Goal: Task Accomplishment & Management: Manage account settings

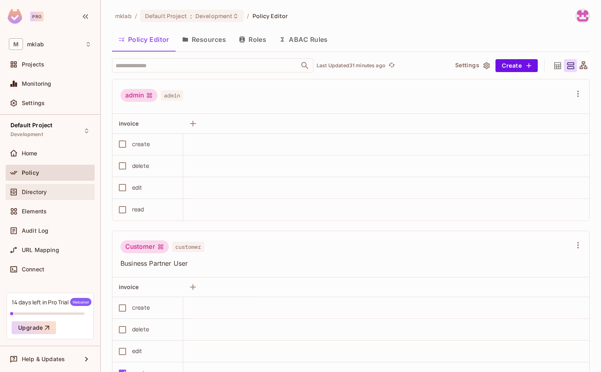
click at [37, 193] on span "Directory" at bounding box center [34, 192] width 25 height 6
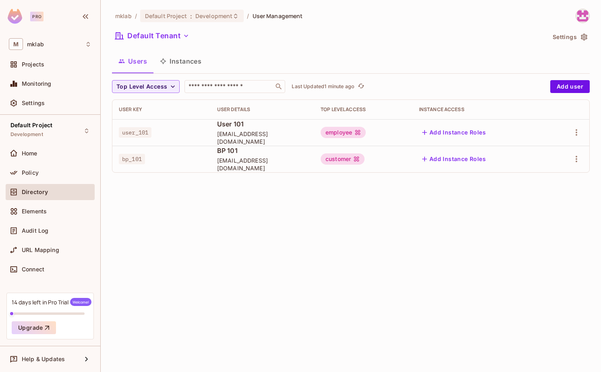
click at [141, 133] on span "user_101" at bounding box center [135, 132] width 33 height 10
click at [577, 135] on icon "button" at bounding box center [577, 132] width 2 height 6
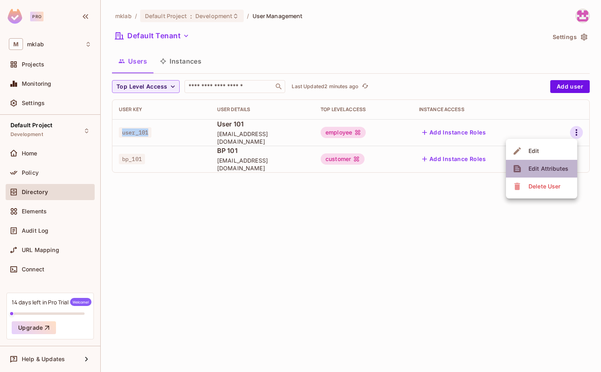
click at [543, 166] on div "Edit Attributes" at bounding box center [548, 169] width 40 height 8
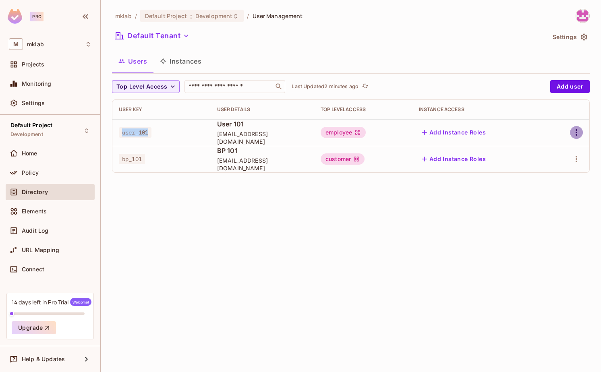
click at [576, 131] on icon "button" at bounding box center [577, 132] width 2 height 6
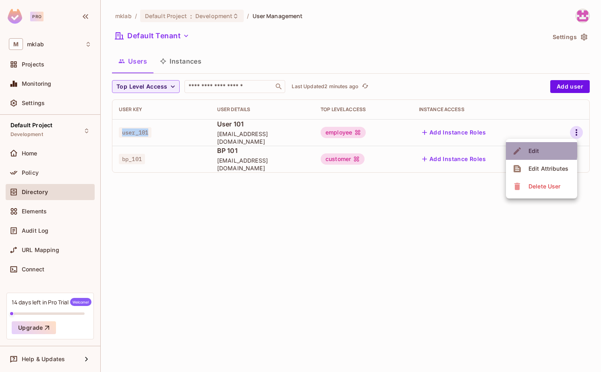
click at [529, 151] on div "Edit" at bounding box center [533, 151] width 11 height 8
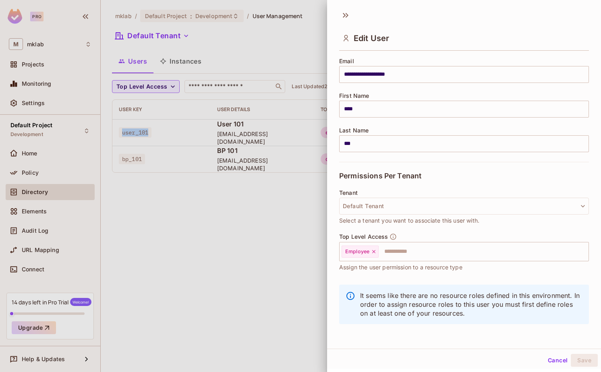
scroll to position [1, 0]
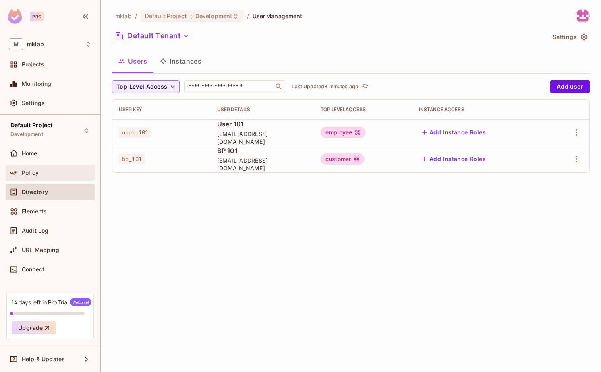
click at [32, 174] on span "Policy" at bounding box center [30, 173] width 17 height 6
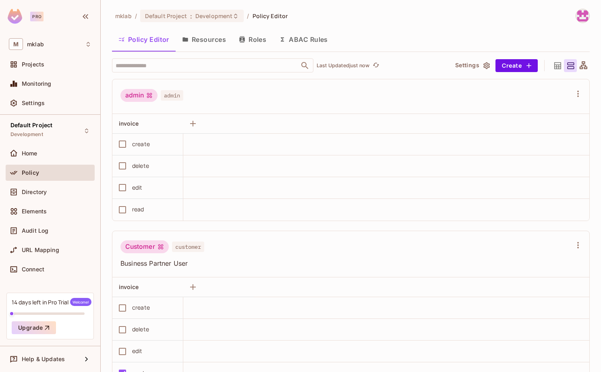
click at [249, 41] on button "Roles" at bounding box center [252, 39] width 40 height 20
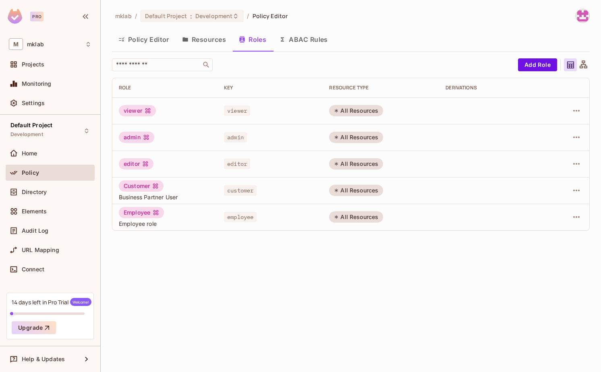
click at [379, 191] on div "All Resources" at bounding box center [356, 190] width 54 height 11
click at [574, 217] on icon "button" at bounding box center [576, 217] width 6 height 2
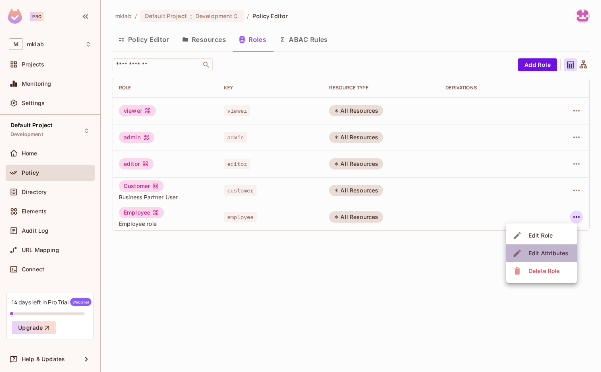
click at [543, 249] on span "Edit Attributes" at bounding box center [548, 253] width 45 height 13
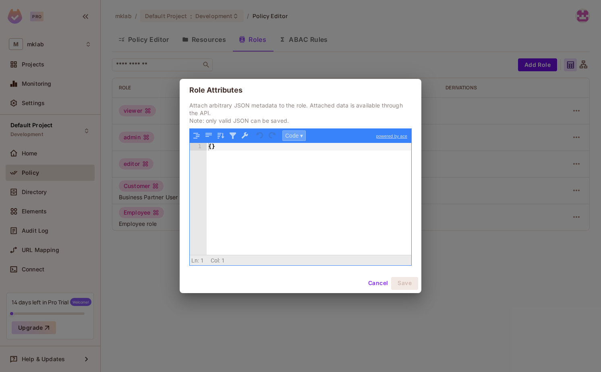
click at [297, 138] on button "Code ▾" at bounding box center [293, 136] width 23 height 10
click at [302, 158] on div "Tree" at bounding box center [307, 157] width 48 height 10
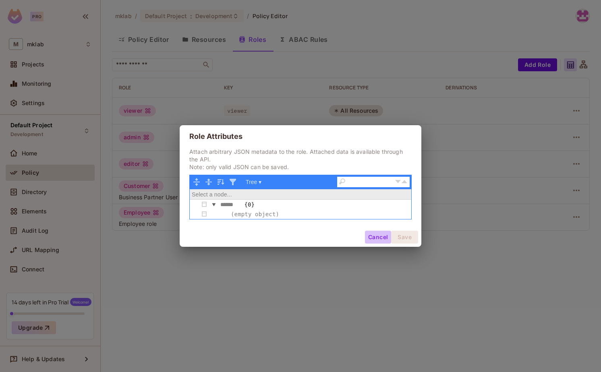
click at [374, 237] on button "Cancel" at bounding box center [378, 237] width 26 height 13
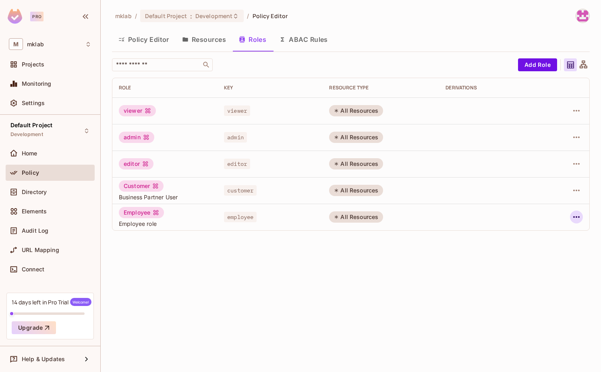
click at [581, 220] on icon "button" at bounding box center [577, 217] width 10 height 10
click at [530, 236] on div "Edit Role" at bounding box center [540, 236] width 24 height 8
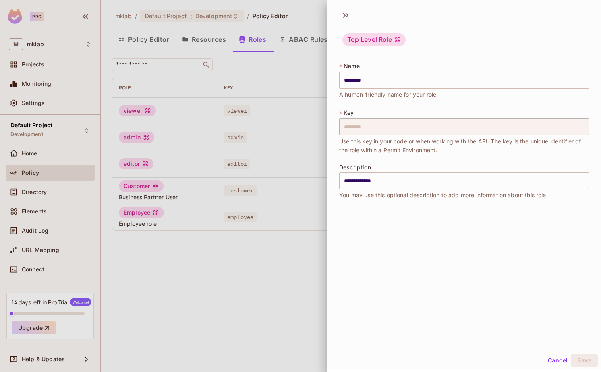
scroll to position [1, 0]
click at [553, 355] on button "Cancel" at bounding box center [558, 359] width 26 height 13
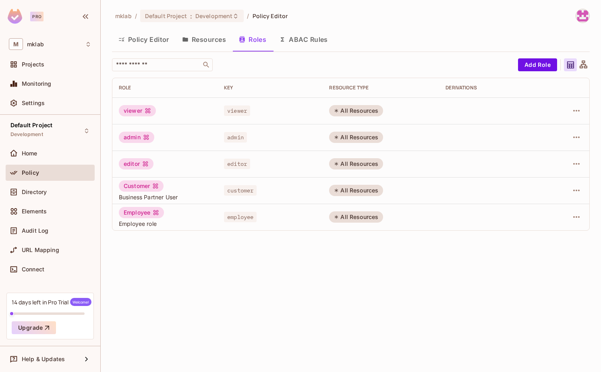
click at [143, 42] on button "Policy Editor" at bounding box center [144, 39] width 64 height 20
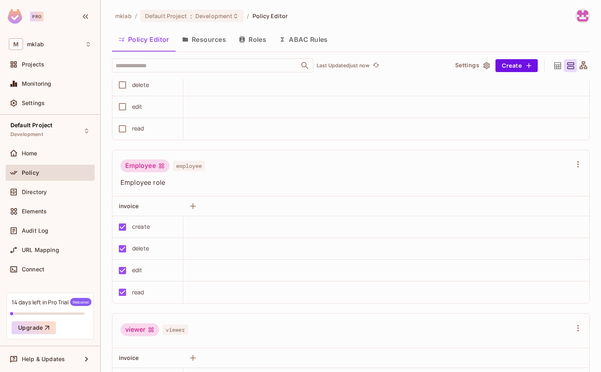
scroll to position [397, 0]
click at [39, 171] on div "Policy" at bounding box center [57, 173] width 70 height 6
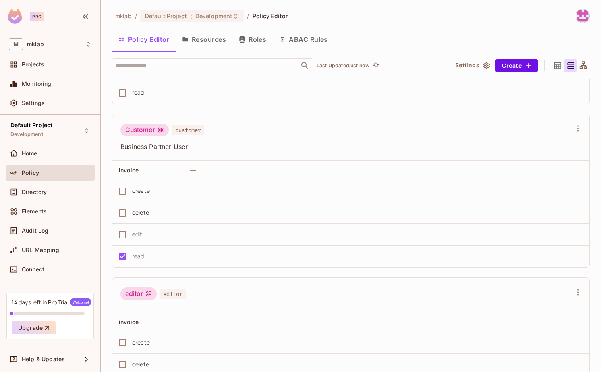
scroll to position [0, 0]
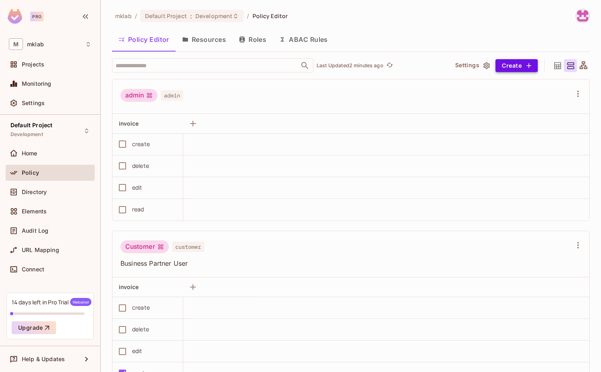
click at [514, 66] on button "Create" at bounding box center [516, 65] width 42 height 13
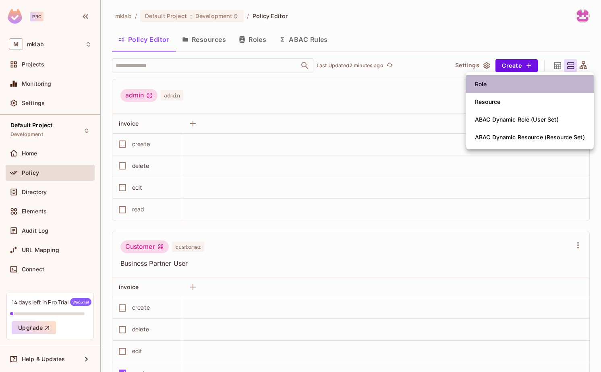
click at [484, 83] on div "Role" at bounding box center [481, 84] width 12 height 8
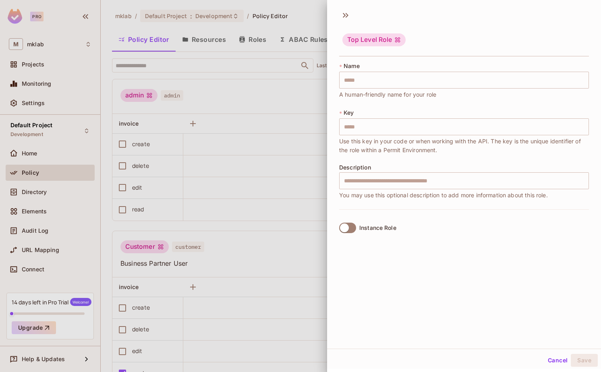
click at [550, 360] on button "Cancel" at bounding box center [558, 360] width 26 height 13
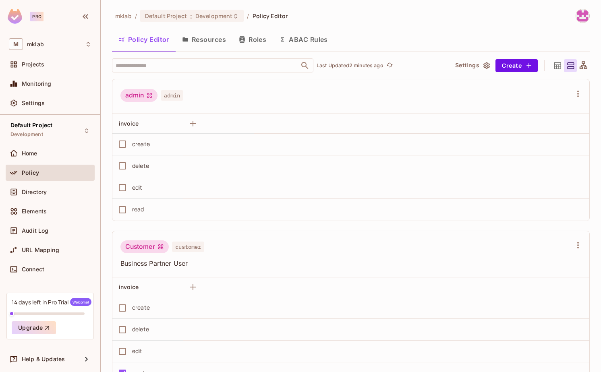
click at [307, 37] on button "ABAC Rules" at bounding box center [304, 39] width 62 height 20
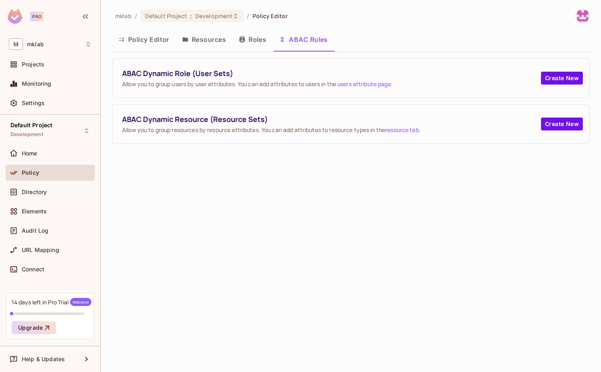
click at [127, 40] on button "Policy Editor" at bounding box center [144, 39] width 64 height 20
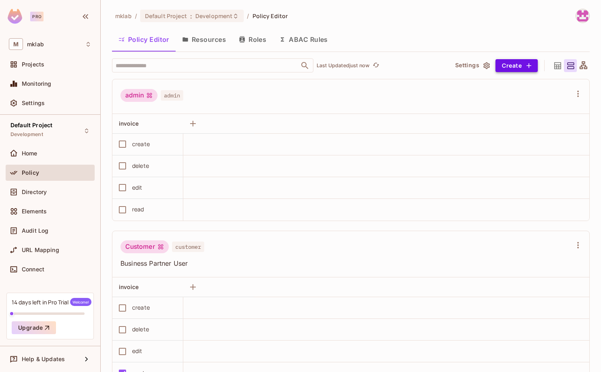
click at [524, 66] on button "Create" at bounding box center [516, 65] width 42 height 13
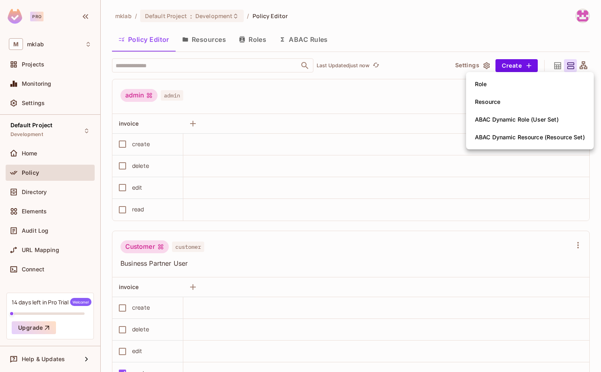
click at [309, 249] on div at bounding box center [300, 186] width 601 height 372
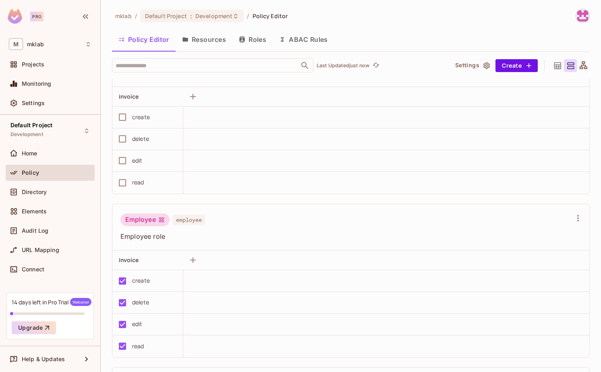
scroll to position [309, 0]
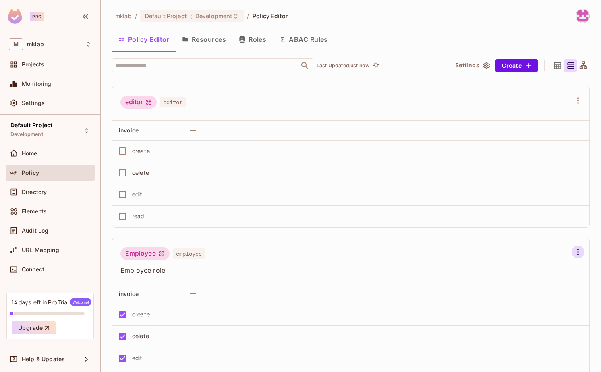
click at [574, 249] on icon "button" at bounding box center [578, 252] width 10 height 10
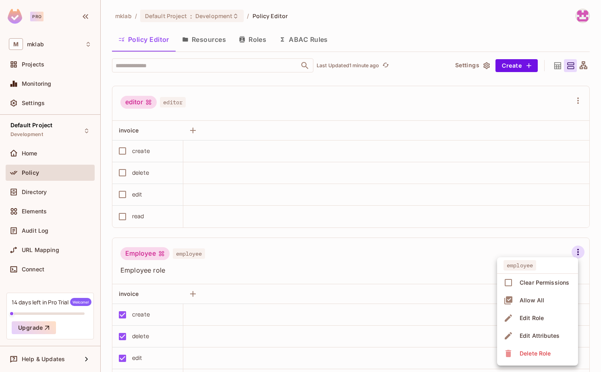
click at [243, 232] on div at bounding box center [300, 186] width 601 height 372
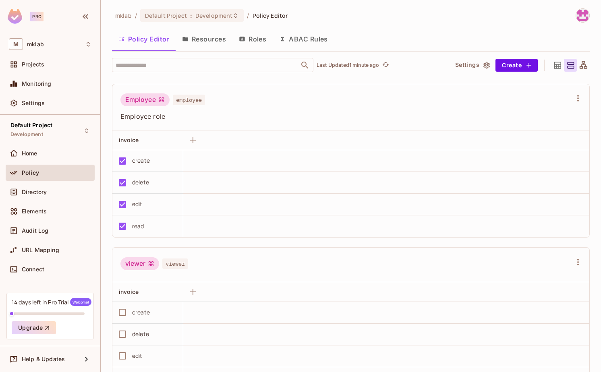
scroll to position [499, 0]
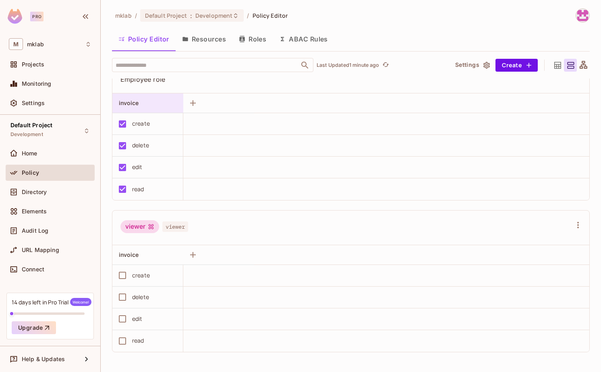
click at [138, 102] on span "invoice" at bounding box center [129, 102] width 20 height 7
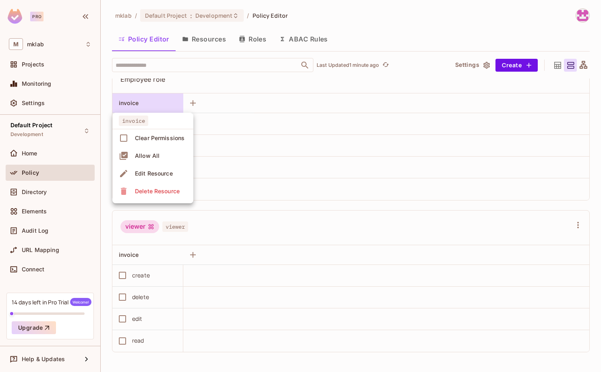
click at [158, 177] on div "Edit Resource" at bounding box center [154, 174] width 38 height 8
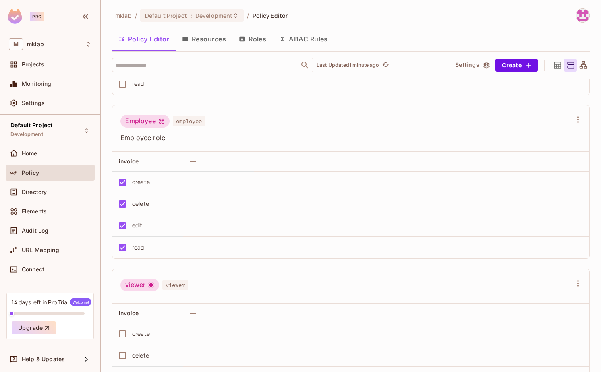
scroll to position [432, 0]
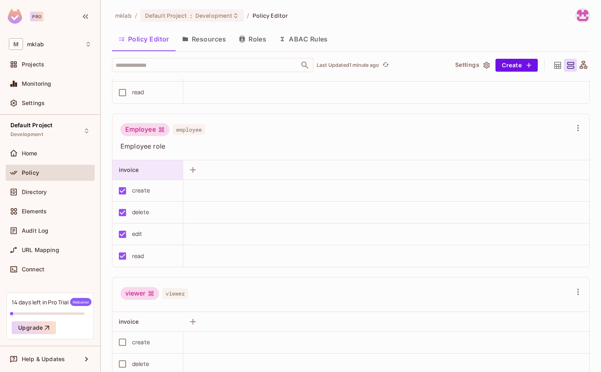
click at [141, 168] on div "invoice" at bounding box center [145, 170] width 53 height 8
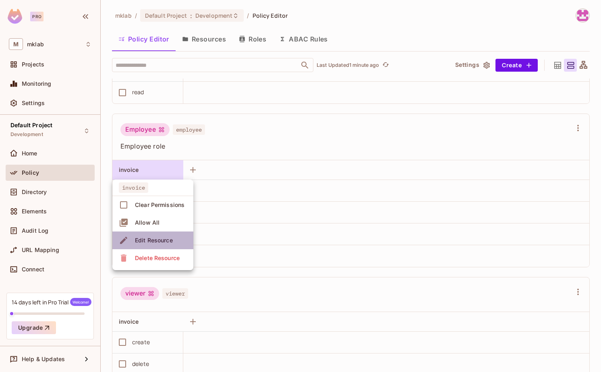
click at [155, 237] on div "Edit Resource" at bounding box center [154, 240] width 38 height 8
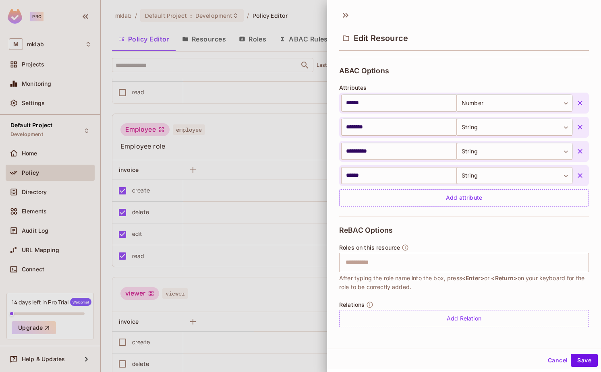
scroll to position [1, 0]
click at [555, 361] on button "Cancel" at bounding box center [558, 359] width 26 height 13
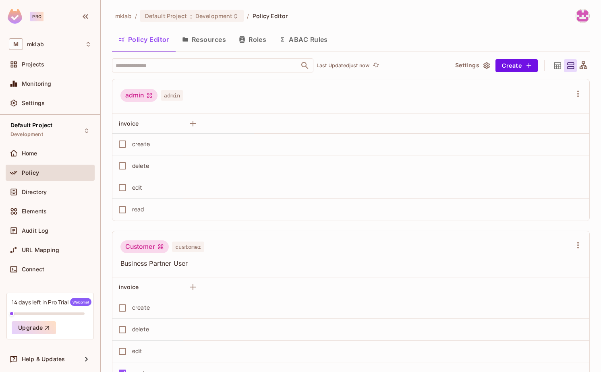
scroll to position [437, 0]
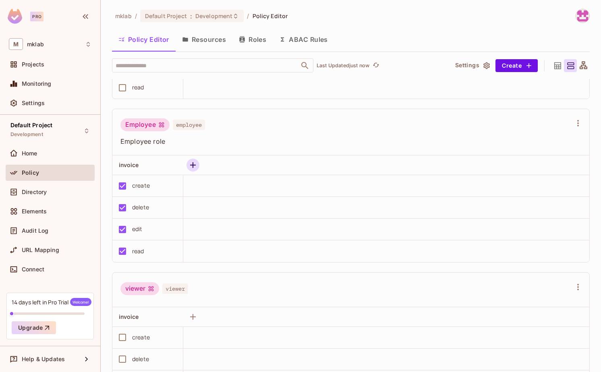
click at [192, 165] on icon "button" at bounding box center [193, 165] width 6 height 6
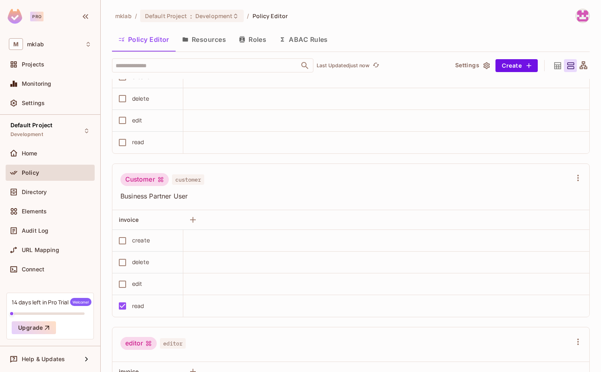
scroll to position [0, 0]
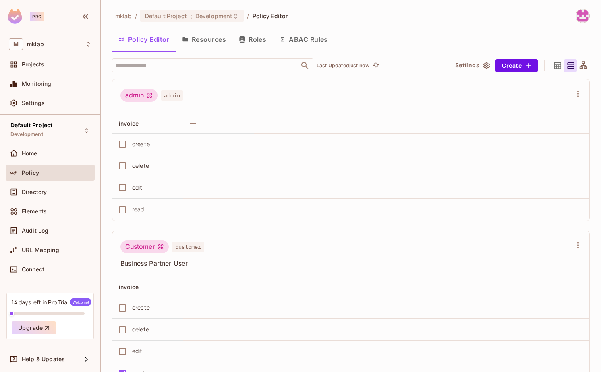
click at [585, 66] on icon at bounding box center [584, 65] width 8 height 8
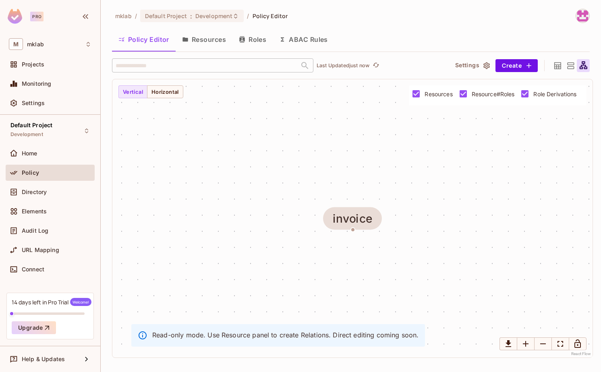
click at [558, 65] on icon at bounding box center [558, 66] width 10 height 10
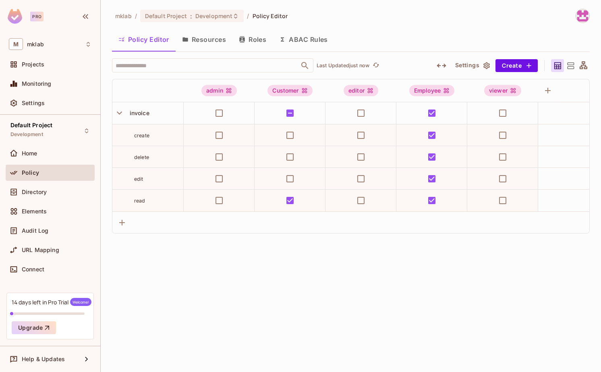
click at [257, 43] on button "Roles" at bounding box center [252, 39] width 40 height 20
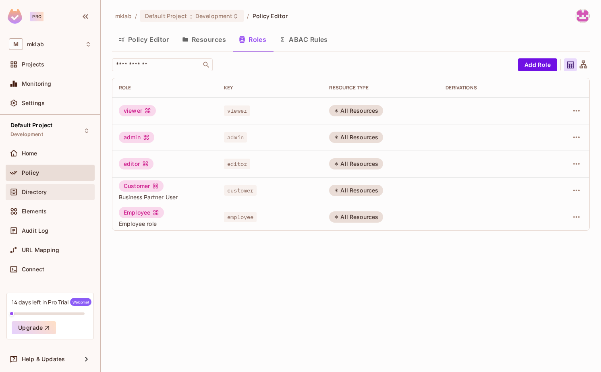
click at [34, 191] on span "Directory" at bounding box center [34, 192] width 25 height 6
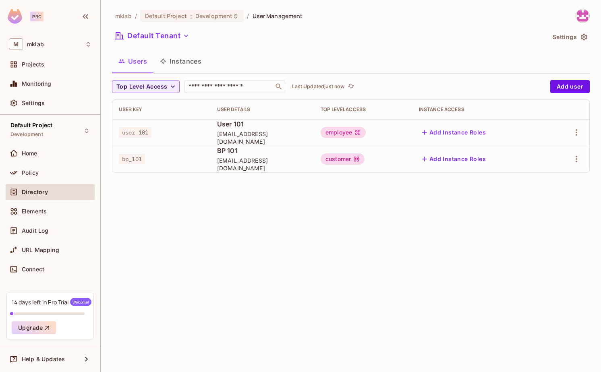
click at [453, 131] on button "Add Instance Roles" at bounding box center [454, 132] width 70 height 13
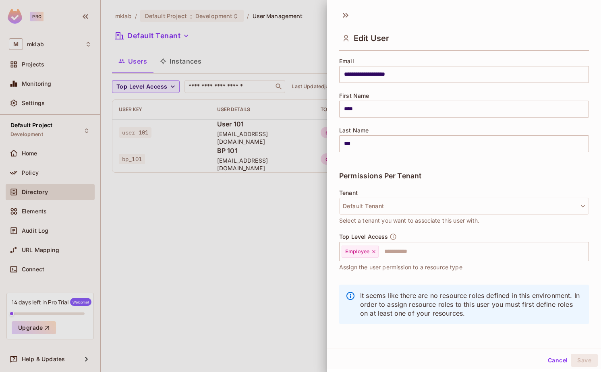
scroll to position [1, 0]
click at [555, 354] on button "Cancel" at bounding box center [558, 359] width 26 height 13
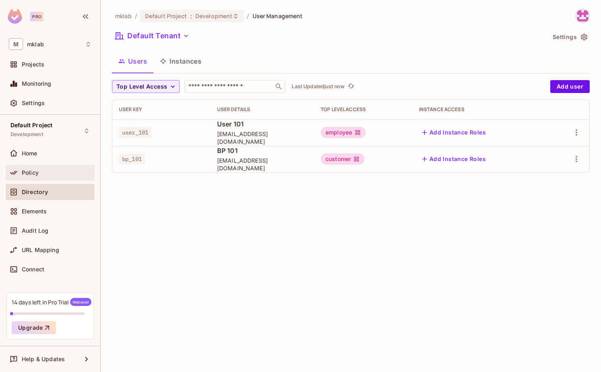
click at [31, 167] on div "Policy" at bounding box center [50, 173] width 89 height 16
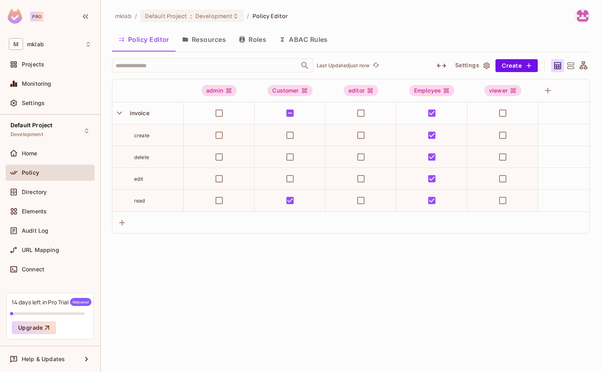
click at [215, 38] on button "Resources" at bounding box center [204, 39] width 57 height 20
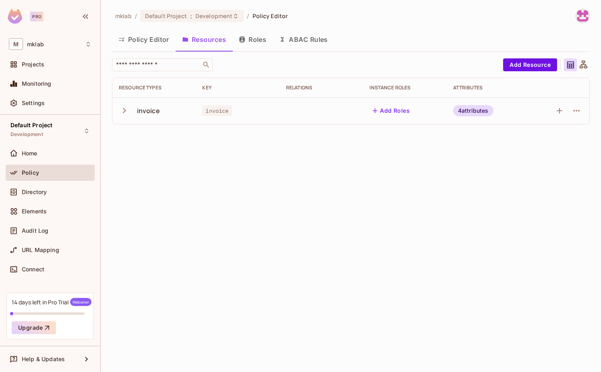
click at [398, 112] on button "Add Roles" at bounding box center [391, 110] width 44 height 13
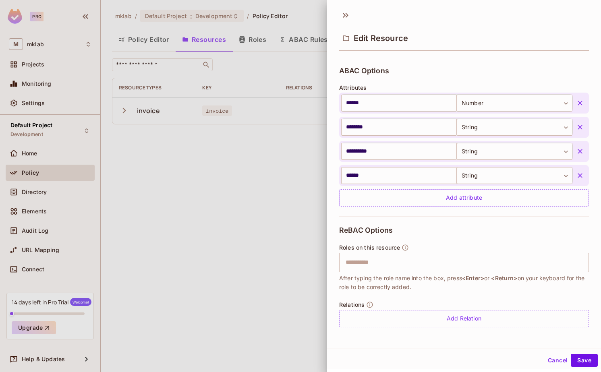
scroll to position [1, 0]
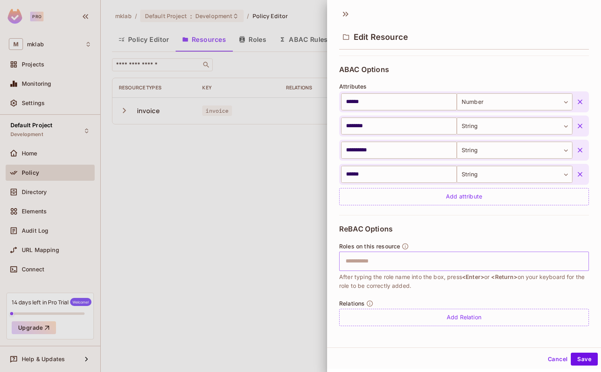
click at [371, 260] on input "text" at bounding box center [463, 261] width 244 height 16
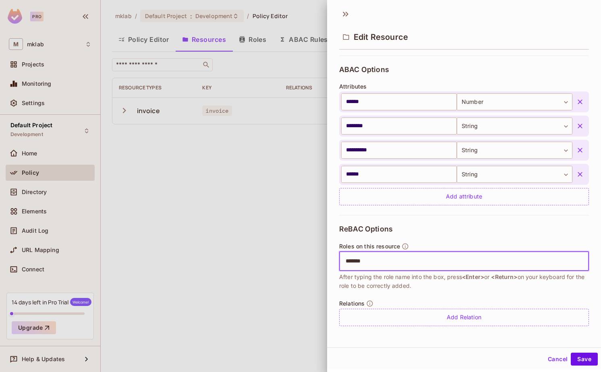
type input "********"
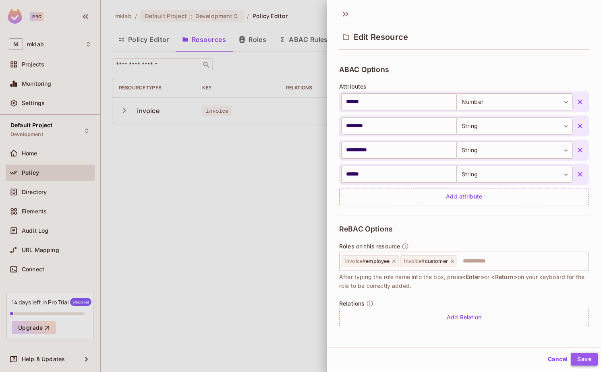
click at [583, 357] on button "Save" at bounding box center [584, 359] width 27 height 13
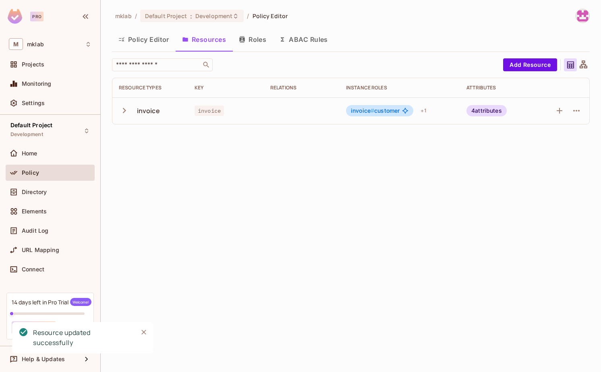
click at [251, 42] on button "Roles" at bounding box center [252, 39] width 40 height 20
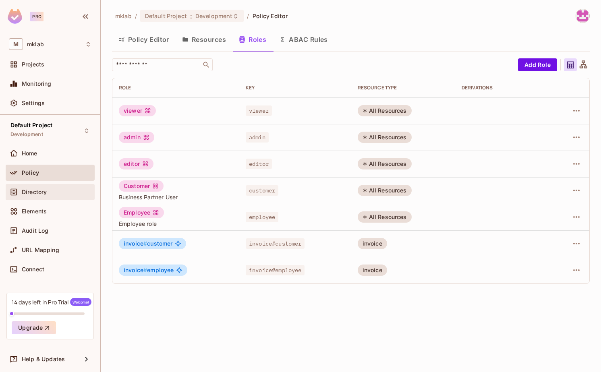
click at [37, 193] on span "Directory" at bounding box center [34, 192] width 25 height 6
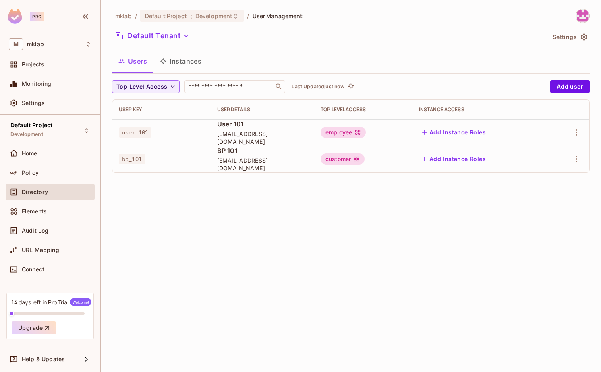
click at [200, 56] on button "Instances" at bounding box center [180, 61] width 54 height 20
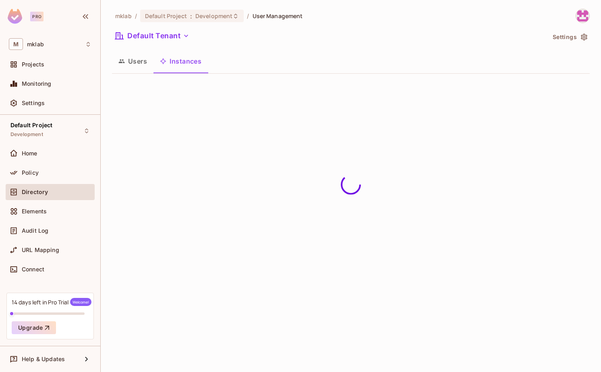
click at [131, 62] on button "Users" at bounding box center [132, 61] width 41 height 20
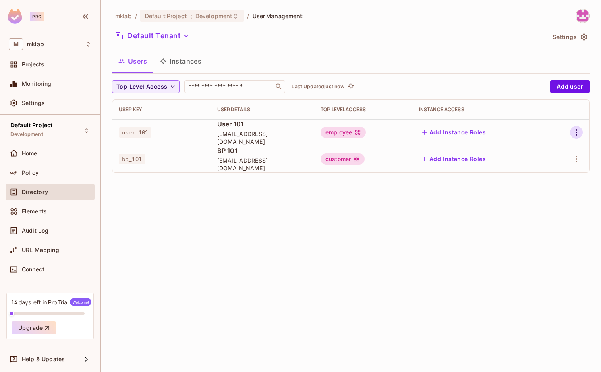
click at [575, 132] on icon "button" at bounding box center [577, 133] width 10 height 10
click at [547, 154] on li "Edit" at bounding box center [541, 151] width 71 height 18
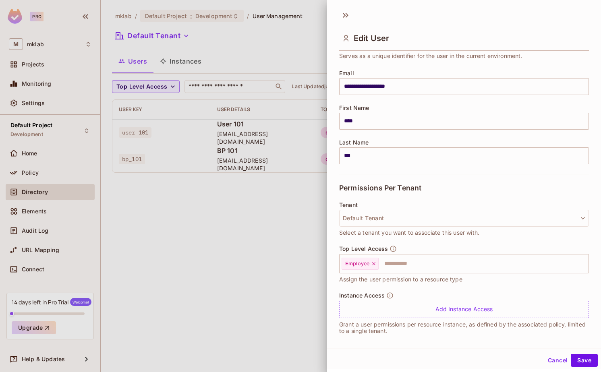
scroll to position [56, 0]
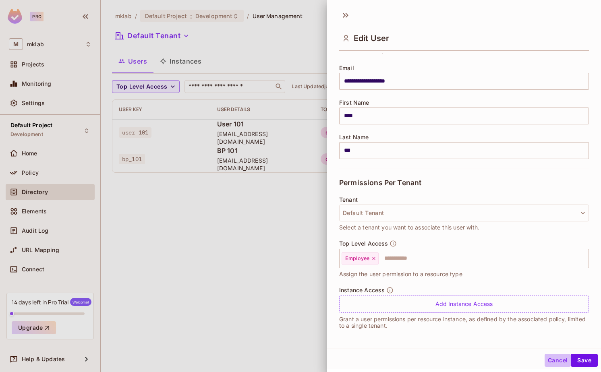
click at [561, 362] on button "Cancel" at bounding box center [558, 360] width 26 height 13
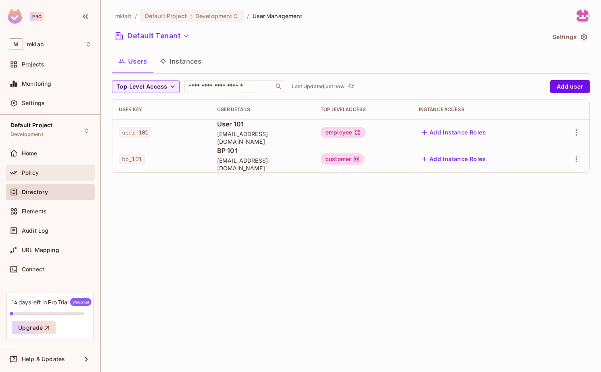
click at [27, 174] on span "Policy" at bounding box center [30, 173] width 17 height 6
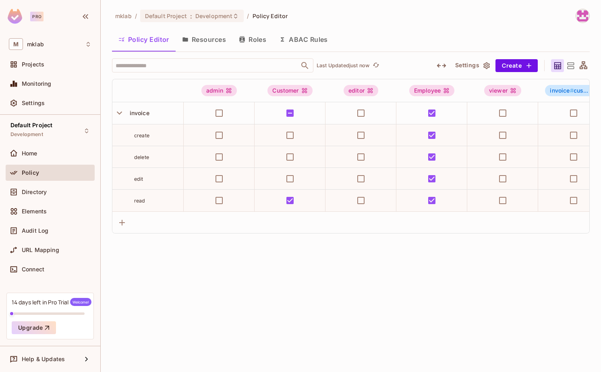
click at [200, 40] on button "Resources" at bounding box center [204, 39] width 57 height 20
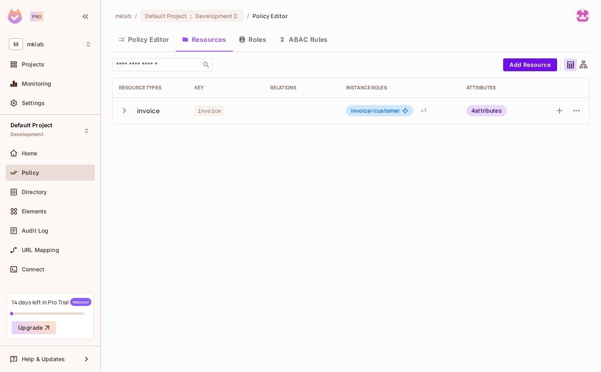
click at [404, 111] on icon at bounding box center [405, 111] width 6 height 6
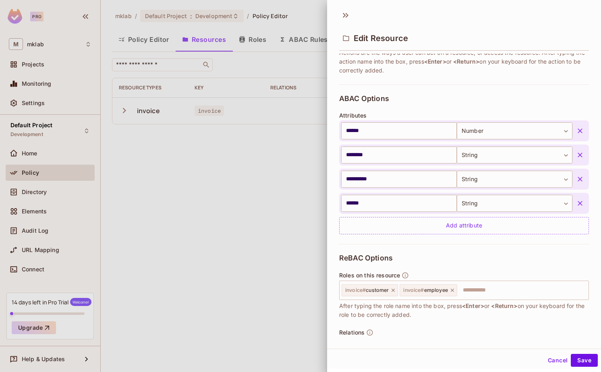
scroll to position [168, 0]
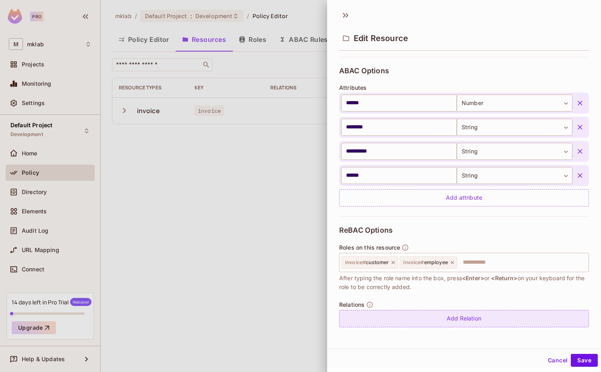
click at [430, 316] on div "Add Relation" at bounding box center [464, 318] width 250 height 17
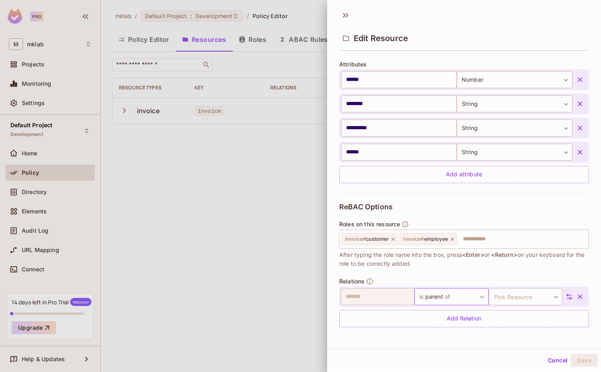
scroll to position [1, 0]
click at [578, 295] on icon "button" at bounding box center [580, 296] width 8 height 8
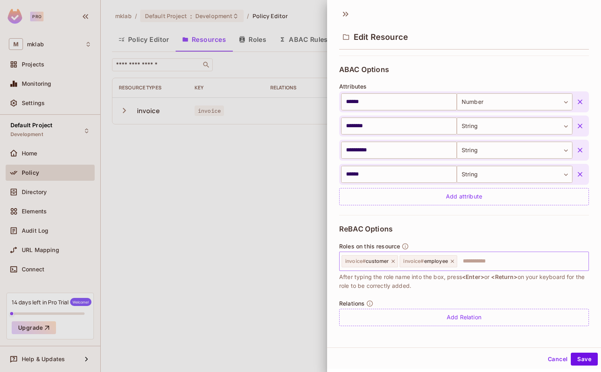
click at [434, 259] on span "invoice # employee" at bounding box center [425, 261] width 44 height 6
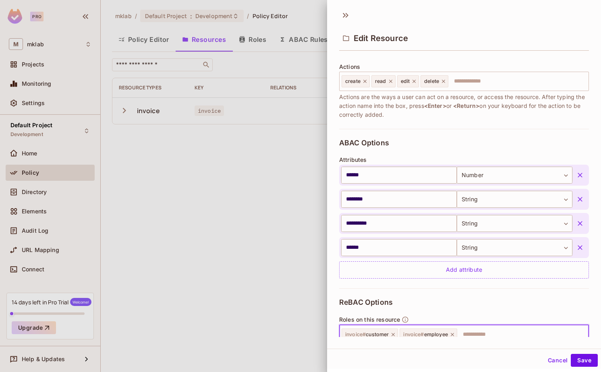
scroll to position [109, 0]
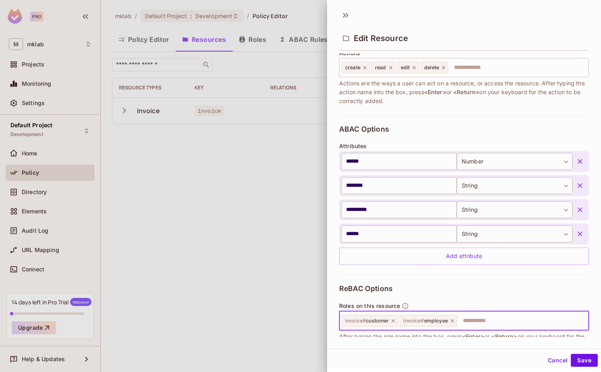
click at [561, 356] on button "Cancel" at bounding box center [558, 360] width 26 height 13
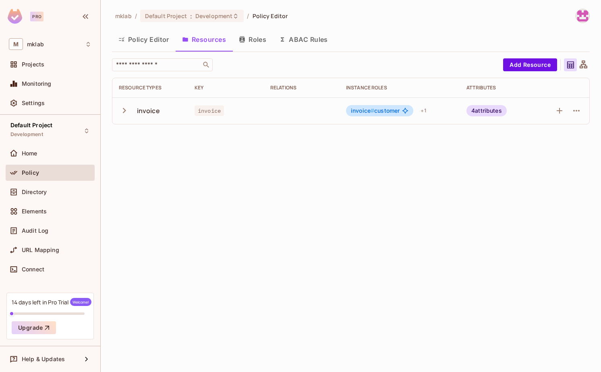
click at [246, 36] on button "Roles" at bounding box center [252, 39] width 40 height 20
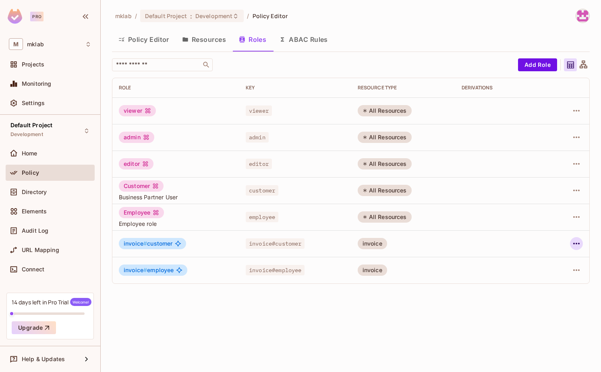
click at [575, 245] on icon "button" at bounding box center [577, 244] width 10 height 10
click at [544, 261] on div "Edit Role" at bounding box center [540, 262] width 24 height 8
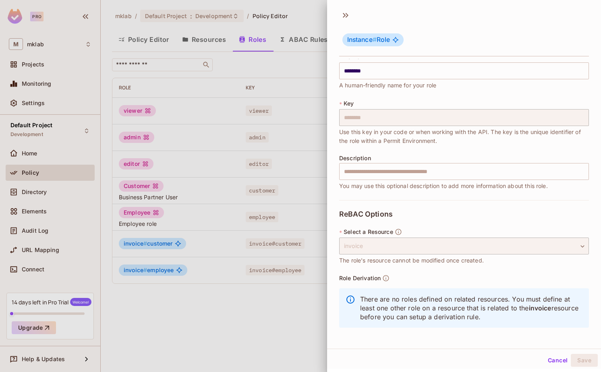
scroll to position [1, 0]
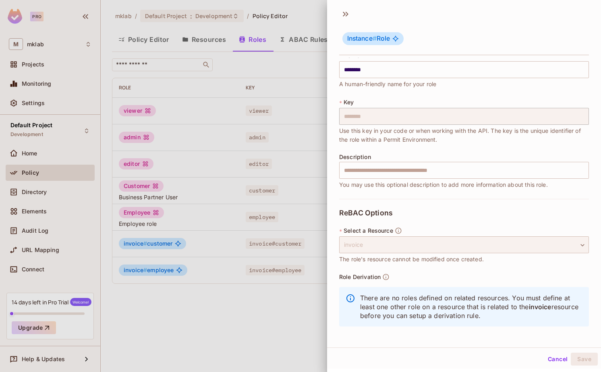
click at [373, 249] on div "invoice" at bounding box center [464, 244] width 250 height 17
click at [555, 361] on button "Cancel" at bounding box center [558, 359] width 26 height 13
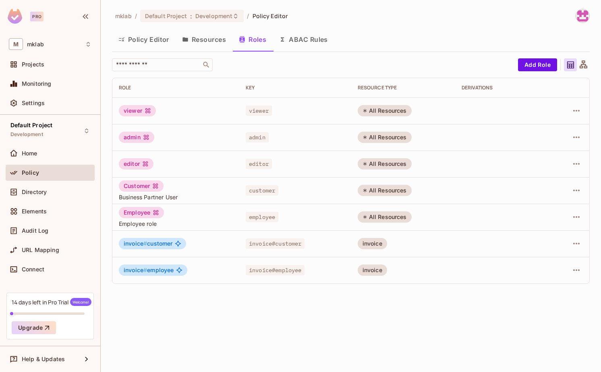
click at [146, 41] on button "Policy Editor" at bounding box center [144, 39] width 64 height 20
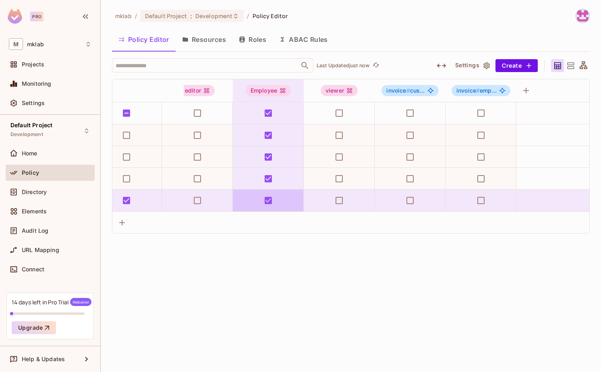
scroll to position [0, 181]
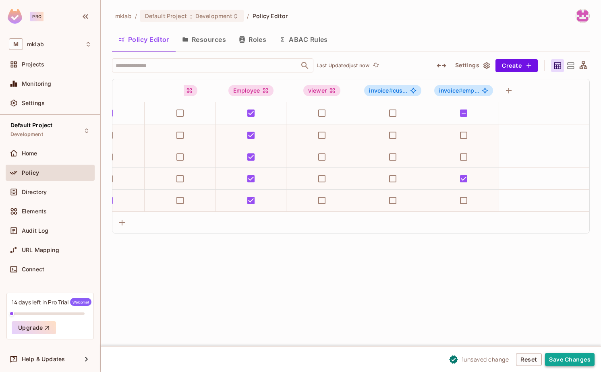
click at [568, 360] on button "Save Changes" at bounding box center [570, 359] width 50 height 13
click at [558, 358] on button "Save Changes" at bounding box center [570, 359] width 50 height 13
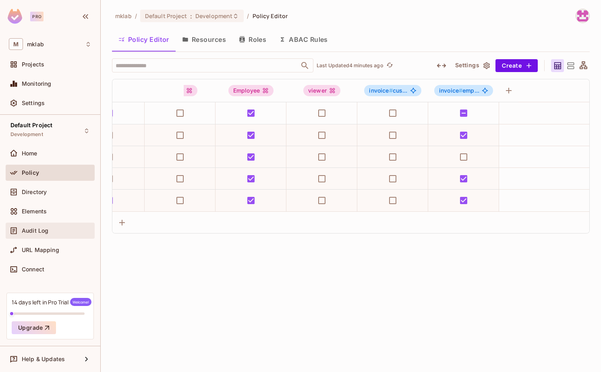
click at [36, 230] on span "Audit Log" at bounding box center [35, 231] width 27 height 6
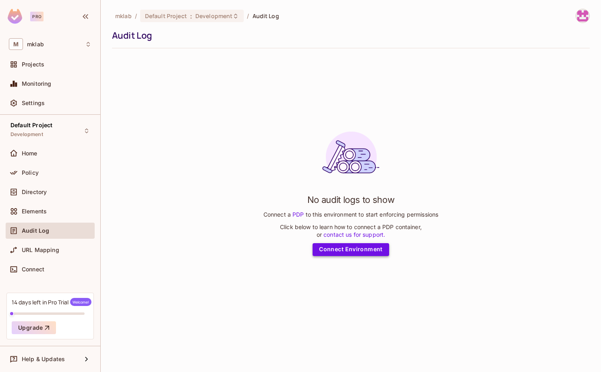
click at [346, 246] on link "Connect Environment" at bounding box center [351, 249] width 77 height 13
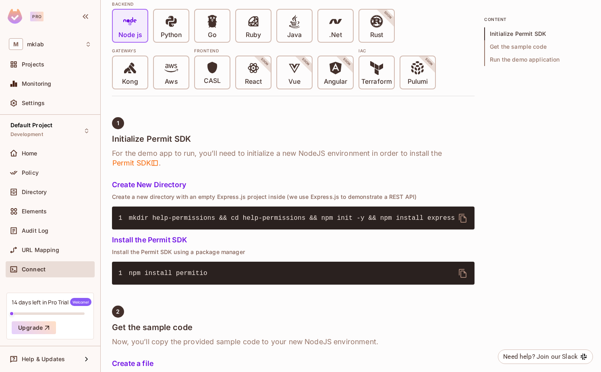
scroll to position [187, 0]
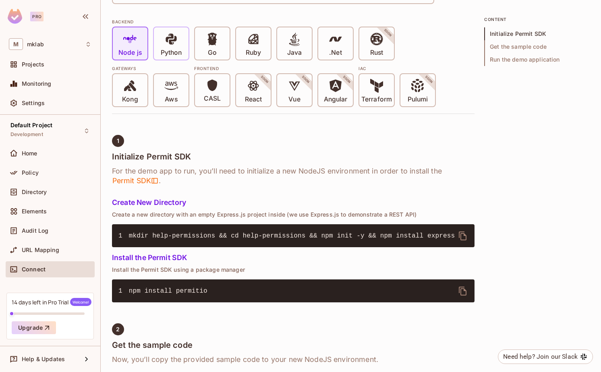
click at [175, 45] on icon at bounding box center [171, 39] width 14 height 14
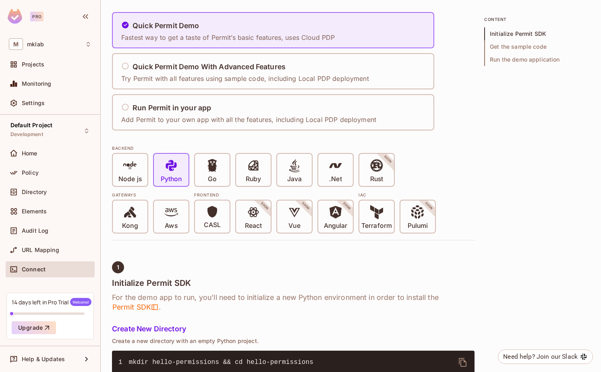
scroll to position [0, 0]
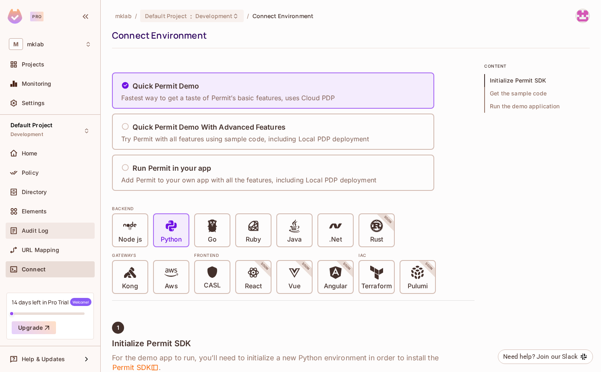
click at [38, 234] on div "Audit Log" at bounding box center [50, 231] width 83 height 10
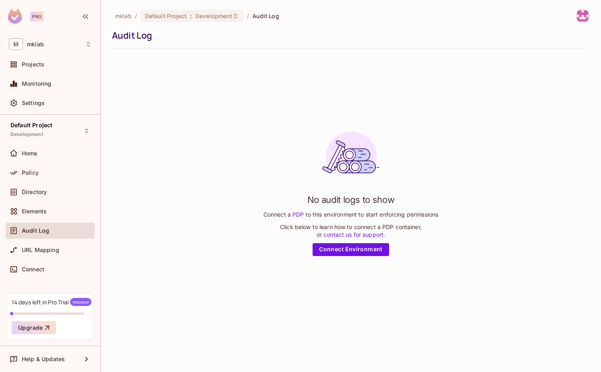
click at [297, 214] on link "PDP" at bounding box center [298, 214] width 15 height 7
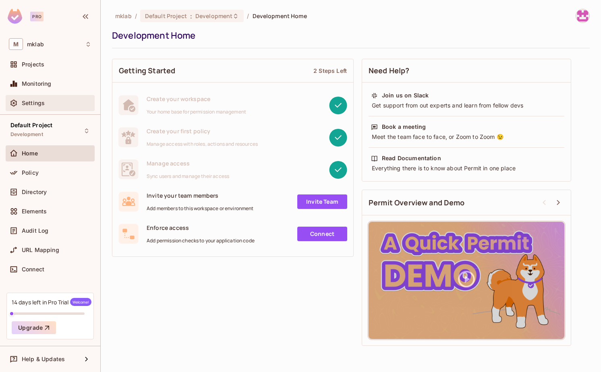
click at [30, 106] on span "Settings" at bounding box center [33, 103] width 23 height 6
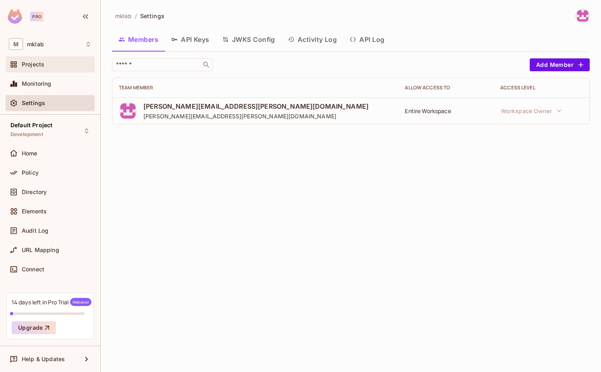
click at [39, 62] on span "Projects" at bounding box center [33, 64] width 23 height 6
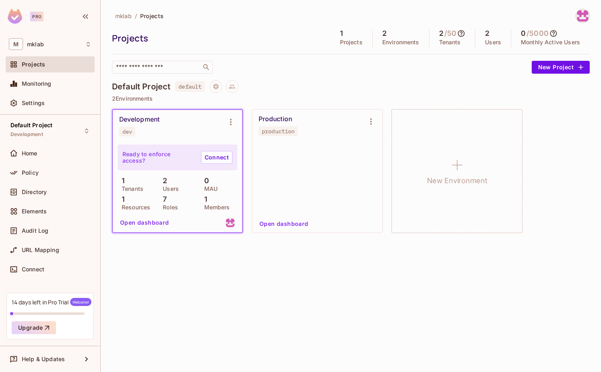
click at [170, 188] on p "Users" at bounding box center [169, 189] width 20 height 6
click at [166, 202] on p "7" at bounding box center [163, 199] width 8 height 8
click at [151, 223] on button "Open dashboard" at bounding box center [145, 222] width 56 height 13
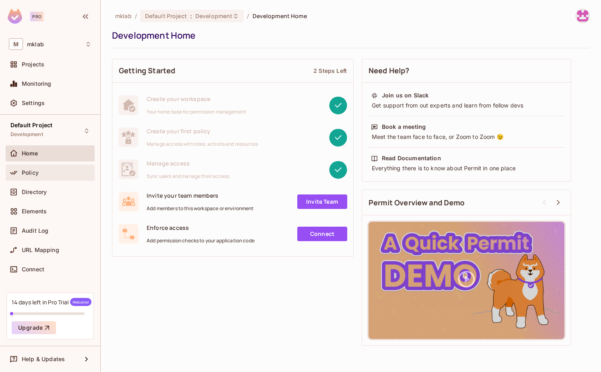
click at [39, 175] on div "Policy" at bounding box center [57, 173] width 70 height 6
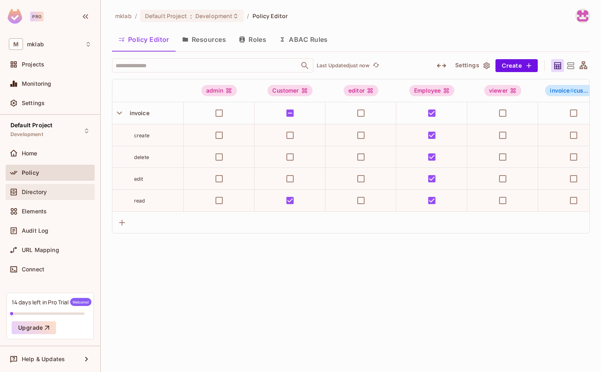
click at [32, 193] on span "Directory" at bounding box center [34, 192] width 25 height 6
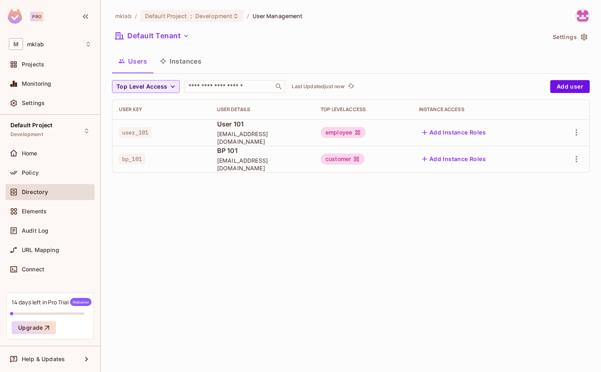
click at [170, 83] on icon "button" at bounding box center [173, 87] width 8 height 8
click at [137, 104] on span "Customer" at bounding box center [131, 105] width 27 height 8
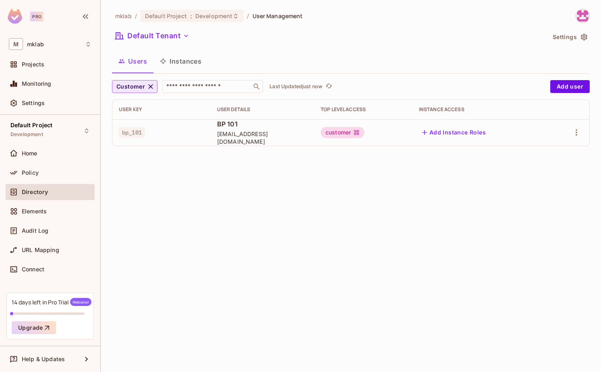
click at [230, 137] on span "[EMAIL_ADDRESS][DOMAIN_NAME]" at bounding box center [262, 137] width 91 height 15
click at [143, 127] on span "bp_101" at bounding box center [132, 132] width 26 height 10
click at [134, 135] on span "bp_101" at bounding box center [132, 132] width 26 height 10
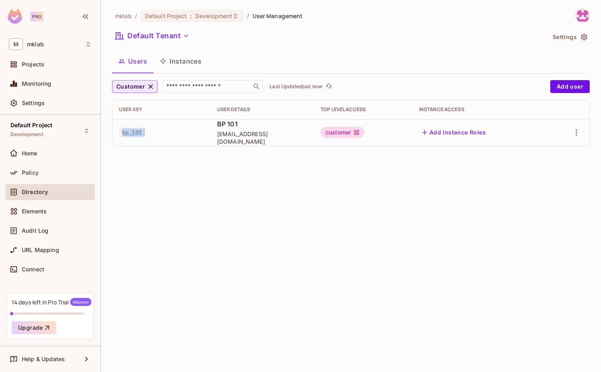
click at [147, 83] on icon "button" at bounding box center [151, 87] width 8 height 8
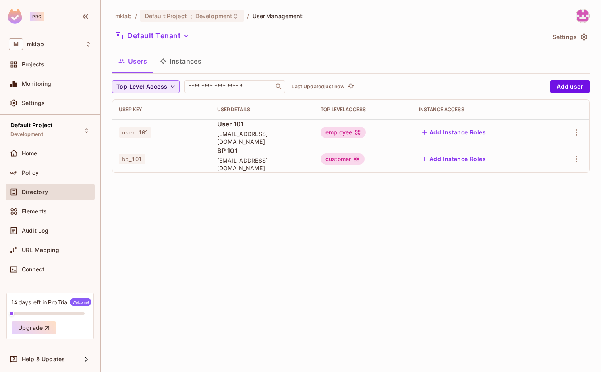
click at [140, 125] on td "user_101" at bounding box center [161, 132] width 98 height 27
click at [140, 131] on span "user_101" at bounding box center [135, 132] width 33 height 10
click at [574, 132] on icon "button" at bounding box center [577, 133] width 10 height 10
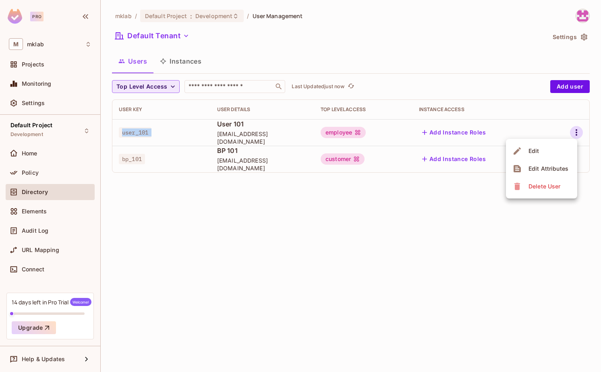
click at [540, 169] on div "Edit Attributes" at bounding box center [548, 169] width 40 height 8
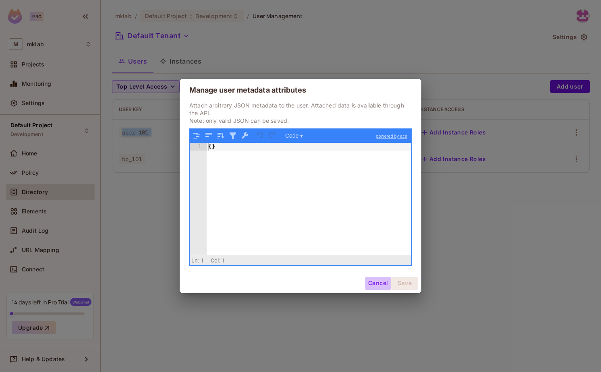
click at [375, 281] on button "Cancel" at bounding box center [378, 283] width 26 height 13
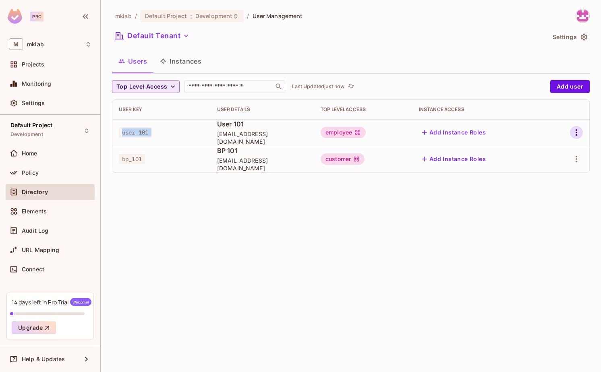
click at [577, 128] on icon "button" at bounding box center [577, 133] width 10 height 10
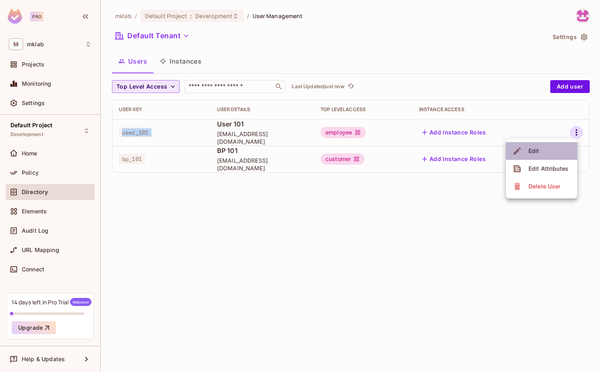
click at [543, 150] on li "Edit" at bounding box center [541, 151] width 71 height 18
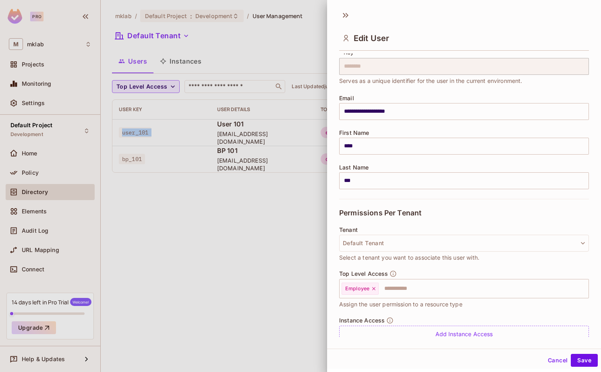
scroll to position [56, 0]
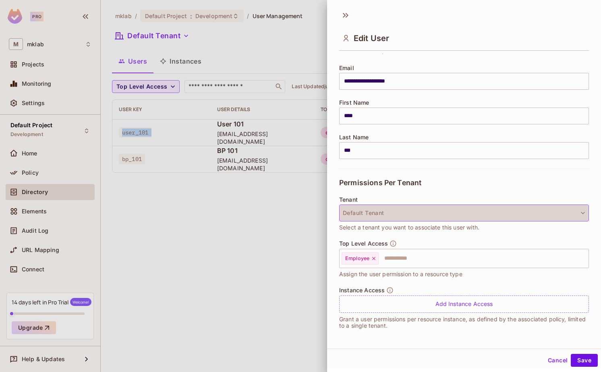
click at [458, 214] on button "Default Tenant" at bounding box center [464, 213] width 250 height 17
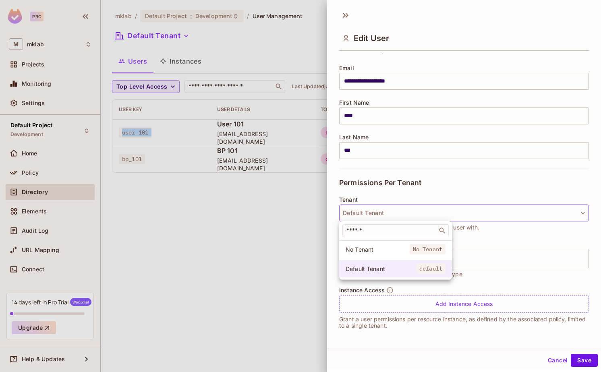
click at [427, 267] on span "default" at bounding box center [430, 268] width 29 height 10
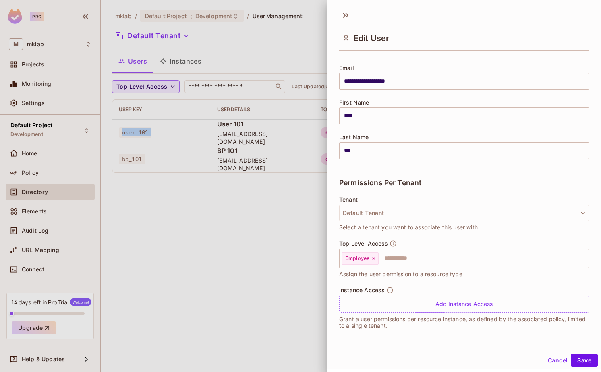
scroll to position [1, 0]
click at [578, 358] on button "Save" at bounding box center [584, 359] width 27 height 13
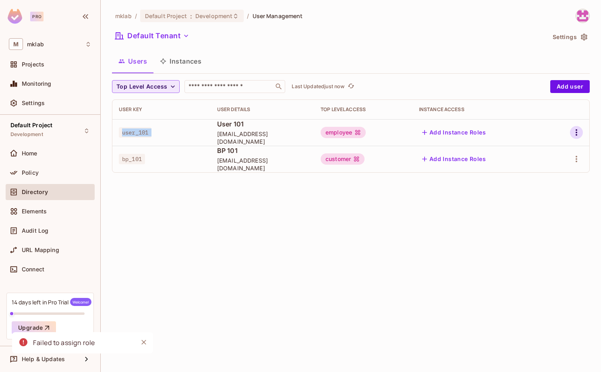
click at [574, 128] on icon "button" at bounding box center [577, 133] width 10 height 10
click at [539, 149] on div "Edit" at bounding box center [533, 151] width 11 height 8
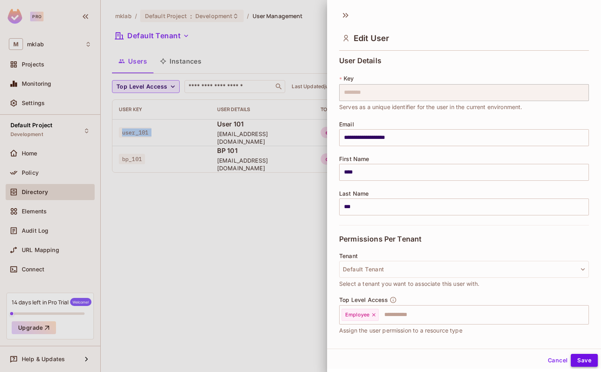
click at [578, 359] on button "Save" at bounding box center [584, 360] width 27 height 13
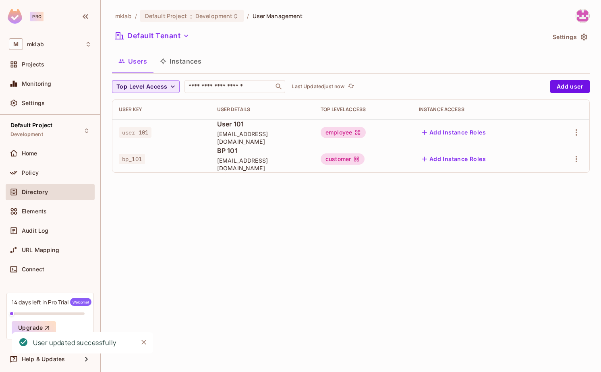
click at [443, 305] on div "mklab / Default Project : Development / User Management Default Tenant Settings…" at bounding box center [351, 186] width 500 height 372
click at [241, 88] on input "text" at bounding box center [229, 87] width 85 height 8
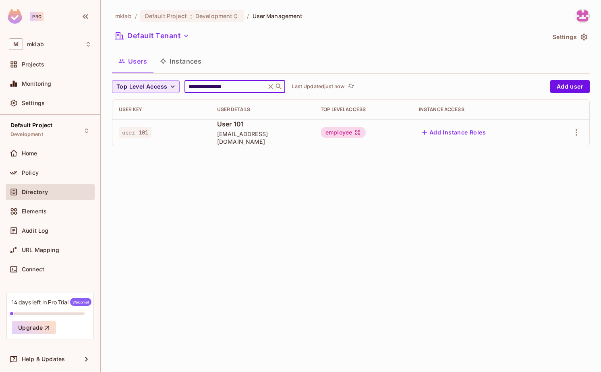
type input "**********"
click at [31, 168] on div "Policy" at bounding box center [50, 173] width 83 height 10
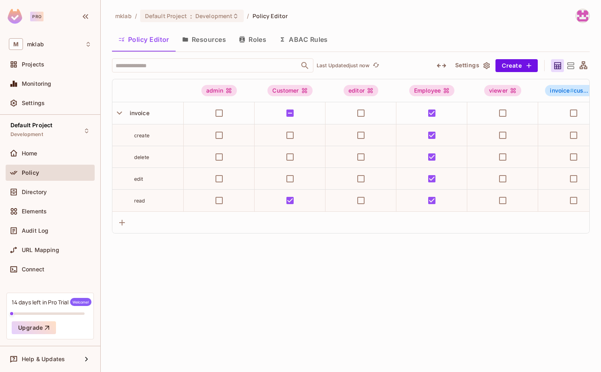
click at [215, 39] on button "Resources" at bounding box center [204, 39] width 57 height 20
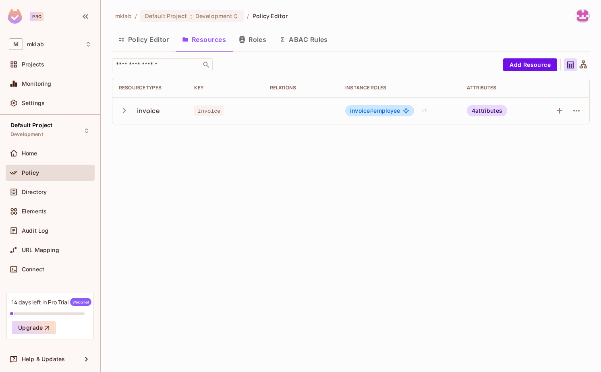
click at [122, 113] on icon "button" at bounding box center [124, 110] width 11 height 11
click at [557, 215] on icon "button" at bounding box center [560, 217] width 10 height 10
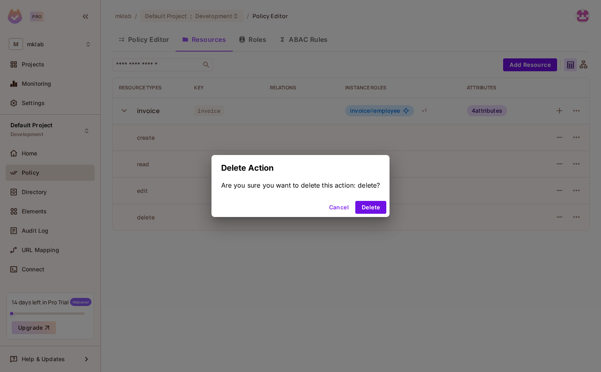
click at [348, 207] on button "Cancel" at bounding box center [339, 207] width 26 height 13
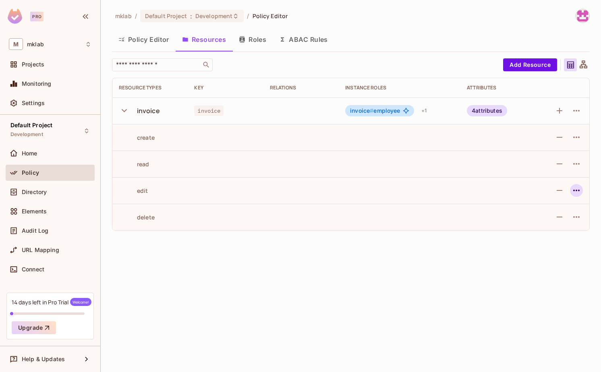
click at [578, 191] on icon "button" at bounding box center [577, 191] width 10 height 10
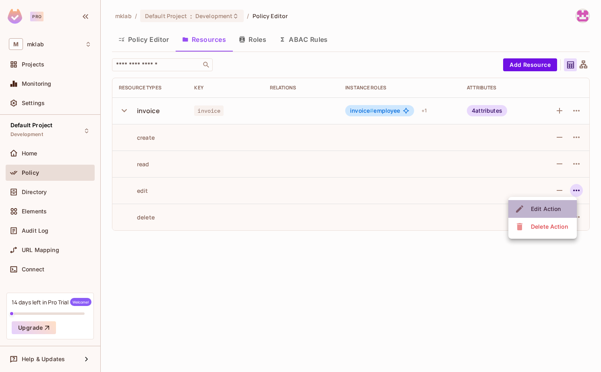
click at [553, 208] on div "Edit Action" at bounding box center [546, 209] width 30 height 8
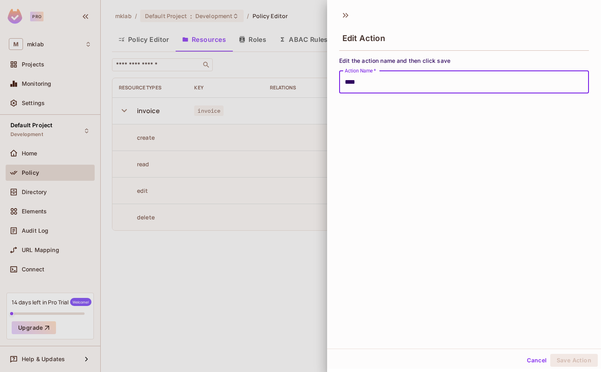
click at [529, 356] on button "Cancel" at bounding box center [537, 360] width 26 height 13
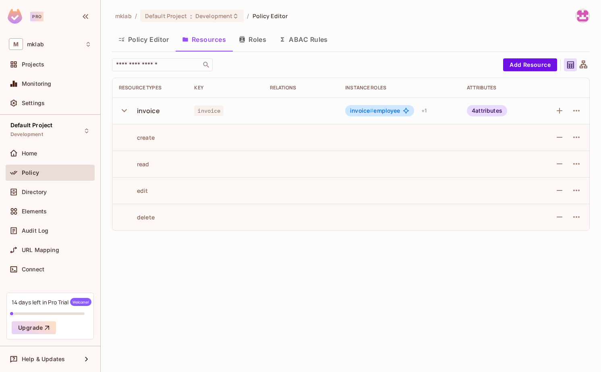
click at [417, 110] on div "invoice # employee + 1" at bounding box center [399, 110] width 109 height 13
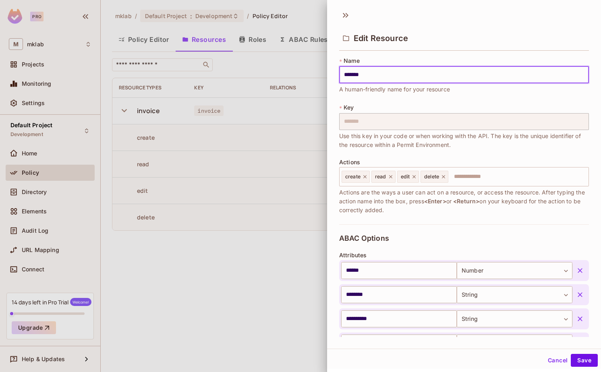
click at [552, 357] on button "Cancel" at bounding box center [558, 360] width 26 height 13
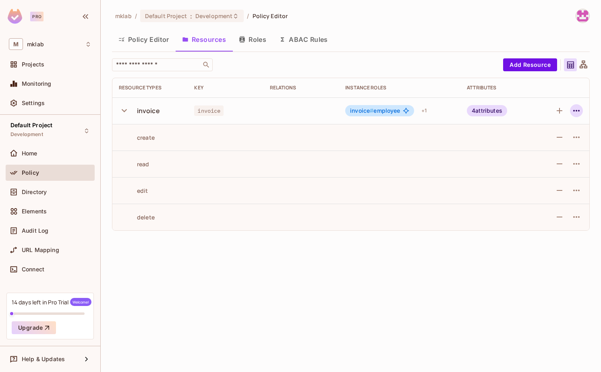
click at [574, 113] on icon "button" at bounding box center [577, 111] width 10 height 10
click at [506, 278] on div at bounding box center [300, 186] width 601 height 372
click at [122, 108] on icon "button" at bounding box center [124, 110] width 11 height 11
click at [47, 170] on div "Policy" at bounding box center [57, 173] width 70 height 6
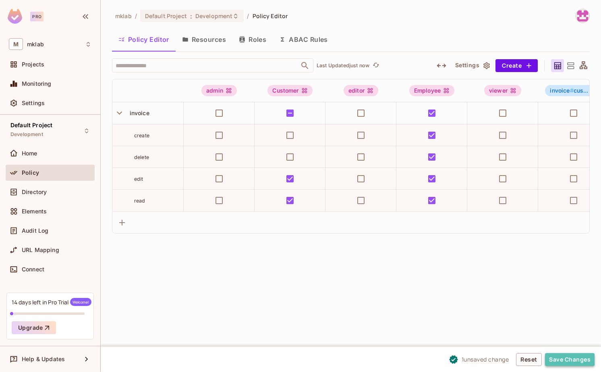
click at [570, 361] on button "Save Changes" at bounding box center [570, 359] width 50 height 13
click at [574, 364] on button "Save Changes" at bounding box center [570, 359] width 50 height 13
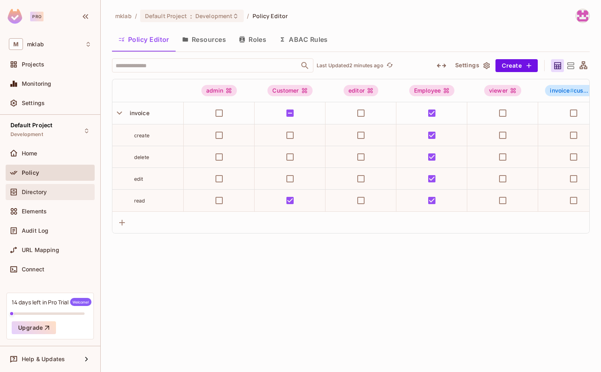
click at [23, 191] on span "Directory" at bounding box center [34, 192] width 25 height 6
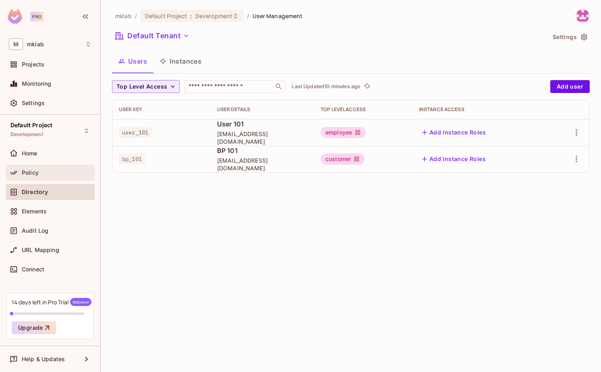
click at [33, 177] on div "Policy" at bounding box center [50, 173] width 83 height 10
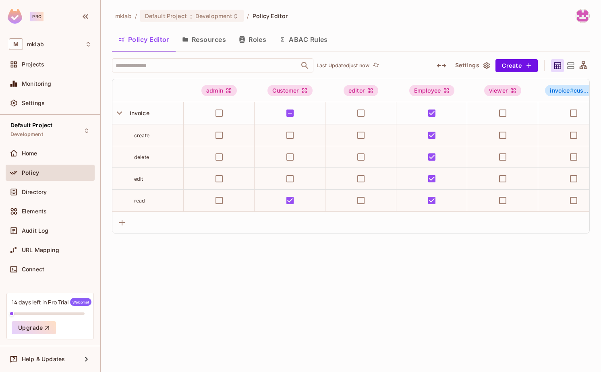
click at [259, 38] on button "Roles" at bounding box center [252, 39] width 40 height 20
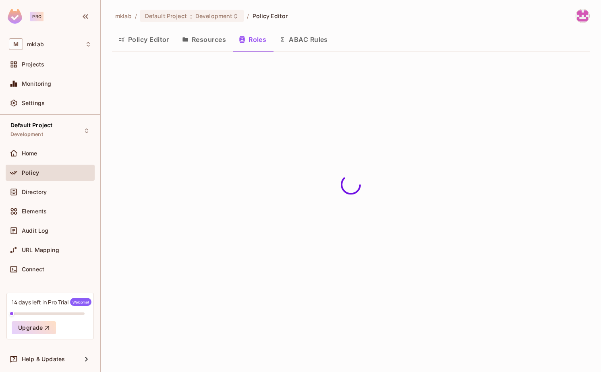
click at [313, 37] on button "ABAC Rules" at bounding box center [304, 39] width 62 height 20
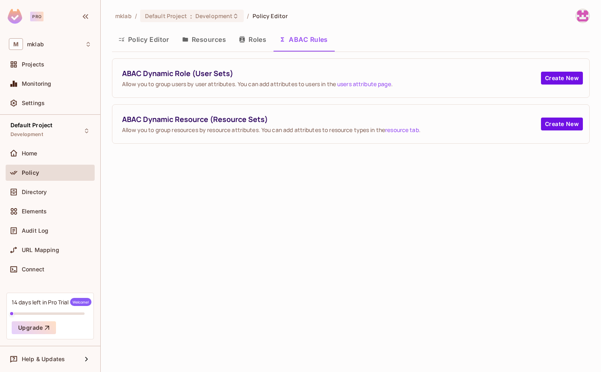
click at [208, 46] on button "Resources" at bounding box center [204, 39] width 57 height 20
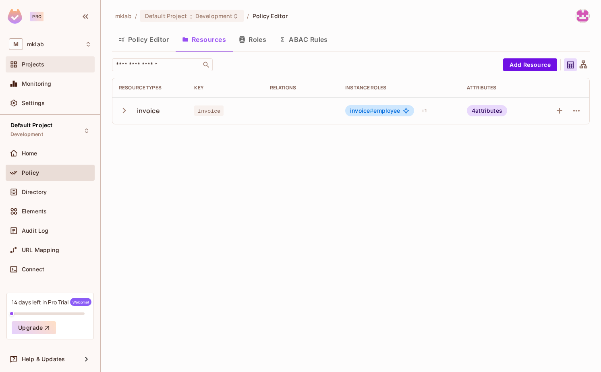
click at [31, 61] on span "Projects" at bounding box center [33, 64] width 23 height 6
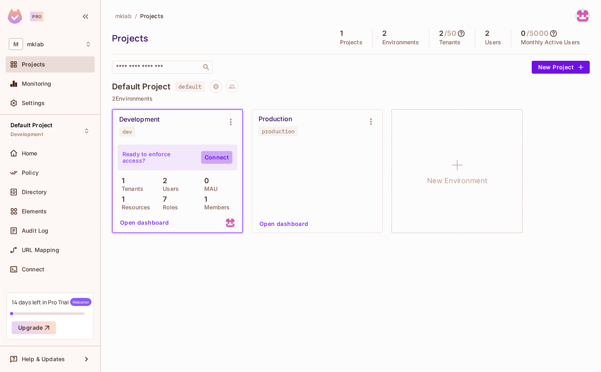
click at [208, 157] on link "Connect" at bounding box center [216, 157] width 31 height 13
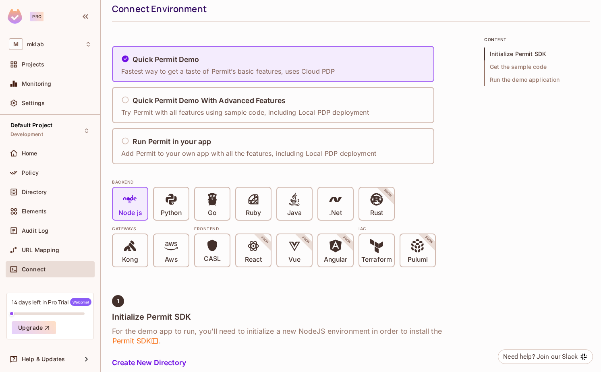
scroll to position [32, 0]
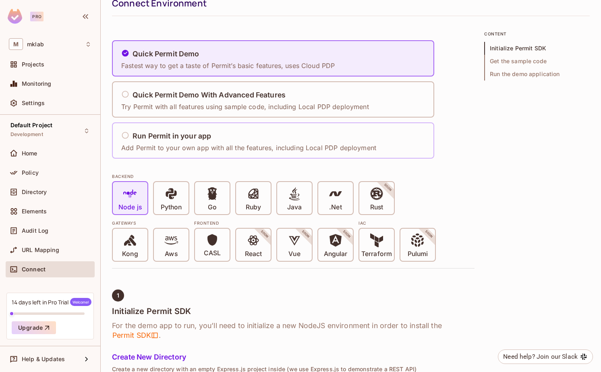
click at [180, 136] on h5 "Run Permit in your app" at bounding box center [172, 136] width 79 height 8
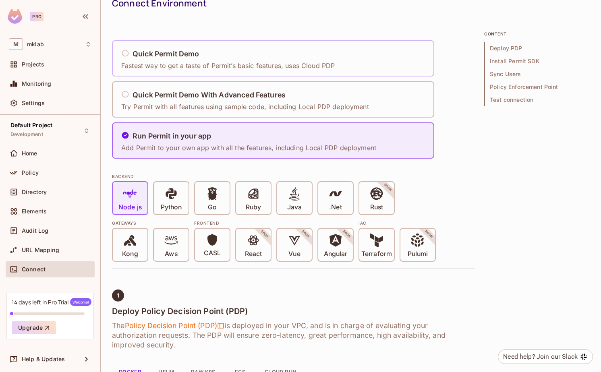
click at [174, 62] on p "Fastest way to get a taste of Permit’s basic features, uses Cloud PDP" at bounding box center [227, 65] width 213 height 9
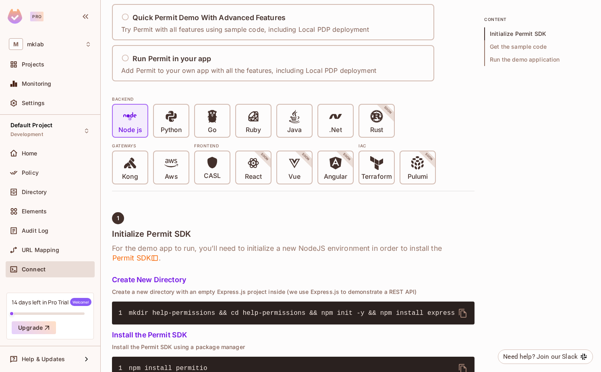
scroll to position [110, 0]
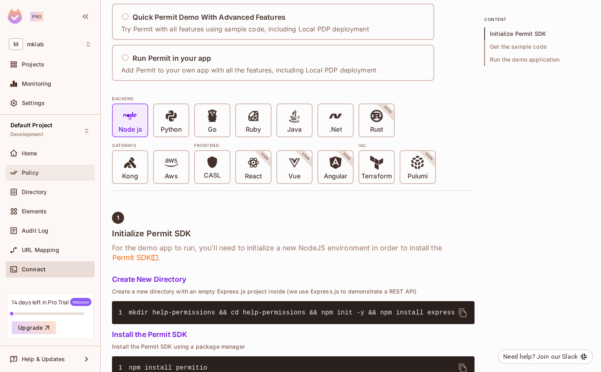
click at [35, 176] on div "Policy" at bounding box center [50, 173] width 83 height 10
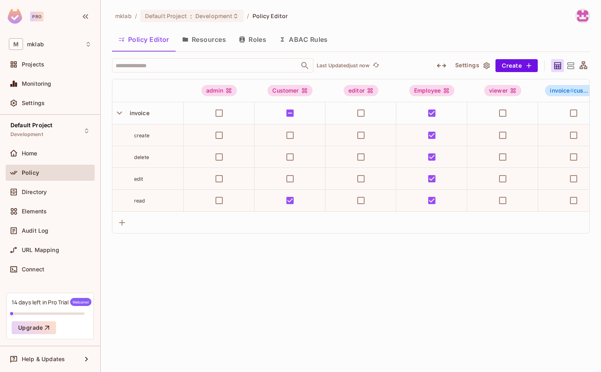
click at [307, 40] on button "ABAC Rules" at bounding box center [304, 39] width 62 height 20
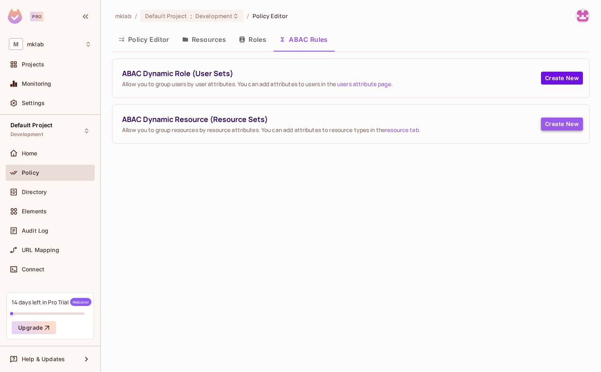
click at [555, 123] on button "Create New" at bounding box center [562, 124] width 42 height 13
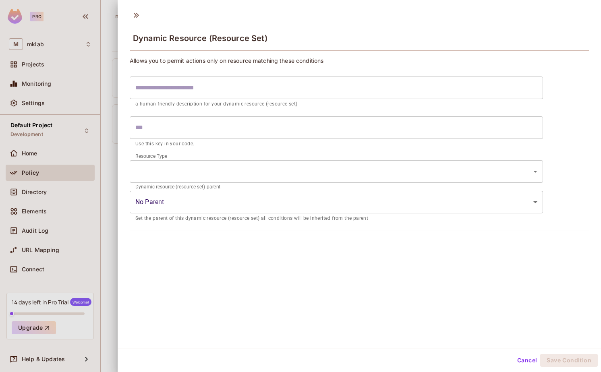
click at [207, 81] on input "text" at bounding box center [336, 88] width 413 height 23
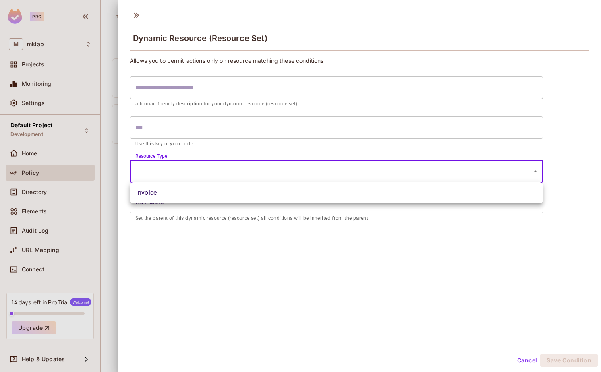
click at [182, 174] on body "Pro M mklab Projects Monitoring Settings Default Project Development Home Polic…" at bounding box center [300, 186] width 601 height 372
click at [165, 195] on li "invoice" at bounding box center [336, 193] width 413 height 15
type input "*******"
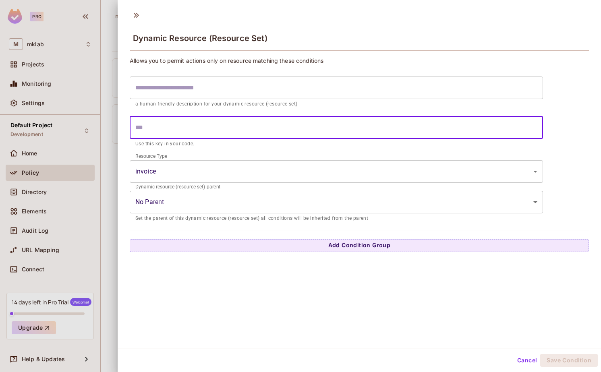
click at [159, 131] on input "text" at bounding box center [336, 127] width 413 height 23
type input "********"
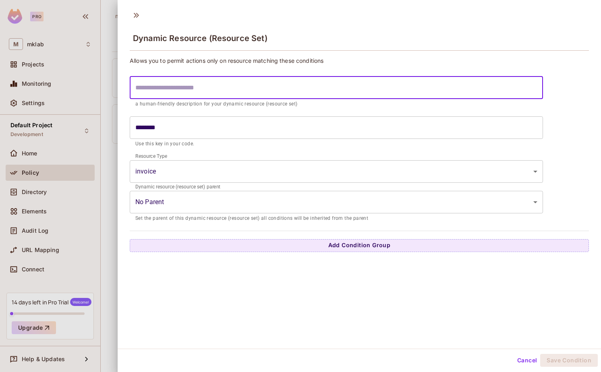
click at [155, 86] on input "text" at bounding box center [336, 88] width 413 height 23
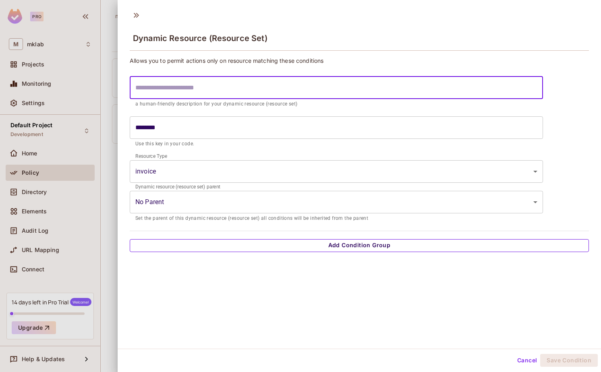
click at [309, 243] on button "Add Condition Group" at bounding box center [359, 245] width 459 height 13
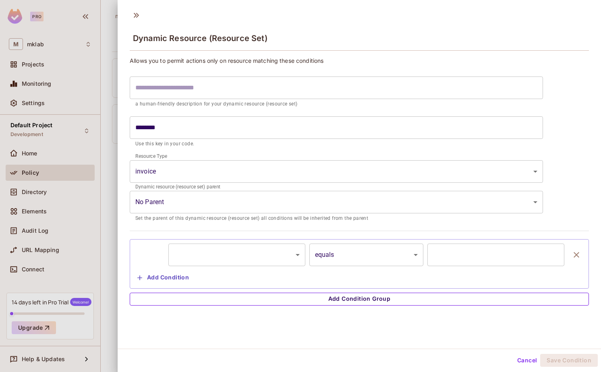
scroll to position [1, 0]
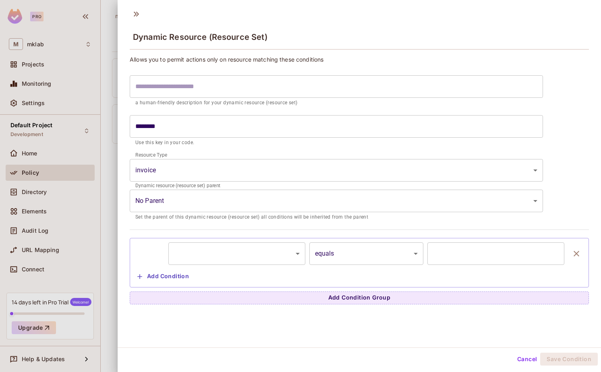
click at [284, 252] on body "Pro M mklab Projects Monitoring Settings Default Project Development Home Polic…" at bounding box center [300, 186] width 601 height 372
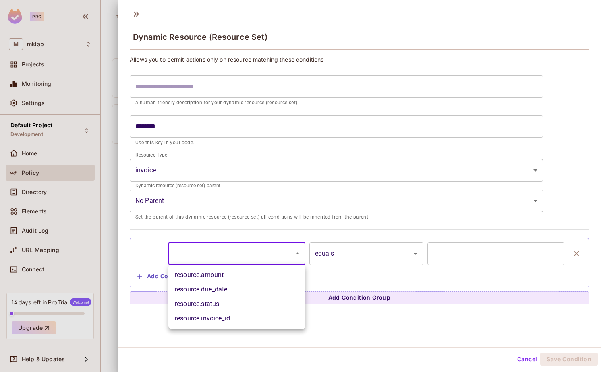
click at [272, 288] on li "resource.due_date" at bounding box center [236, 289] width 137 height 15
type input "**********"
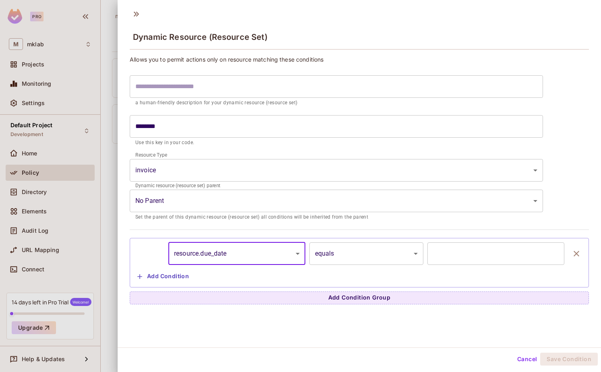
click at [347, 258] on body "**********" at bounding box center [300, 186] width 601 height 372
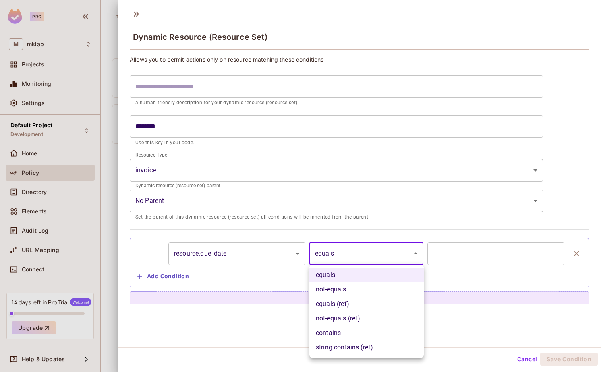
click at [193, 343] on div at bounding box center [300, 186] width 601 height 372
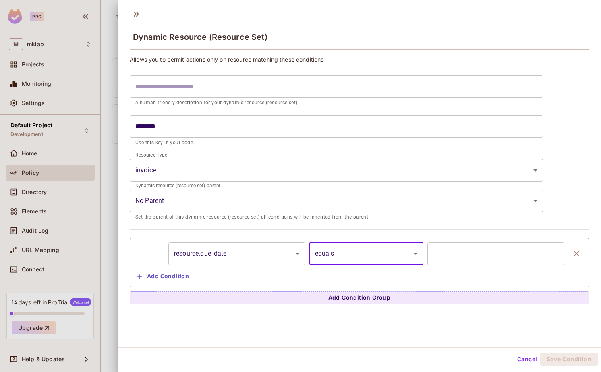
click at [575, 253] on icon "button" at bounding box center [577, 254] width 10 height 10
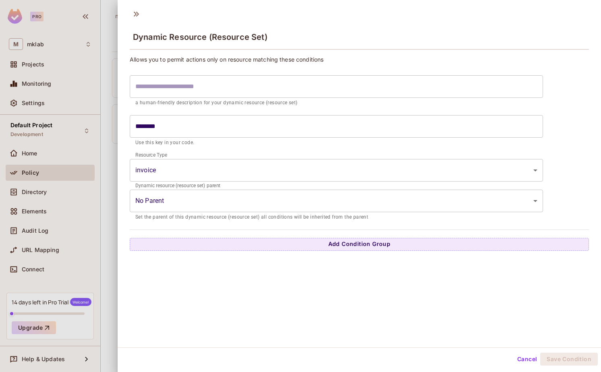
scroll to position [0, 0]
click at [259, 197] on body "Pro M mklab Projects Monitoring Settings Default Project Development Home Polic…" at bounding box center [300, 186] width 601 height 372
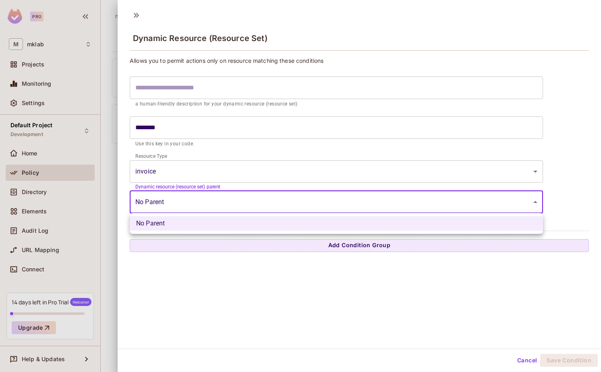
click at [260, 288] on div at bounding box center [300, 186] width 601 height 372
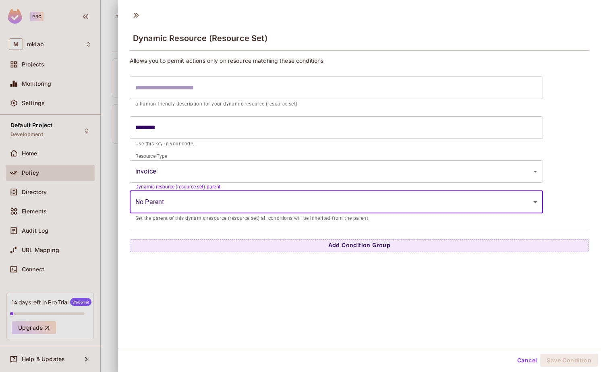
click at [204, 165] on body "Pro M mklab Projects Monitoring Settings Default Project Development Home Polic…" at bounding box center [300, 186] width 601 height 372
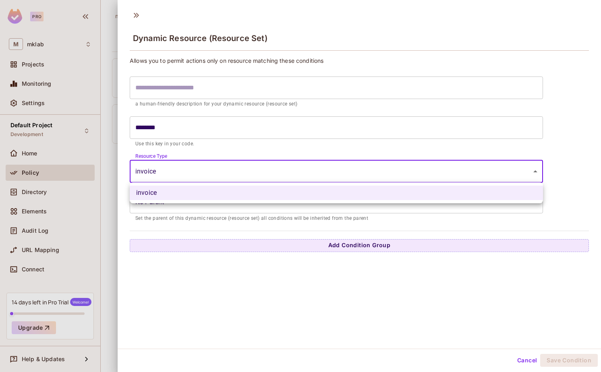
click at [226, 271] on div at bounding box center [300, 186] width 601 height 372
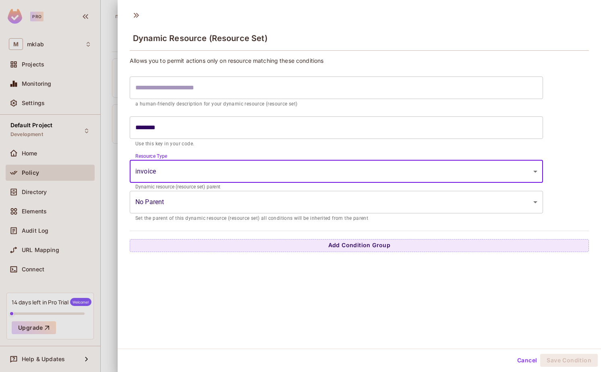
click at [165, 128] on input "********" at bounding box center [336, 127] width 413 height 23
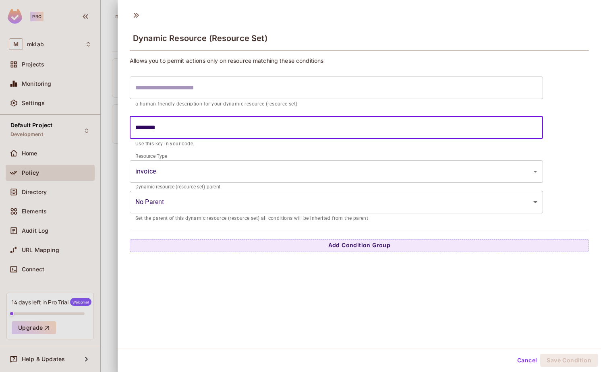
click at [168, 91] on input "text" at bounding box center [336, 88] width 413 height 23
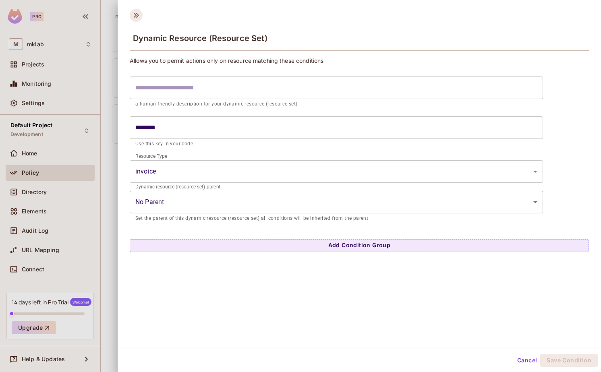
click at [135, 15] on icon at bounding box center [136, 15] width 13 height 13
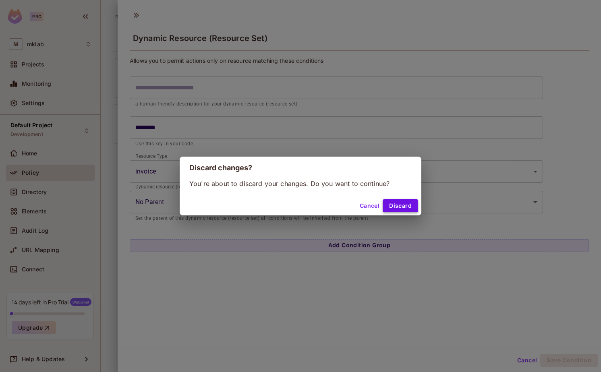
click at [399, 206] on button "Discard" at bounding box center [400, 205] width 35 height 13
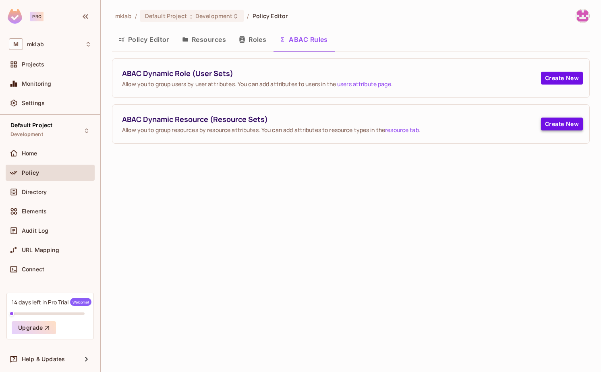
click at [545, 124] on button "Create New" at bounding box center [562, 124] width 42 height 13
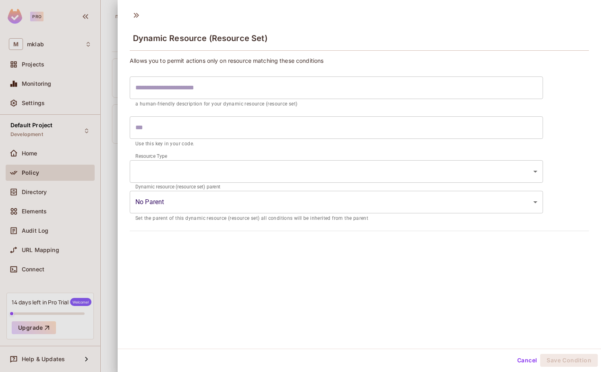
click at [218, 91] on input "text" at bounding box center [336, 88] width 413 height 23
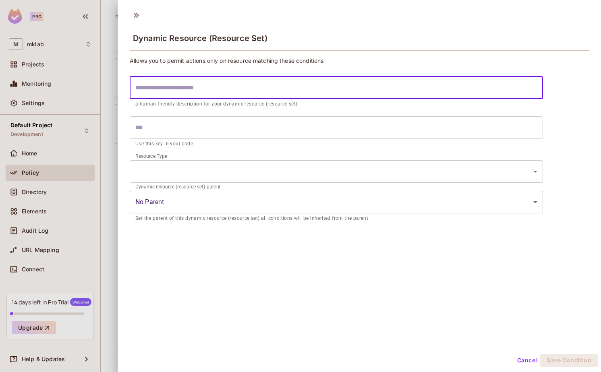
paste input "**********"
type input "**********"
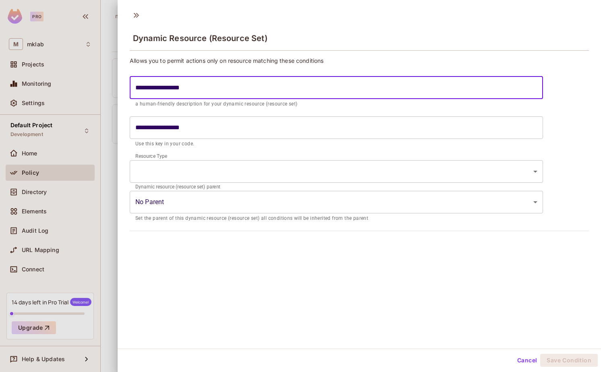
type input "**********"
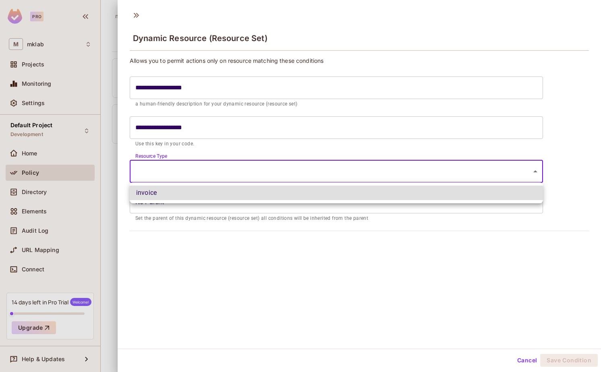
click at [195, 174] on body "**********" at bounding box center [300, 186] width 601 height 372
click at [191, 193] on li "invoice" at bounding box center [336, 193] width 413 height 15
type input "*******"
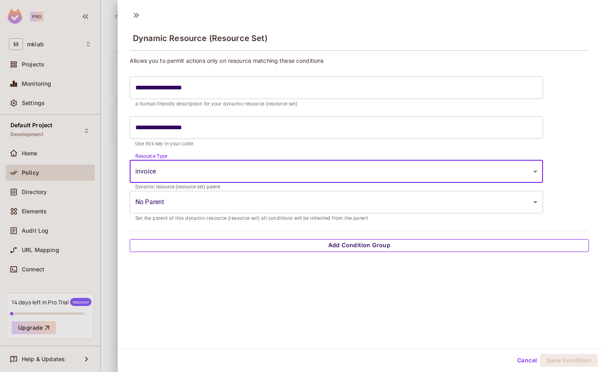
click at [318, 247] on button "Add Condition Group" at bounding box center [359, 245] width 459 height 13
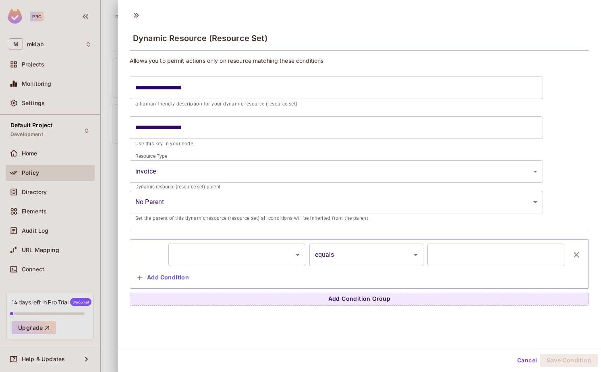
click at [196, 253] on body "**********" at bounding box center [300, 186] width 601 height 372
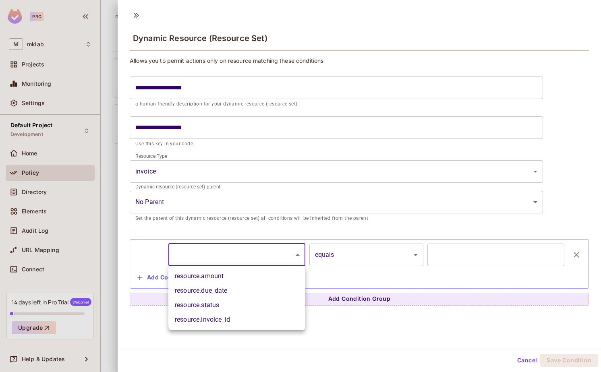
click at [222, 290] on li "resource.due_date" at bounding box center [236, 291] width 137 height 15
type input "**********"
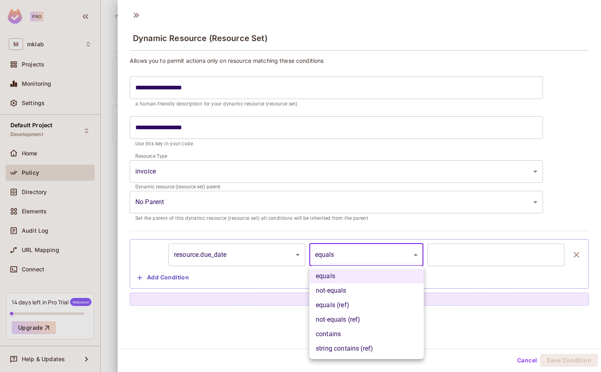
click at [350, 258] on body "**********" at bounding box center [300, 186] width 601 height 372
click at [254, 253] on div at bounding box center [300, 186] width 601 height 372
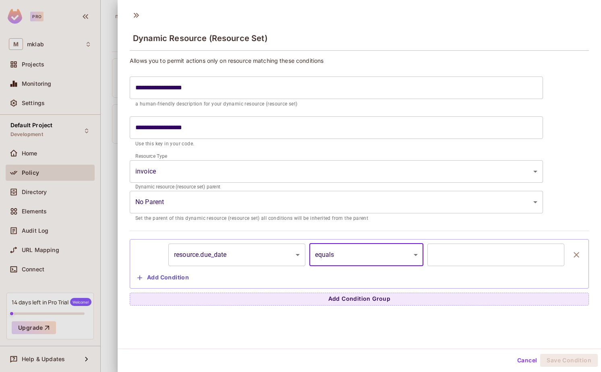
click at [252, 258] on body "**********" at bounding box center [300, 186] width 601 height 372
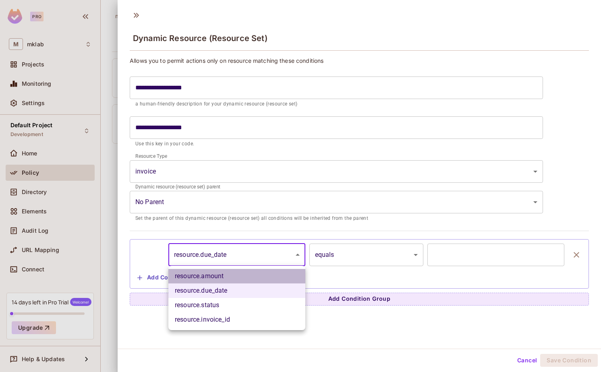
click at [244, 272] on li "resource.amount" at bounding box center [236, 276] width 137 height 15
type input "**********"
type input "*"
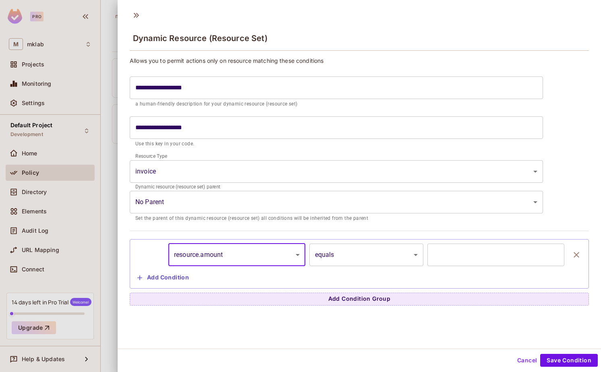
click at [340, 256] on body "**********" at bounding box center [300, 186] width 601 height 372
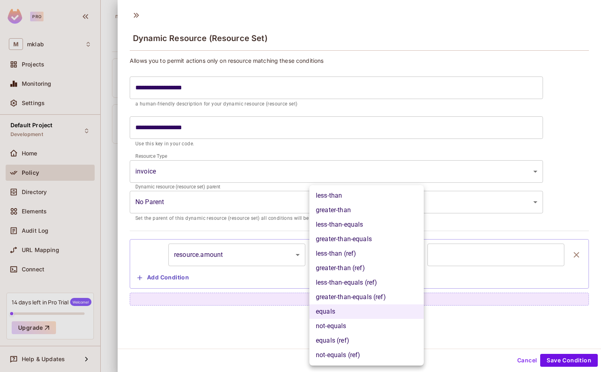
click at [248, 254] on div at bounding box center [300, 186] width 601 height 372
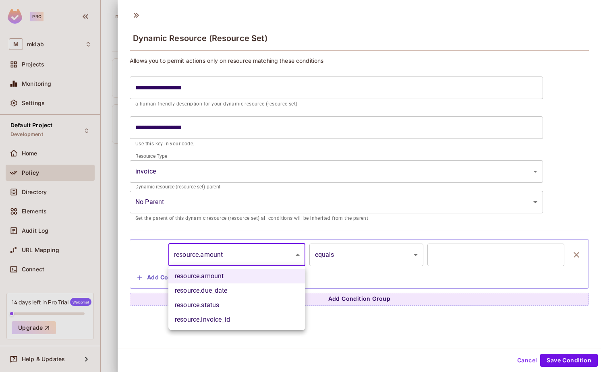
click at [248, 259] on body "**********" at bounding box center [300, 186] width 601 height 372
click at [237, 305] on li "resource.status" at bounding box center [236, 305] width 137 height 15
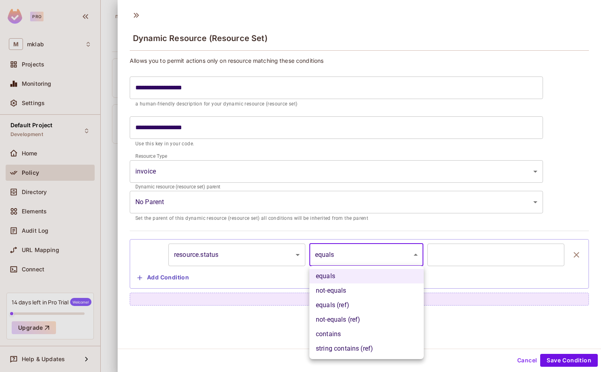
click at [329, 259] on body "**********" at bounding box center [300, 186] width 601 height 372
click at [251, 250] on div at bounding box center [300, 186] width 601 height 372
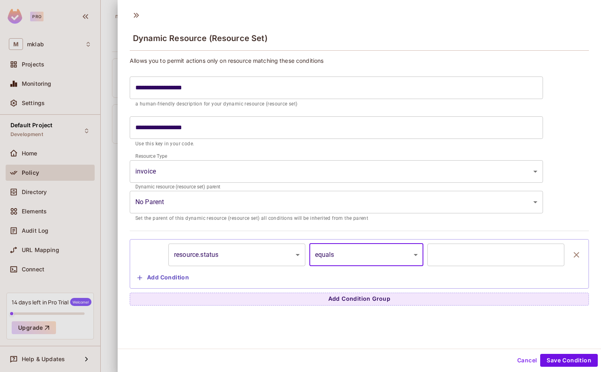
click at [251, 255] on body "**********" at bounding box center [300, 186] width 601 height 372
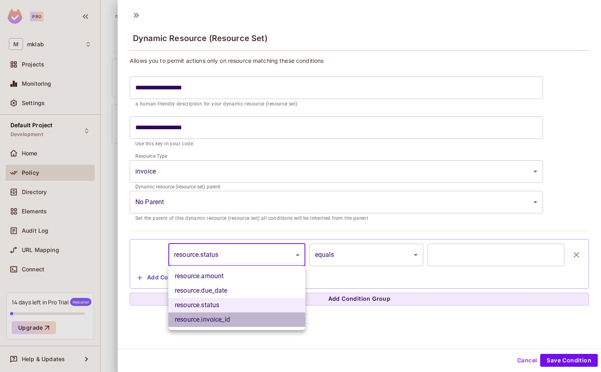
click at [235, 315] on li "resource.invoice_id" at bounding box center [236, 320] width 137 height 15
type input "**********"
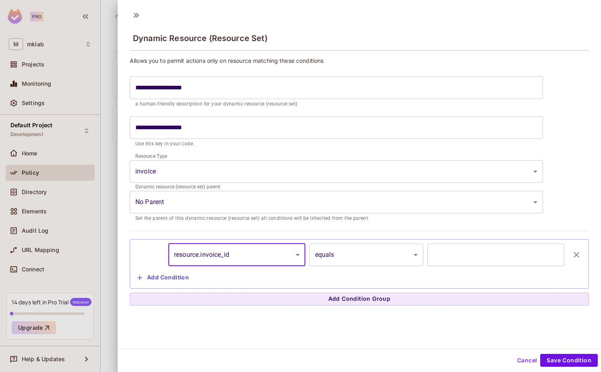
click at [367, 255] on body "**********" at bounding box center [300, 186] width 601 height 372
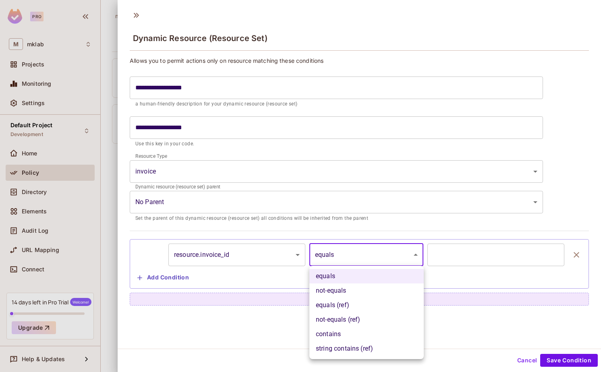
click at [528, 359] on div at bounding box center [300, 186] width 601 height 372
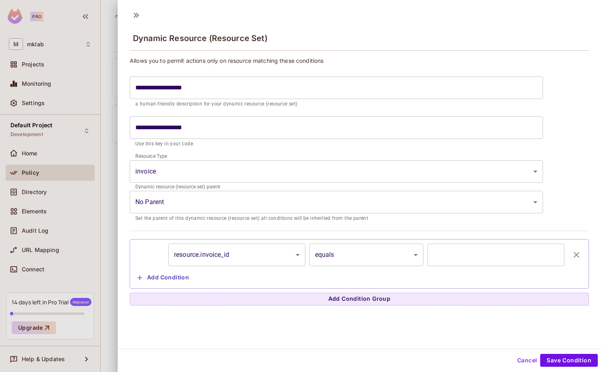
click at [525, 360] on button "Cancel" at bounding box center [527, 360] width 26 height 13
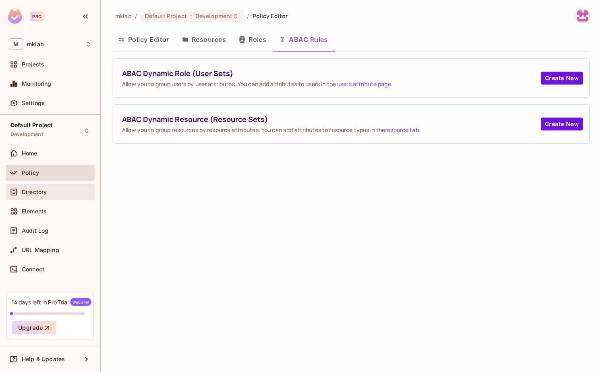
click at [17, 193] on icon at bounding box center [14, 192] width 8 height 8
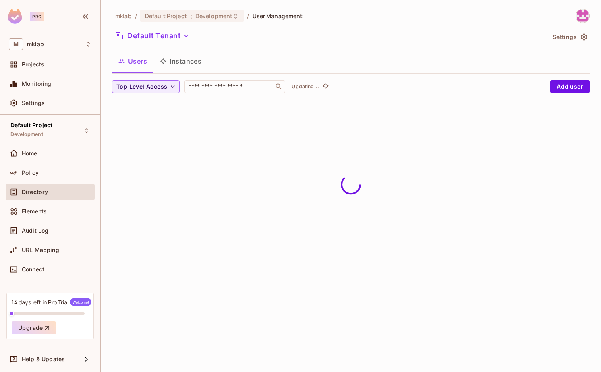
click at [183, 62] on button "Instances" at bounding box center [180, 61] width 54 height 20
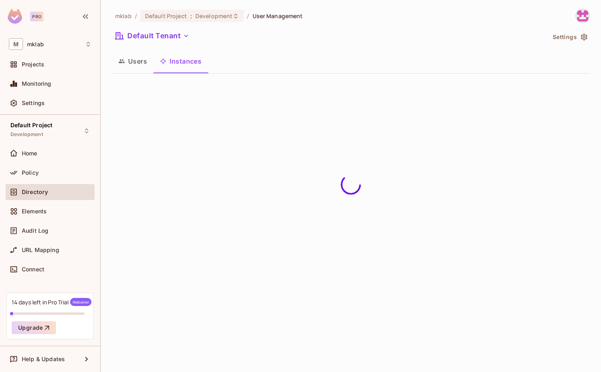
click at [133, 67] on button "Users" at bounding box center [132, 61] width 41 height 20
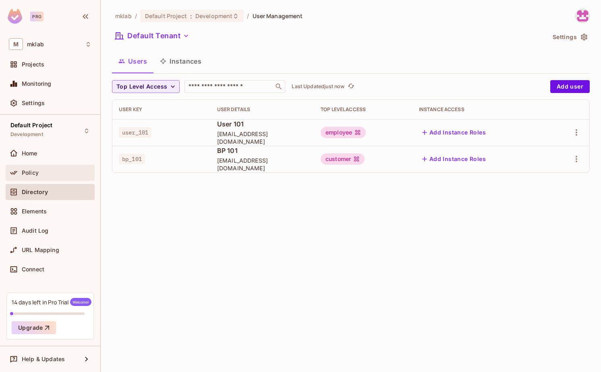
click at [23, 168] on div "Policy" at bounding box center [50, 173] width 83 height 10
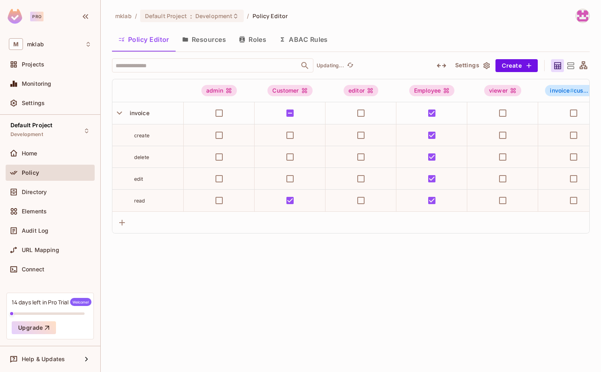
click at [207, 40] on button "Resources" at bounding box center [204, 39] width 57 height 20
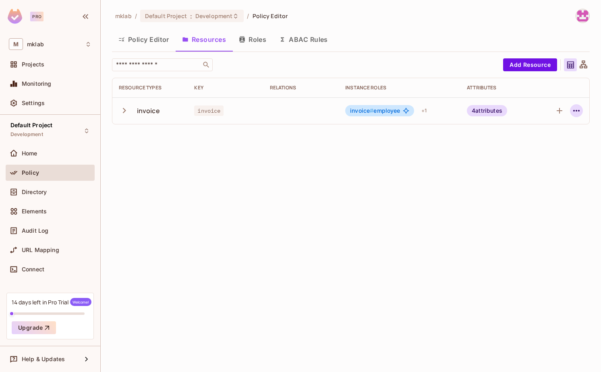
click at [580, 112] on icon "button" at bounding box center [577, 111] width 10 height 10
click at [547, 139] on div "Edit Resource" at bounding box center [541, 143] width 38 height 8
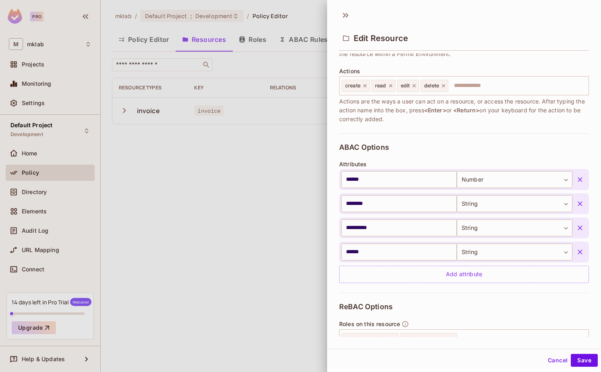
scroll to position [93, 0]
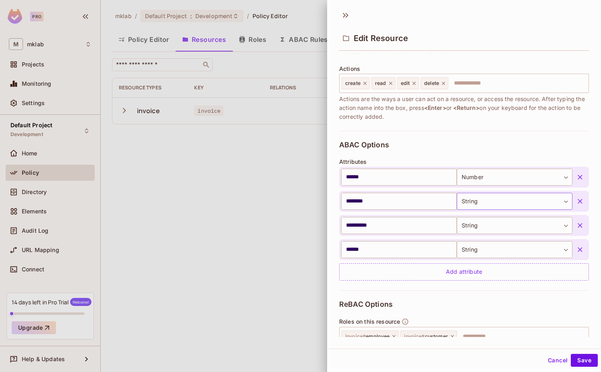
click at [561, 201] on body "**********" at bounding box center [300, 186] width 601 height 372
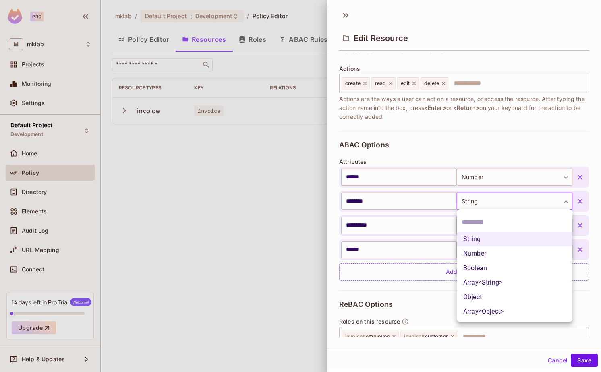
click at [485, 255] on li "Number" at bounding box center [515, 254] width 116 height 15
type input "******"
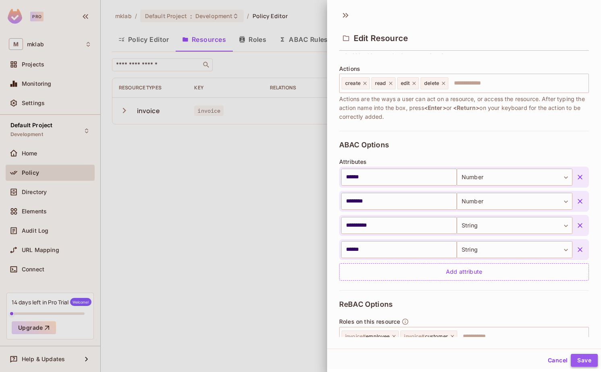
click at [581, 356] on button "Save" at bounding box center [584, 360] width 27 height 13
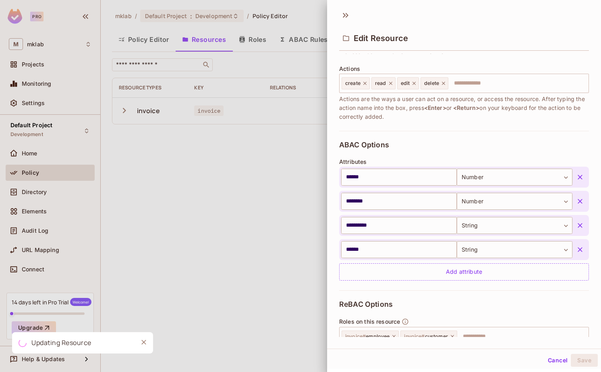
scroll to position [168, 0]
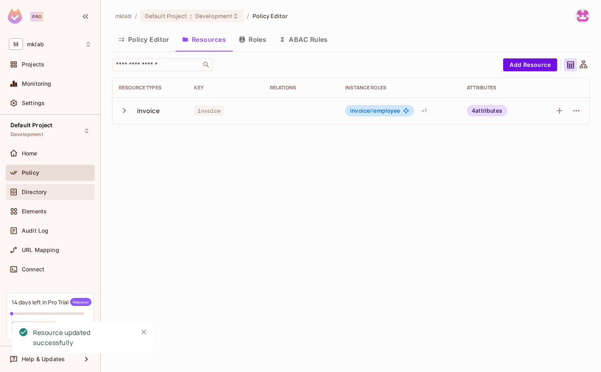
click at [36, 195] on div "Directory" at bounding box center [50, 192] width 83 height 10
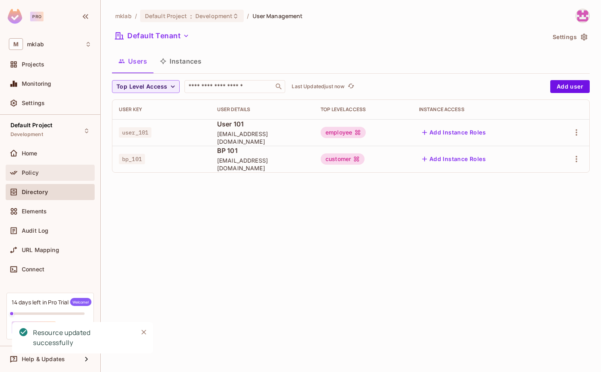
click at [35, 172] on span "Policy" at bounding box center [30, 173] width 17 height 6
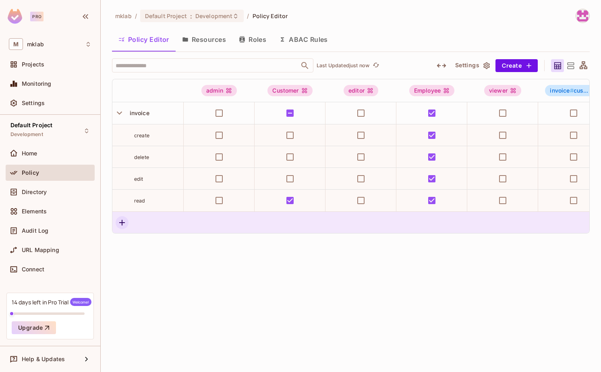
click at [122, 223] on icon "button" at bounding box center [122, 223] width 10 height 10
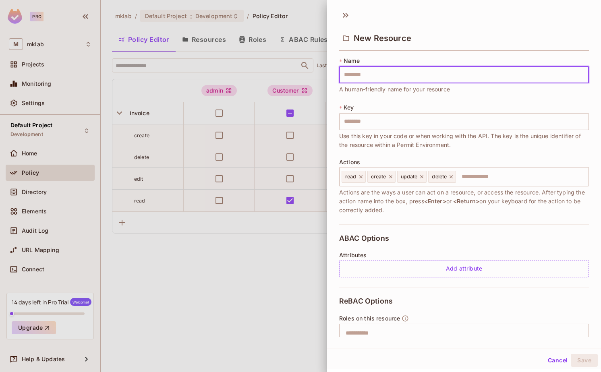
click at [550, 356] on button "Cancel" at bounding box center [558, 360] width 26 height 13
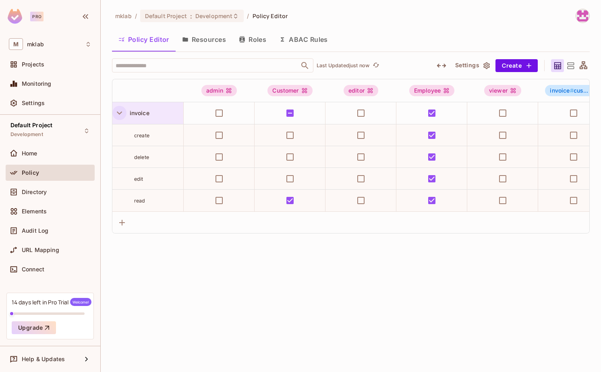
click at [120, 113] on icon "button" at bounding box center [119, 113] width 5 height 3
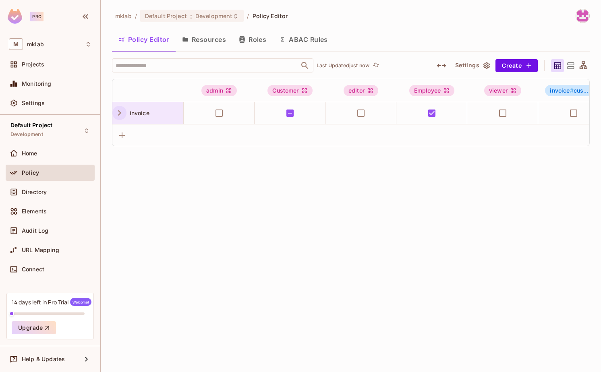
click at [120, 113] on icon "button" at bounding box center [119, 112] width 3 height 5
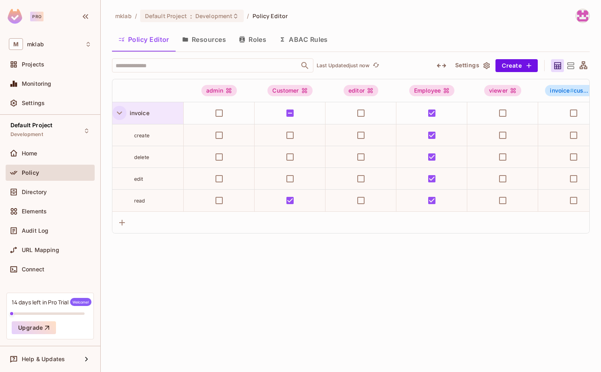
click at [147, 116] on span "invoice" at bounding box center [137, 113] width 23 height 7
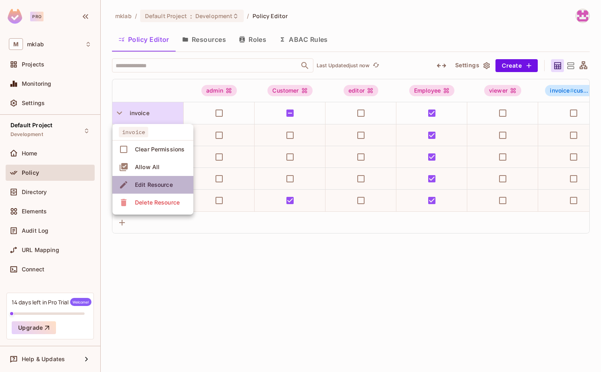
click at [155, 187] on div "Edit Resource" at bounding box center [154, 185] width 38 height 8
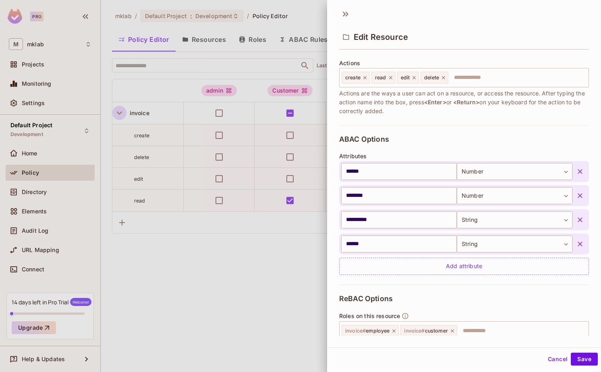
scroll to position [49, 0]
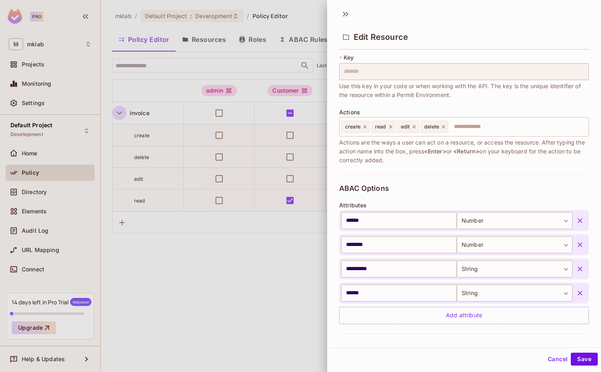
click at [553, 362] on button "Cancel" at bounding box center [558, 359] width 26 height 13
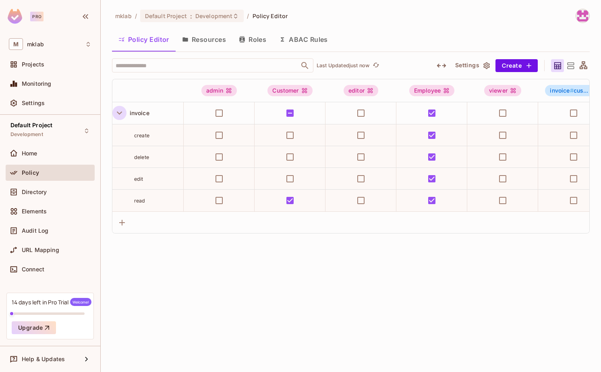
click at [305, 38] on button "ABAC Rules" at bounding box center [304, 39] width 62 height 20
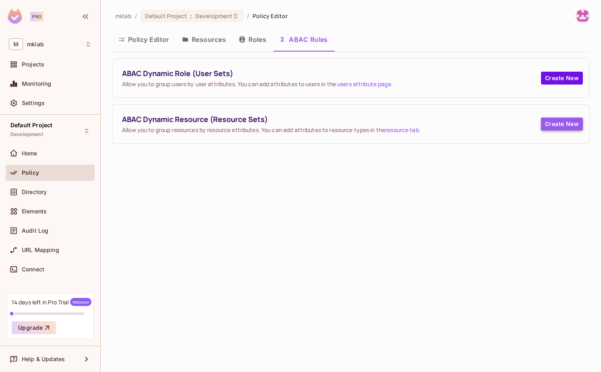
click at [563, 127] on button "Create New" at bounding box center [562, 124] width 42 height 13
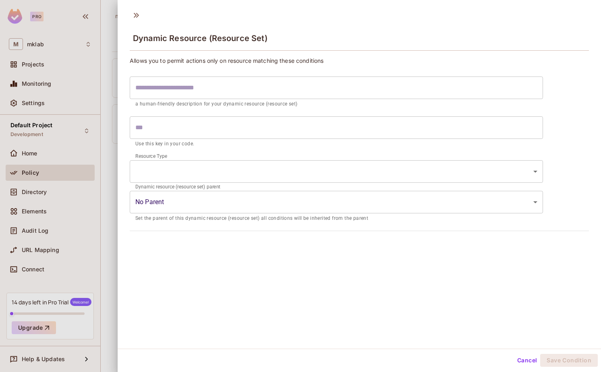
click at [214, 92] on input "text" at bounding box center [336, 88] width 413 height 23
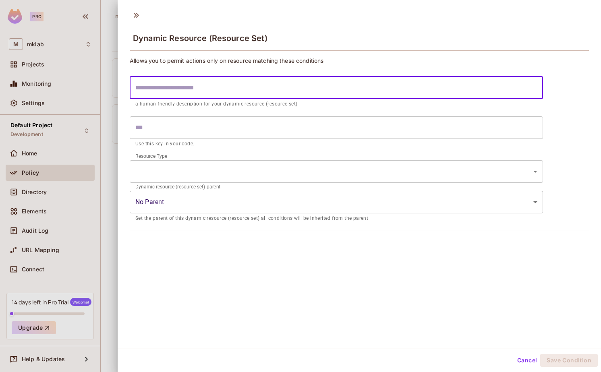
paste input "**********"
type input "**********"
click at [198, 89] on input "**********" at bounding box center [336, 88] width 413 height 23
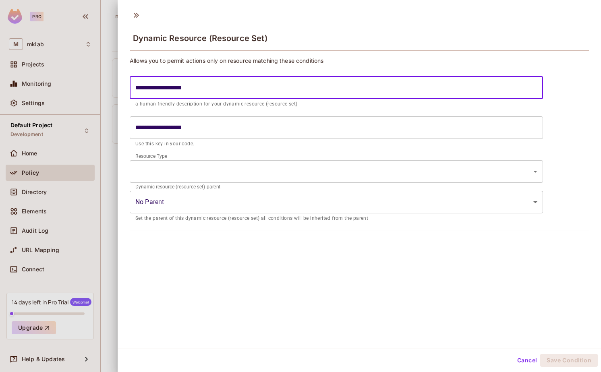
paste input "**********"
type input "**********"
click at [348, 125] on input "**********" at bounding box center [336, 127] width 413 height 23
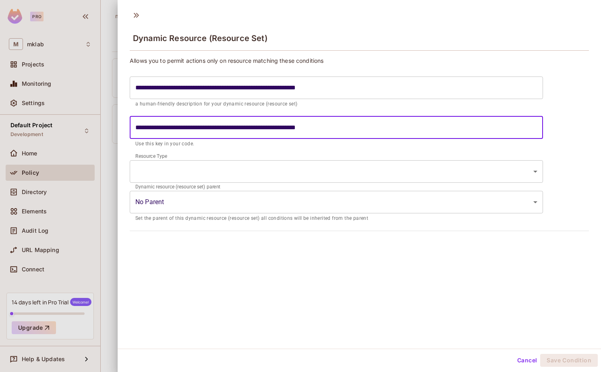
click at [348, 125] on input "**********" at bounding box center [336, 127] width 413 height 23
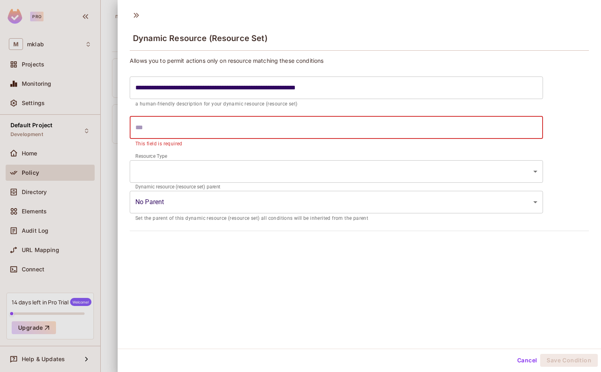
paste input "**********"
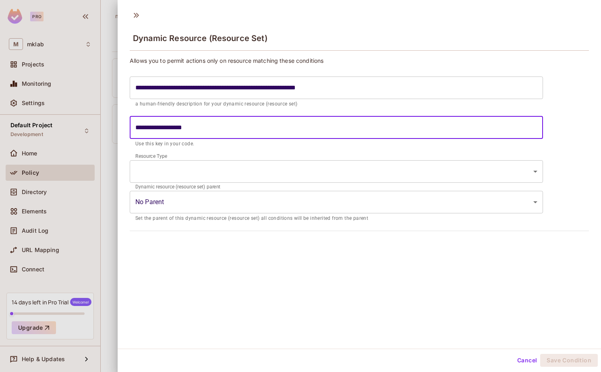
type input "**********"
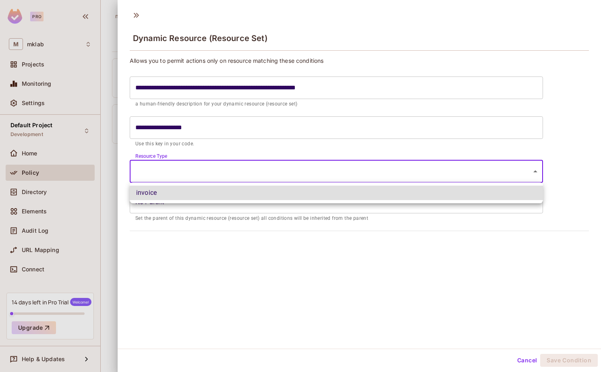
click at [176, 170] on body "**********" at bounding box center [300, 186] width 601 height 372
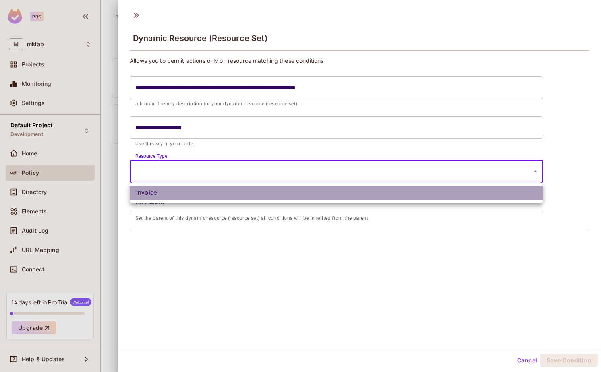
click at [171, 191] on li "invoice" at bounding box center [336, 193] width 413 height 15
type input "*******"
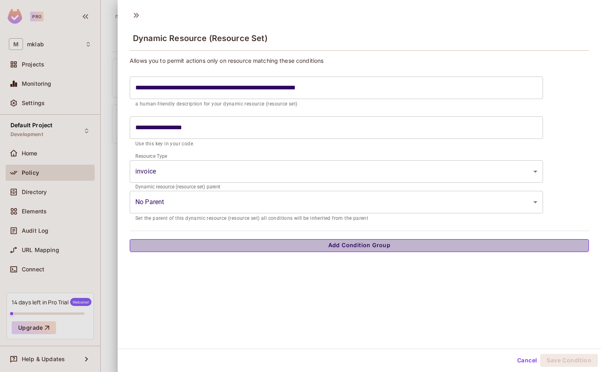
click at [301, 243] on button "Add Condition Group" at bounding box center [359, 245] width 459 height 13
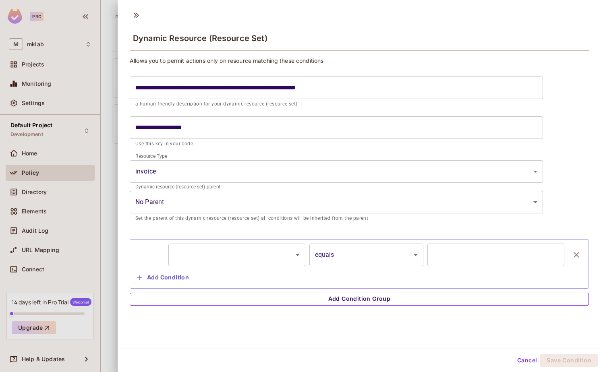
scroll to position [1, 0]
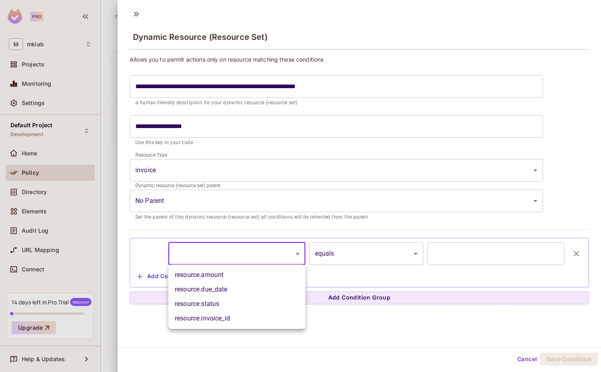
click at [292, 249] on body "**********" at bounding box center [300, 186] width 601 height 372
click at [249, 291] on li "resource.due_date" at bounding box center [236, 289] width 137 height 15
type input "**********"
type input "*"
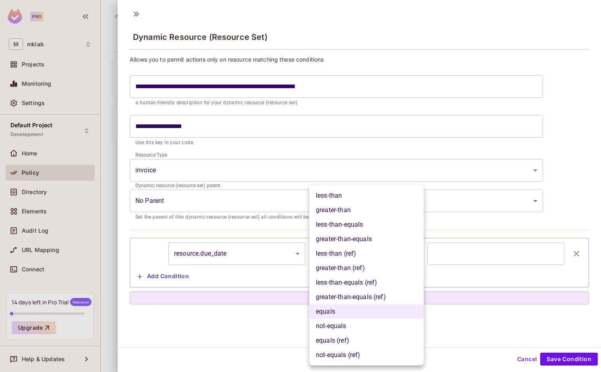
click at [367, 246] on body "**********" at bounding box center [300, 186] width 601 height 372
click at [354, 271] on li "greater-than (ref)" at bounding box center [366, 268] width 114 height 15
type input "**********"
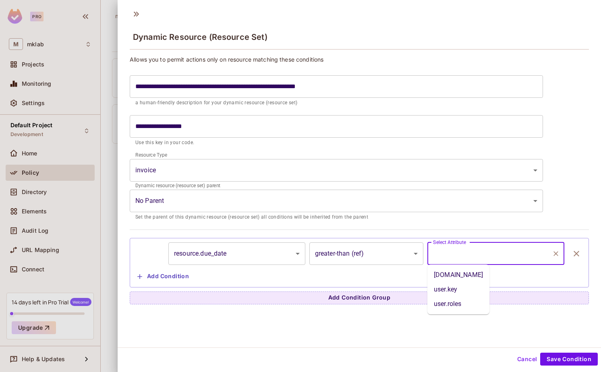
click at [472, 251] on input "Select Attribute" at bounding box center [490, 253] width 118 height 15
type input "**********"
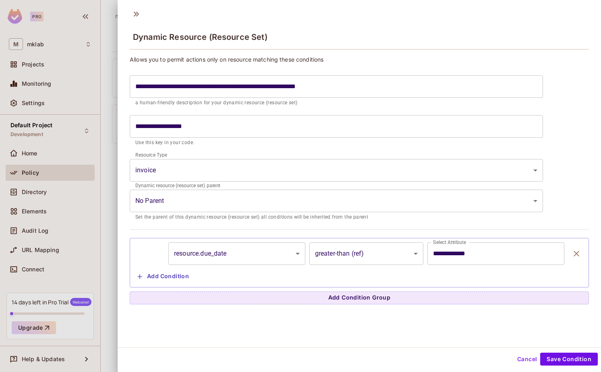
scroll to position [0, 0]
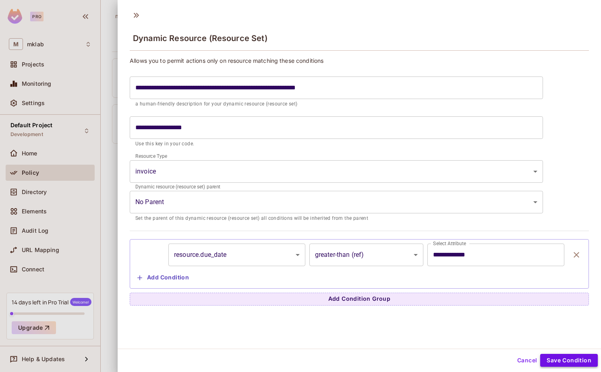
click at [582, 359] on button "Save Condition" at bounding box center [569, 360] width 58 height 13
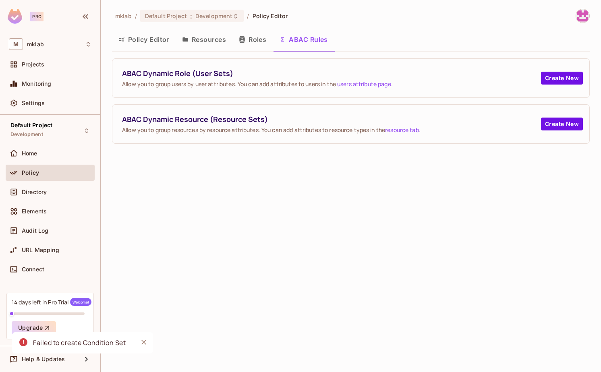
click at [160, 38] on button "Policy Editor" at bounding box center [144, 39] width 64 height 20
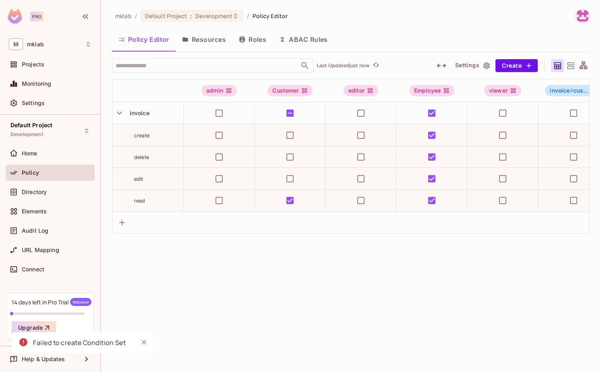
click at [310, 38] on button "ABAC Rules" at bounding box center [304, 39] width 62 height 20
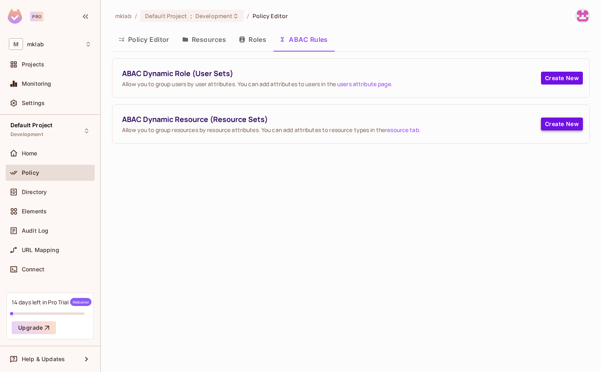
click at [571, 122] on button "Create New" at bounding box center [562, 124] width 42 height 13
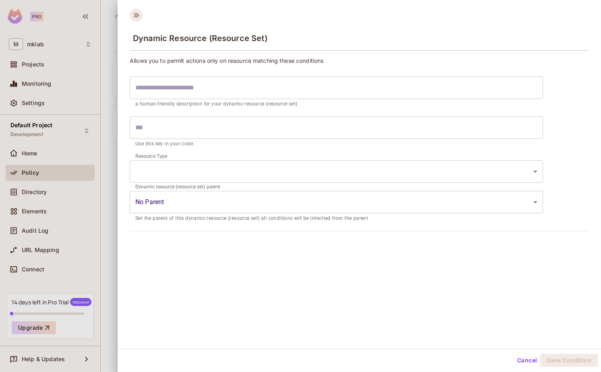
click at [134, 15] on icon at bounding box center [136, 15] width 13 height 13
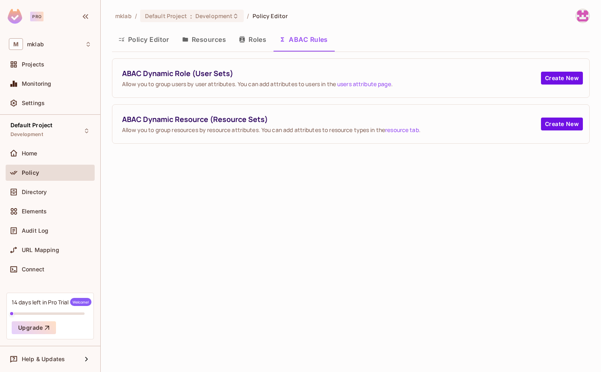
click at [583, 192] on div "mklab / Default Project : Development / Policy Editor Policy Editor Resources R…" at bounding box center [351, 186] width 500 height 372
click at [568, 120] on button "Create New" at bounding box center [562, 124] width 42 height 13
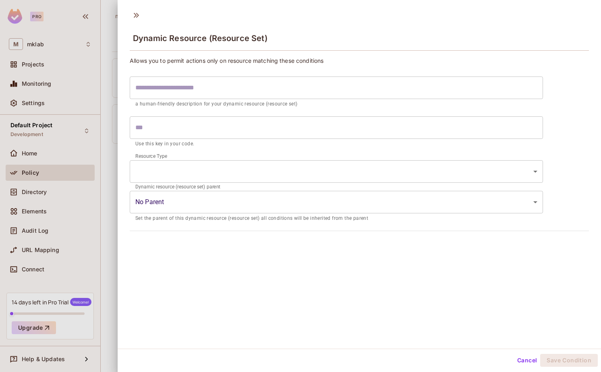
click at [184, 94] on input "text" at bounding box center [336, 88] width 413 height 23
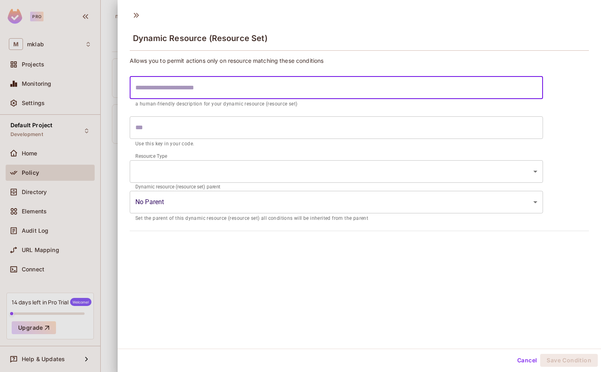
click at [168, 127] on input "text" at bounding box center [336, 127] width 413 height 23
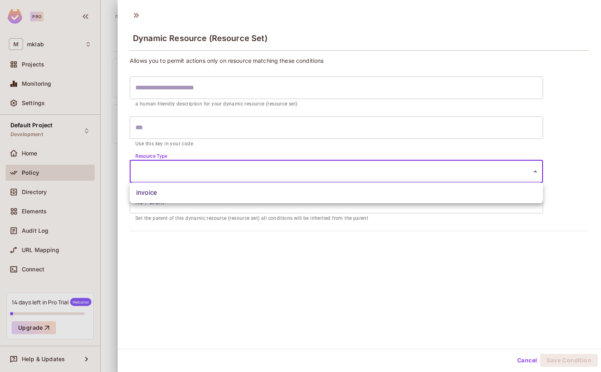
click at [170, 165] on body "Pro M mklab Projects Monitoring Settings Default Project Development Home Polic…" at bounding box center [300, 186] width 601 height 372
click at [166, 195] on li "invoice" at bounding box center [336, 193] width 413 height 15
type input "*******"
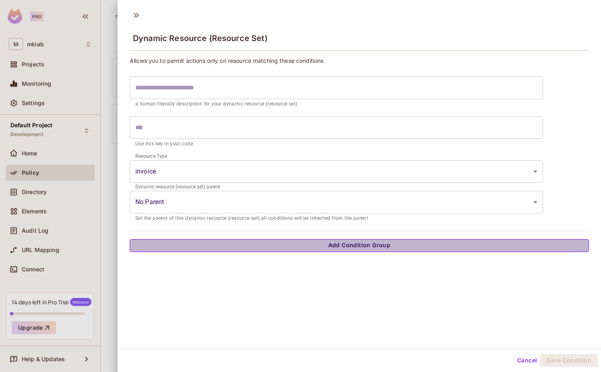
click at [329, 242] on button "Add Condition Group" at bounding box center [359, 245] width 459 height 13
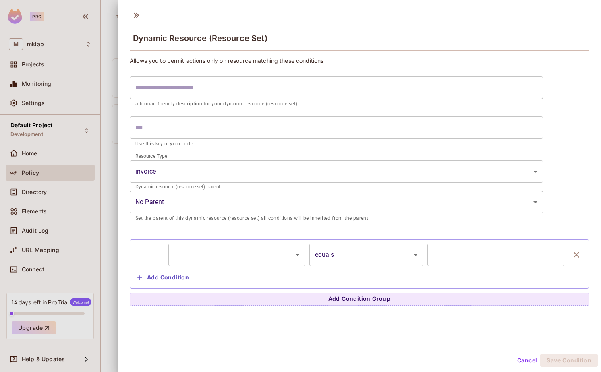
scroll to position [1, 0]
click at [212, 249] on body "Pro M mklab Projects Monitoring Settings Default Project Development Home Polic…" at bounding box center [300, 186] width 601 height 372
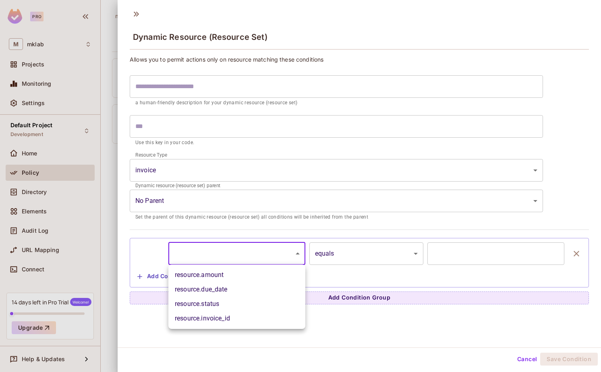
click at [216, 289] on li "resource.due_date" at bounding box center [236, 289] width 137 height 15
type input "**********"
type input "*"
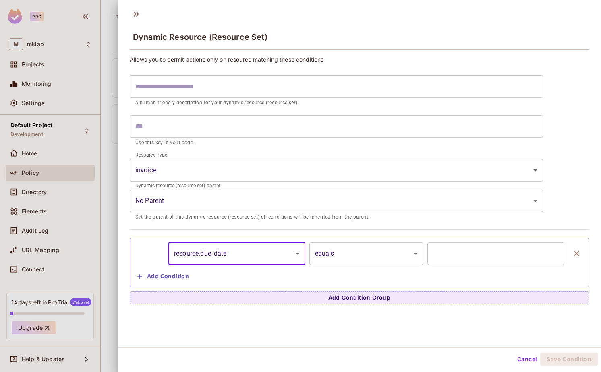
click at [349, 259] on body "**********" at bounding box center [300, 186] width 601 height 372
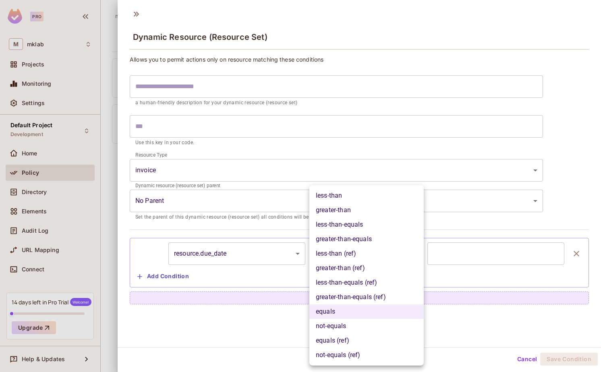
click at [340, 272] on li "greater-than (ref)" at bounding box center [366, 268] width 114 height 15
type input "**********"
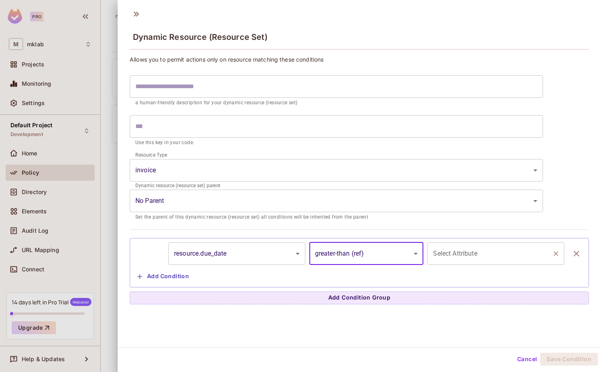
click at [441, 259] on input "Select Attribute" at bounding box center [490, 253] width 118 height 15
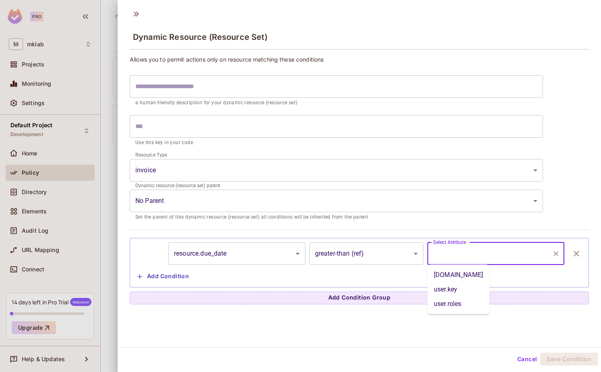
click at [528, 361] on button "Cancel" at bounding box center [527, 359] width 26 height 13
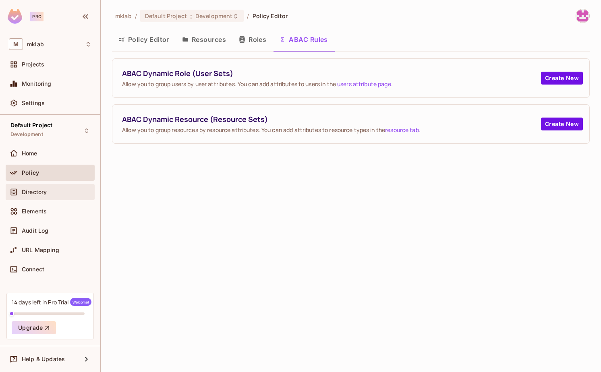
click at [35, 193] on span "Directory" at bounding box center [34, 192] width 25 height 6
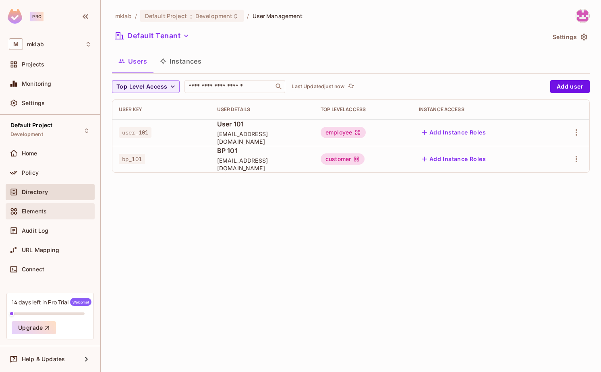
click at [35, 211] on span "Elements" at bounding box center [34, 211] width 25 height 6
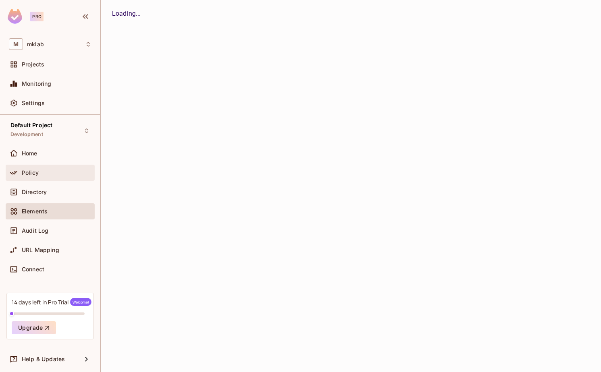
click at [29, 176] on span "Policy" at bounding box center [30, 173] width 17 height 6
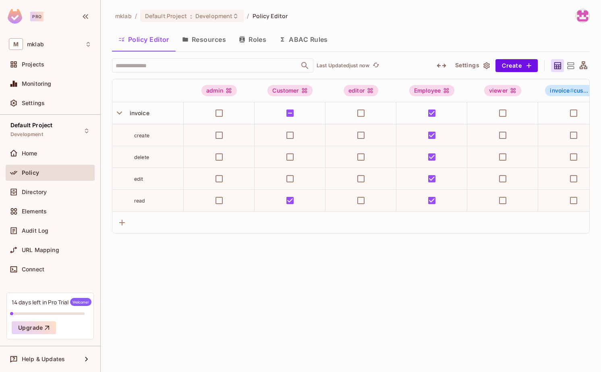
click at [215, 37] on button "Resources" at bounding box center [204, 39] width 57 height 20
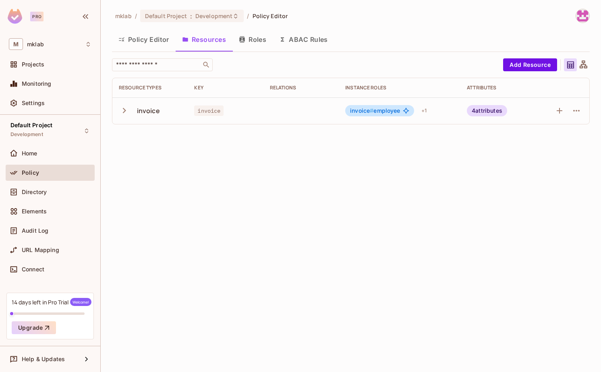
click at [286, 109] on td at bounding box center [300, 110] width 75 height 27
click at [123, 112] on icon "button" at bounding box center [124, 110] width 11 height 11
click at [583, 110] on td at bounding box center [562, 110] width 53 height 27
click at [578, 110] on icon "button" at bounding box center [576, 111] width 6 height 2
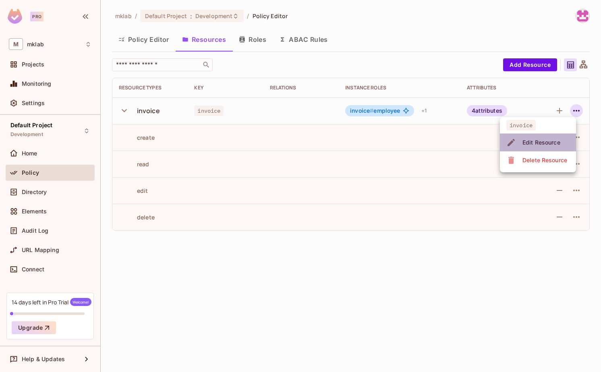
click at [539, 137] on span "Edit Resource" at bounding box center [541, 142] width 43 height 13
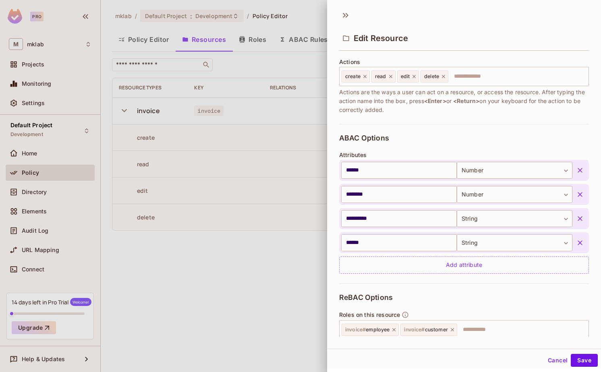
scroll to position [168, 0]
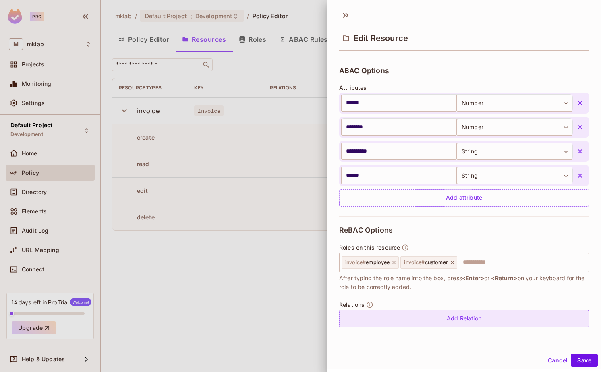
click at [468, 317] on div "Add Relation" at bounding box center [464, 318] width 250 height 17
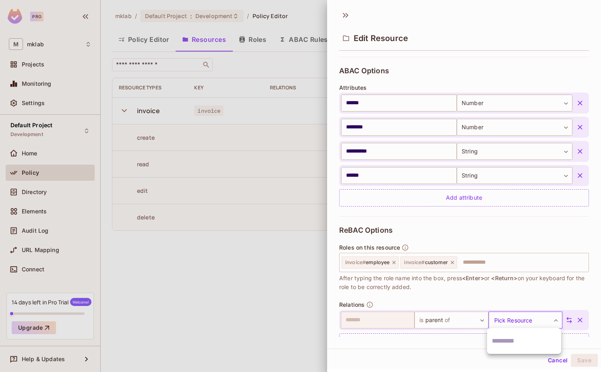
click at [521, 318] on body "Pro M mklab Projects Monitoring Settings Default Project Development Home Polic…" at bounding box center [300, 186] width 601 height 372
click at [473, 301] on div at bounding box center [300, 186] width 601 height 372
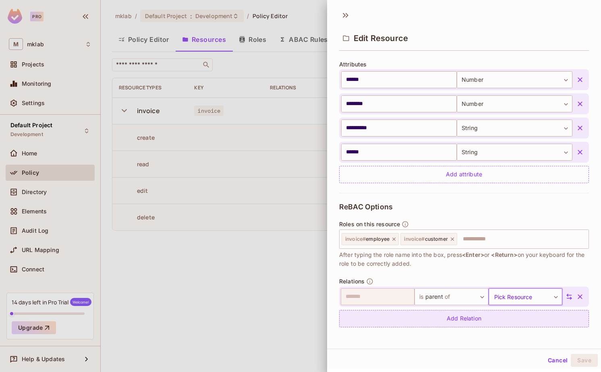
click at [399, 319] on div "Add Relation" at bounding box center [464, 318] width 250 height 17
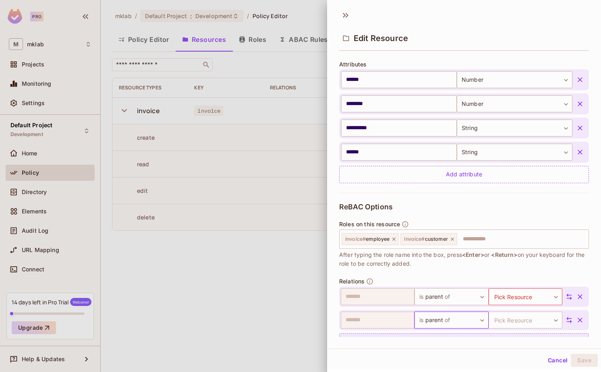
scroll to position [214, 0]
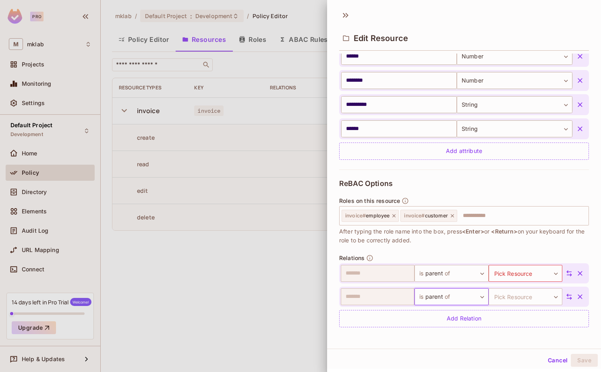
click at [581, 296] on icon "button" at bounding box center [580, 297] width 8 height 8
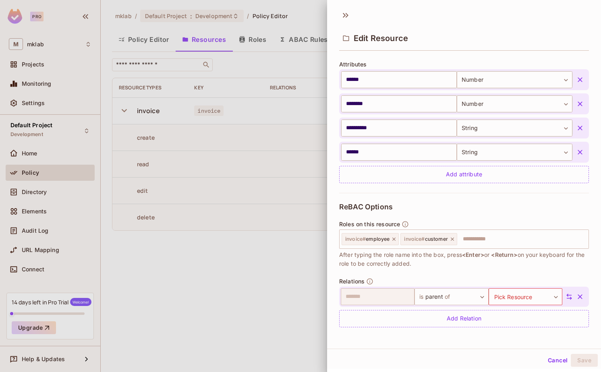
scroll to position [1, 0]
click at [551, 356] on button "Cancel" at bounding box center [558, 359] width 26 height 13
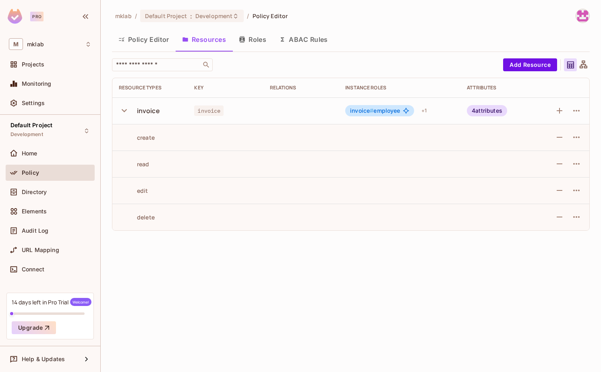
click at [250, 40] on button "Roles" at bounding box center [252, 39] width 40 height 20
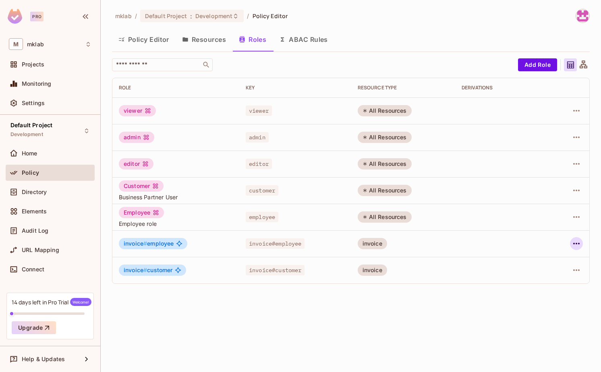
click at [577, 242] on icon "button" at bounding box center [577, 244] width 10 height 10
click at [528, 280] on span "Edit Attributes" at bounding box center [548, 279] width 45 height 13
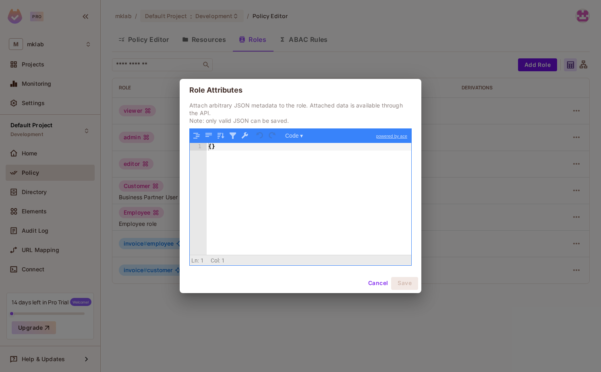
click at [375, 278] on button "Cancel" at bounding box center [378, 283] width 26 height 13
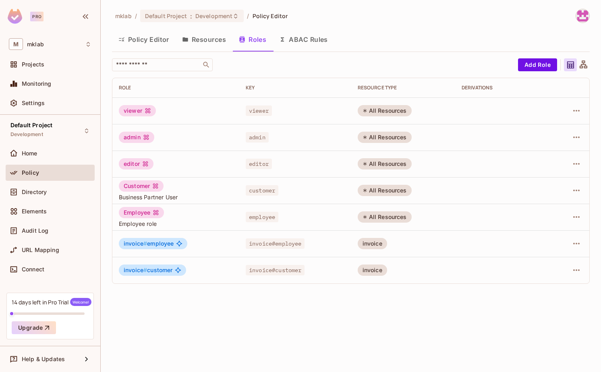
click at [298, 41] on button "ABAC Rules" at bounding box center [304, 39] width 62 height 20
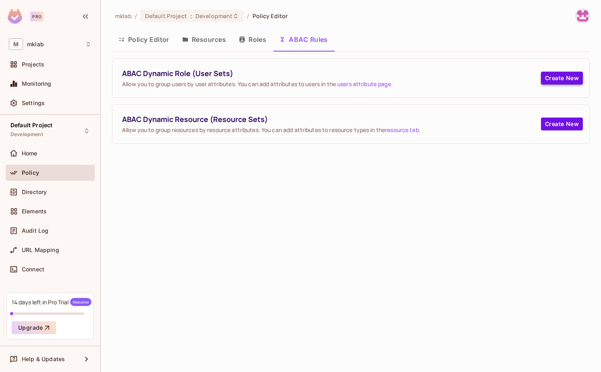
click at [550, 75] on button "Create New" at bounding box center [562, 78] width 42 height 13
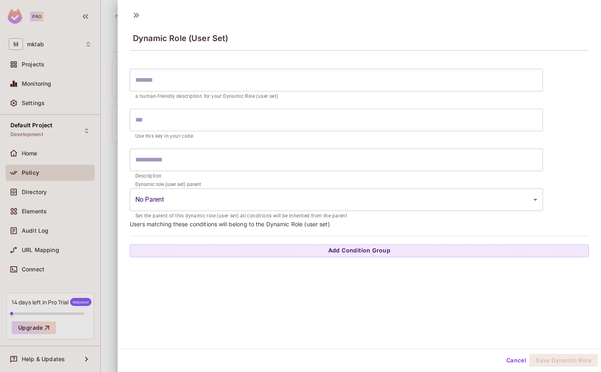
click at [180, 140] on p "Use this key in your code." at bounding box center [336, 137] width 402 height 8
click at [180, 156] on input "text" at bounding box center [336, 160] width 413 height 23
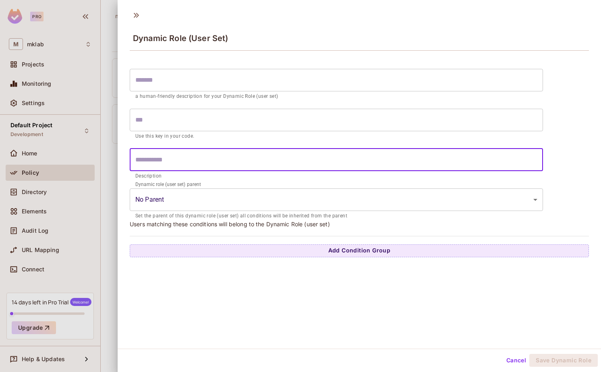
click at [190, 162] on input "text" at bounding box center [336, 160] width 413 height 23
click at [181, 120] on input "text" at bounding box center [336, 120] width 413 height 23
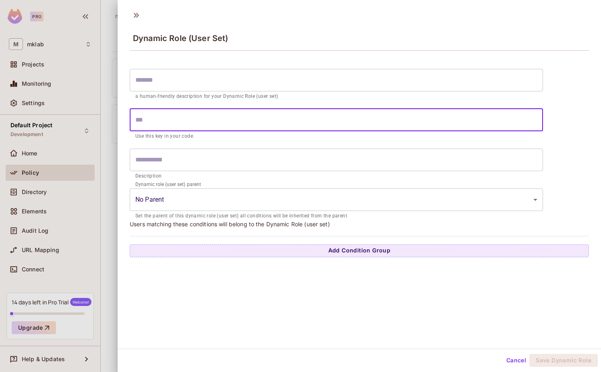
click at [182, 205] on body "Pro M mklab Projects Monitoring Settings Default Project Development Home Polic…" at bounding box center [300, 186] width 601 height 372
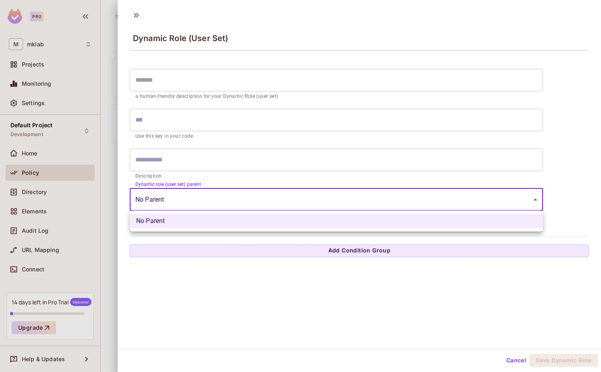
click at [230, 259] on div at bounding box center [300, 186] width 601 height 372
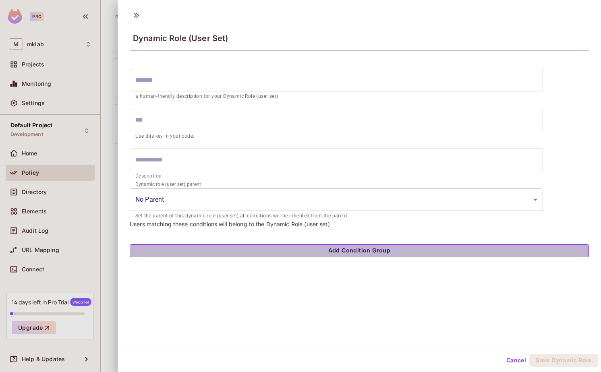
click at [233, 255] on button "Add Condition Group" at bounding box center [359, 250] width 459 height 13
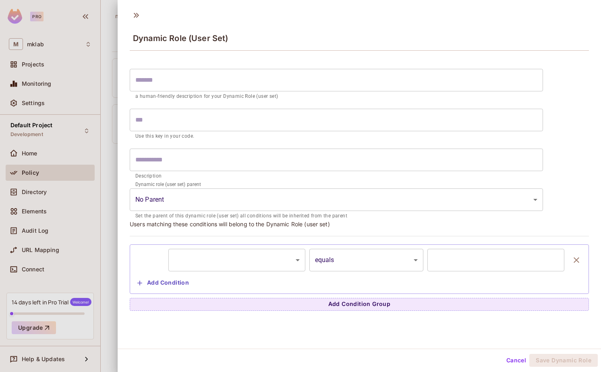
scroll to position [1, 0]
click at [248, 262] on body "Pro M mklab Projects Monitoring Settings Default Project Development Home Polic…" at bounding box center [300, 186] width 601 height 372
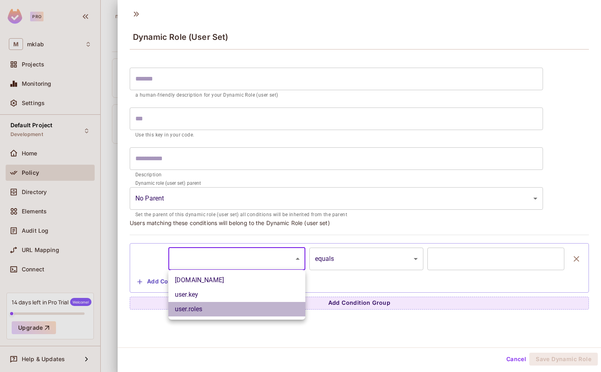
click at [246, 307] on li "user.roles" at bounding box center [236, 309] width 137 height 15
type input "**********"
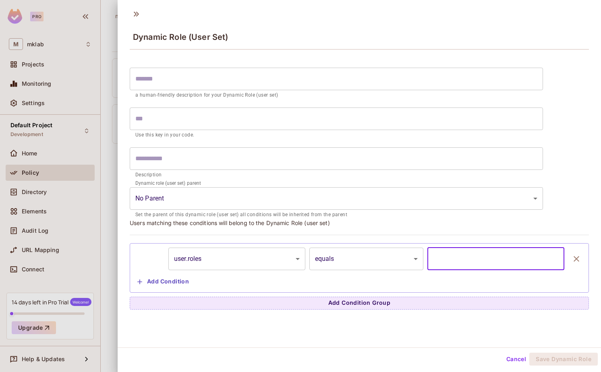
click at [448, 257] on input "text" at bounding box center [495, 259] width 137 height 23
click at [510, 367] on div "Cancel Save Dynamic Role" at bounding box center [359, 359] width 483 height 19
click at [511, 362] on button "Cancel" at bounding box center [516, 359] width 26 height 13
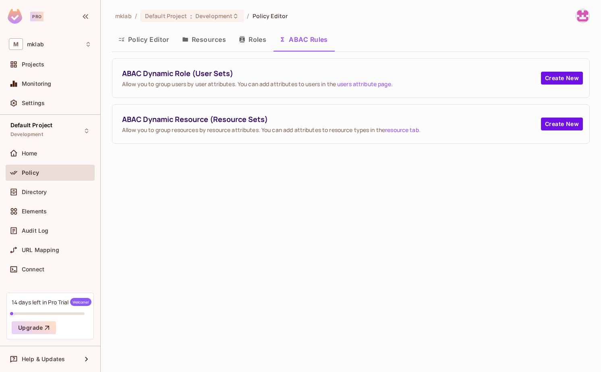
click at [413, 131] on link "resource tab" at bounding box center [402, 130] width 34 height 8
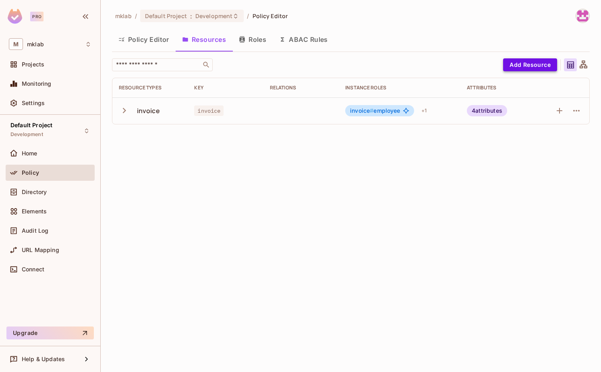
click at [515, 65] on button "Add Resource" at bounding box center [530, 64] width 54 height 13
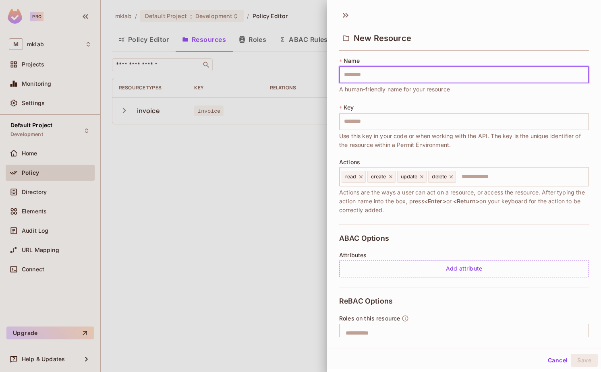
click at [360, 77] on input "text" at bounding box center [464, 74] width 250 height 17
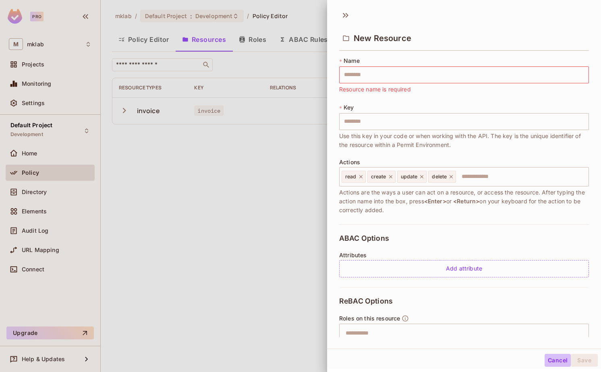
click at [555, 358] on button "Cancel" at bounding box center [558, 360] width 26 height 13
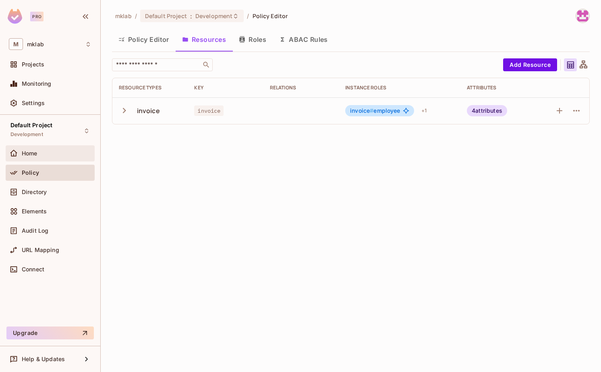
click at [40, 157] on div "Home" at bounding box center [50, 154] width 83 height 10
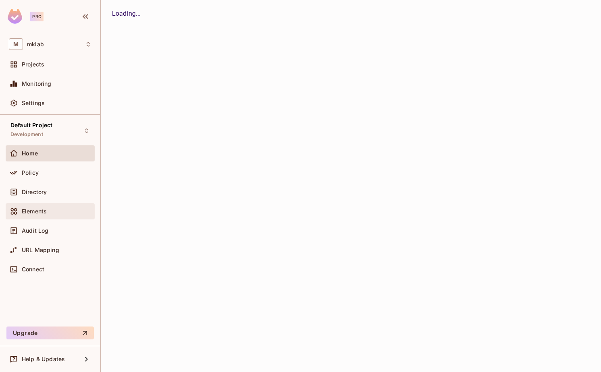
click at [30, 212] on span "Elements" at bounding box center [34, 211] width 25 height 6
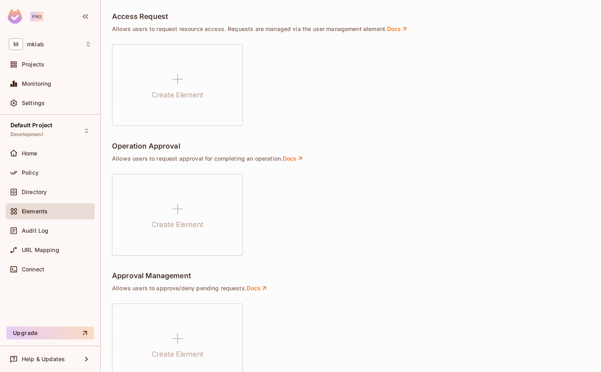
scroll to position [525, 0]
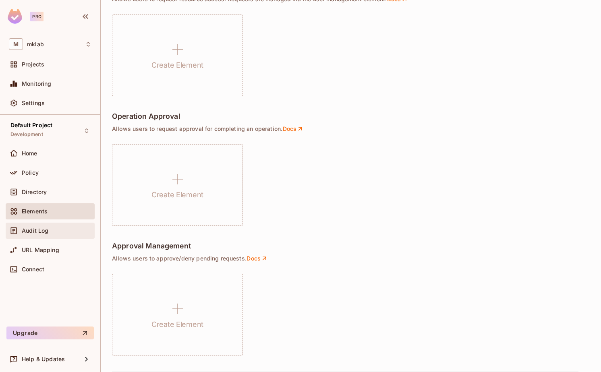
click at [43, 235] on div "Audit Log" at bounding box center [50, 231] width 83 height 10
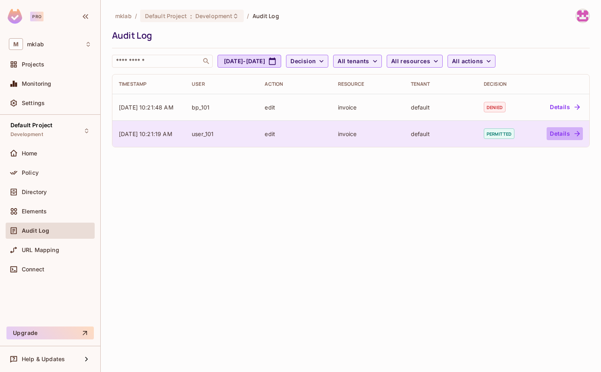
click at [559, 135] on button "Details" at bounding box center [565, 133] width 36 height 13
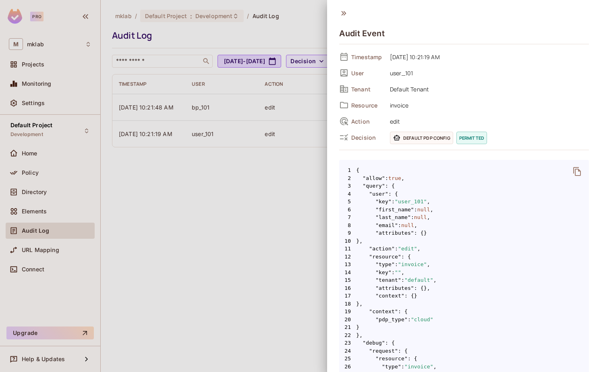
click at [343, 13] on icon at bounding box center [343, 13] width 9 height 9
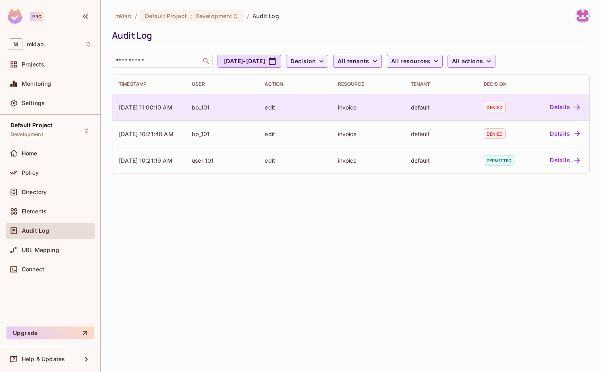
click at [568, 104] on button "Details" at bounding box center [565, 107] width 36 height 13
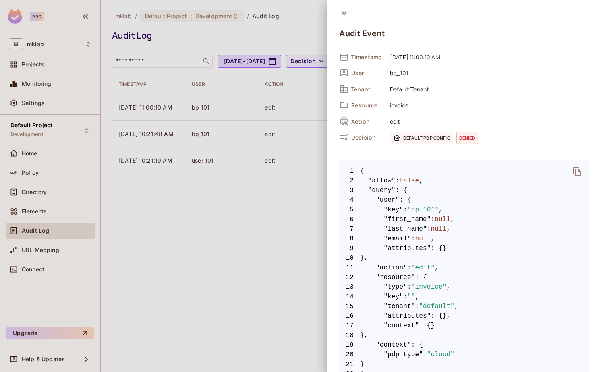
click at [220, 260] on div at bounding box center [300, 186] width 601 height 372
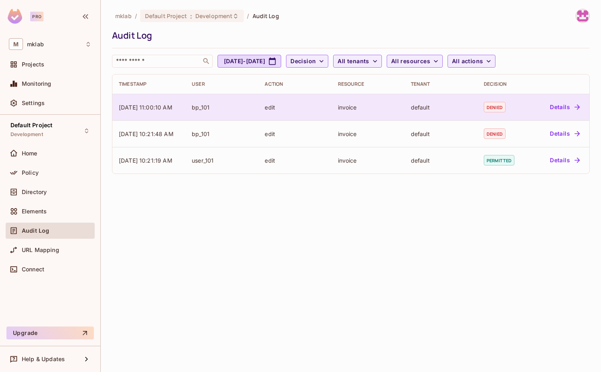
click at [561, 104] on button "Details" at bounding box center [565, 107] width 36 height 13
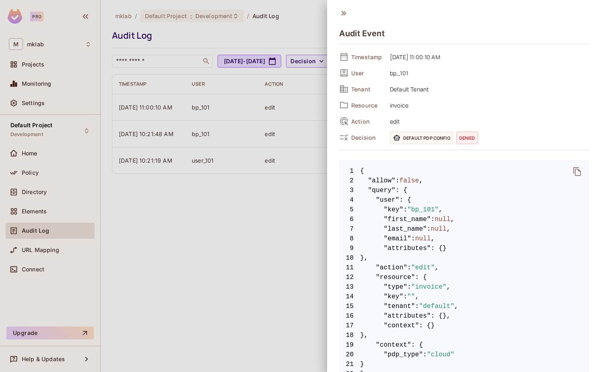
click at [402, 219] on span ""first_name"" at bounding box center [407, 220] width 47 height 10
click at [249, 244] on div at bounding box center [300, 186] width 601 height 372
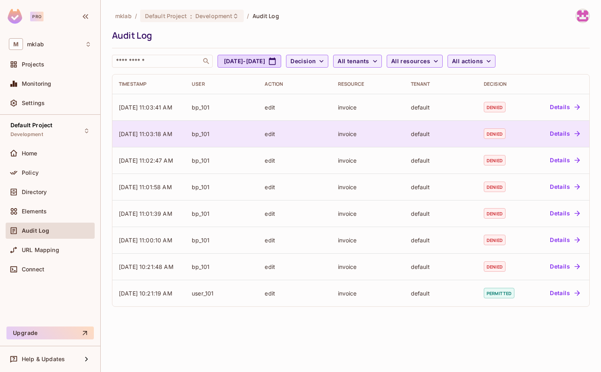
click at [566, 135] on button "Details" at bounding box center [565, 133] width 36 height 13
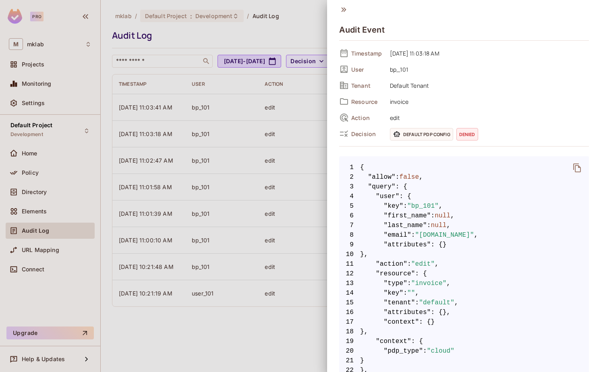
scroll to position [4, 0]
click at [295, 309] on div at bounding box center [300, 186] width 601 height 372
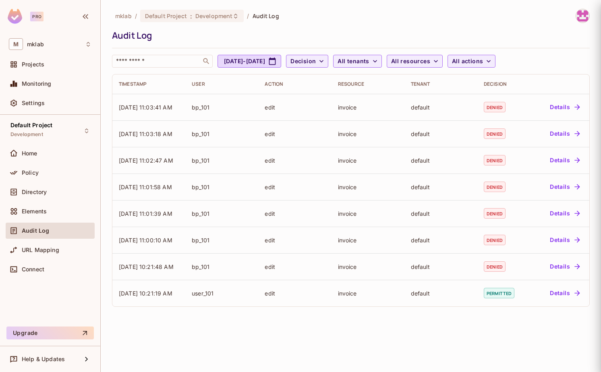
scroll to position [0, 0]
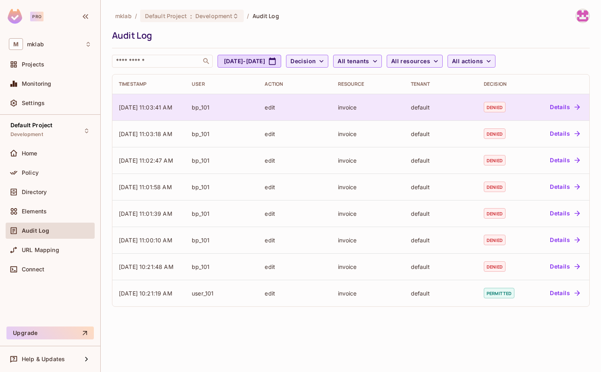
click at [565, 106] on button "Details" at bounding box center [565, 107] width 36 height 13
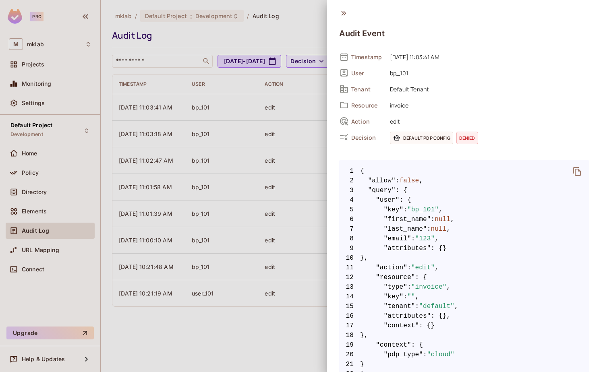
click at [172, 338] on div at bounding box center [300, 186] width 601 height 372
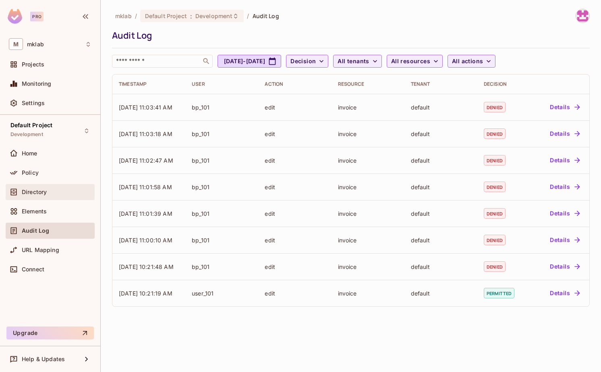
click at [37, 193] on span "Directory" at bounding box center [34, 192] width 25 height 6
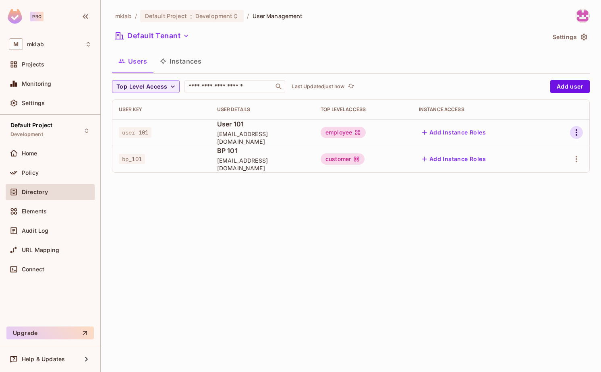
click at [573, 133] on icon "button" at bounding box center [577, 133] width 10 height 10
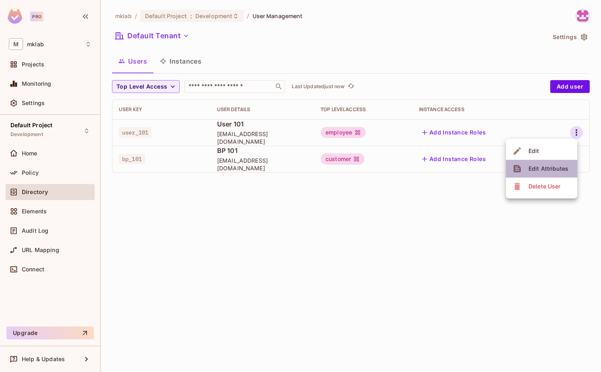
click at [546, 166] on div "Edit Attributes" at bounding box center [548, 169] width 40 height 8
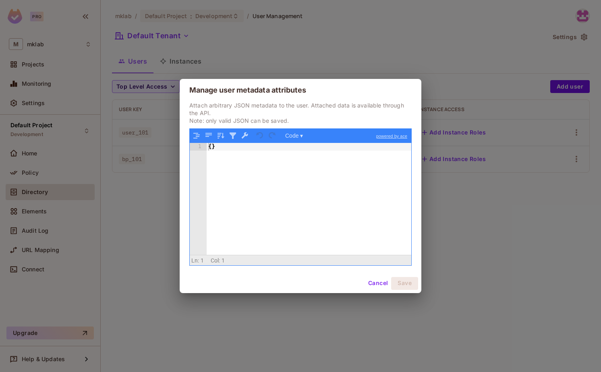
click at [374, 284] on button "Cancel" at bounding box center [378, 283] width 26 height 13
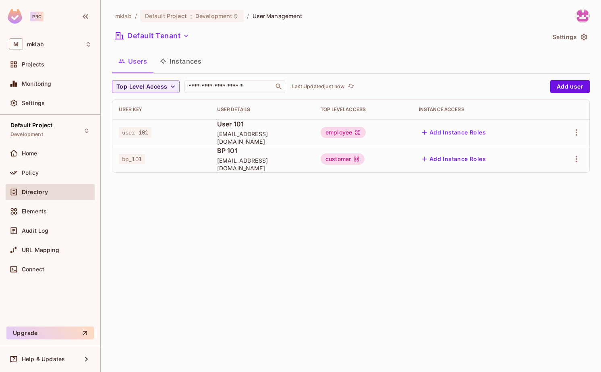
click at [547, 85] on div "Top Level Access ​ Last Updated just now Add user" at bounding box center [351, 86] width 478 height 13
click at [559, 86] on button "Add user" at bounding box center [569, 86] width 39 height 13
click at [564, 84] on button "Add user" at bounding box center [569, 86] width 39 height 13
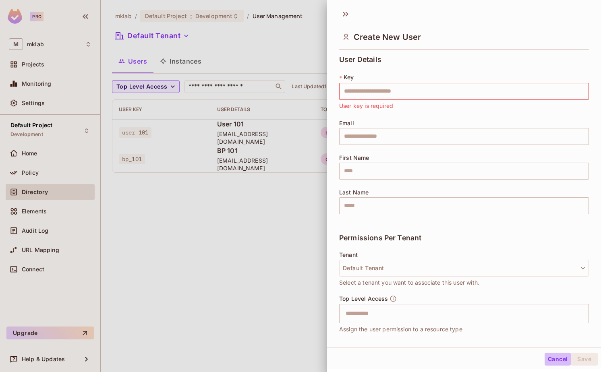
click at [553, 357] on button "Cancel" at bounding box center [558, 359] width 26 height 13
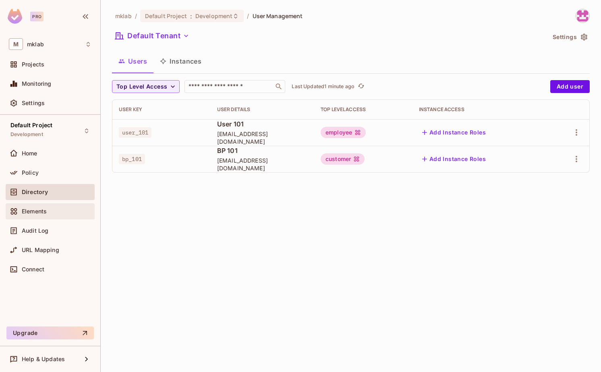
click at [46, 209] on span "Elements" at bounding box center [34, 211] width 25 height 6
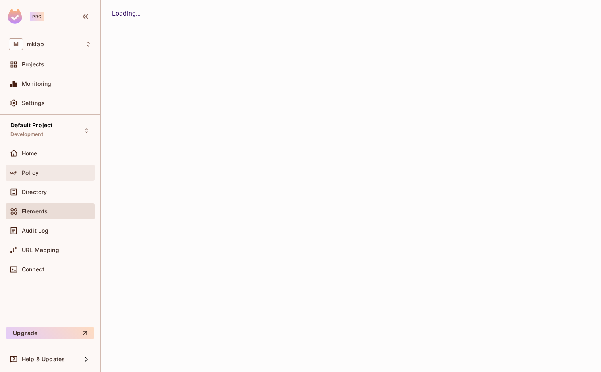
click at [31, 173] on span "Policy" at bounding box center [30, 173] width 17 height 6
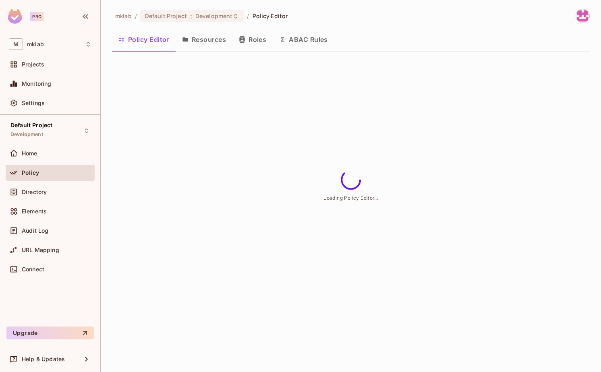
click at [205, 40] on button "Resources" at bounding box center [204, 39] width 57 height 20
click at [306, 38] on button "ABAC Rules" at bounding box center [304, 39] width 62 height 20
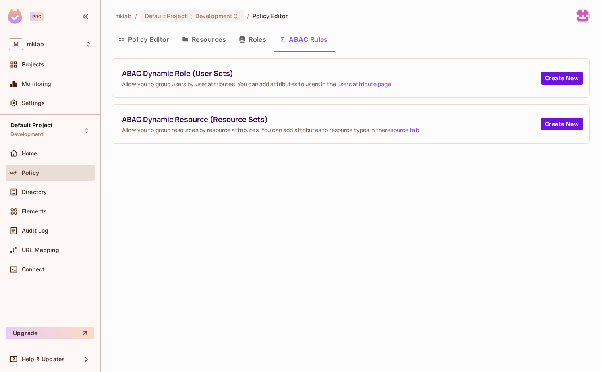
click at [565, 117] on div "ABAC Dynamic Resource (Resource Sets) Allow you to group resources by resource …" at bounding box center [350, 124] width 477 height 39
click at [557, 124] on button "Create New" at bounding box center [562, 124] width 42 height 13
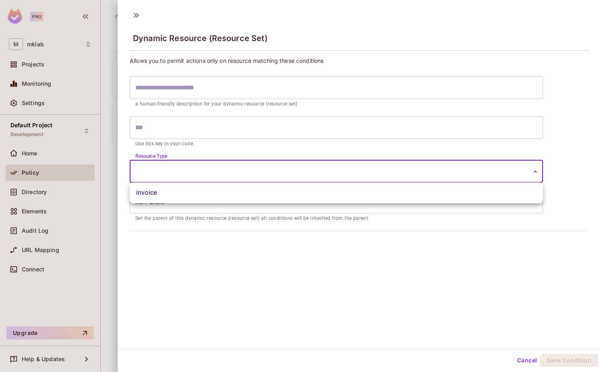
click at [296, 177] on body "Pro M mklab Projects Monitoring Settings Default Project Development Home Polic…" at bounding box center [300, 186] width 601 height 372
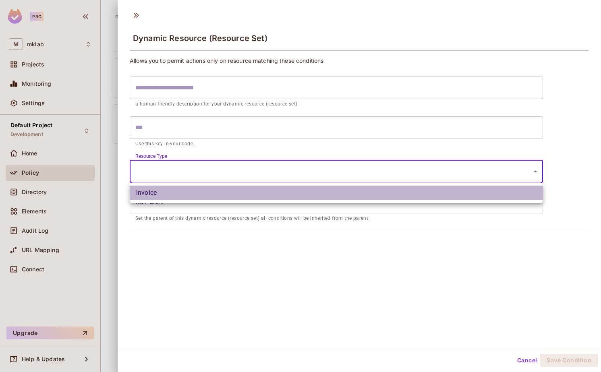
click at [275, 193] on li "invoice" at bounding box center [336, 193] width 413 height 15
type input "*******"
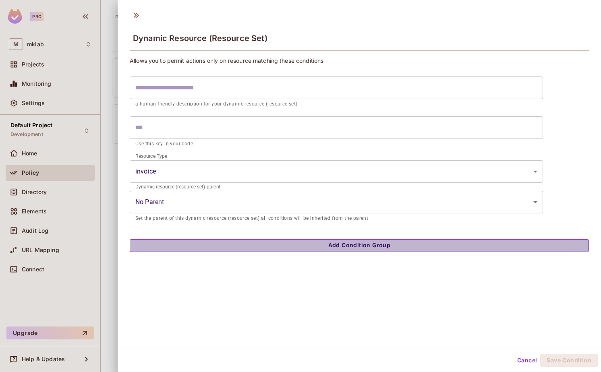
click at [327, 242] on button "Add Condition Group" at bounding box center [359, 245] width 459 height 13
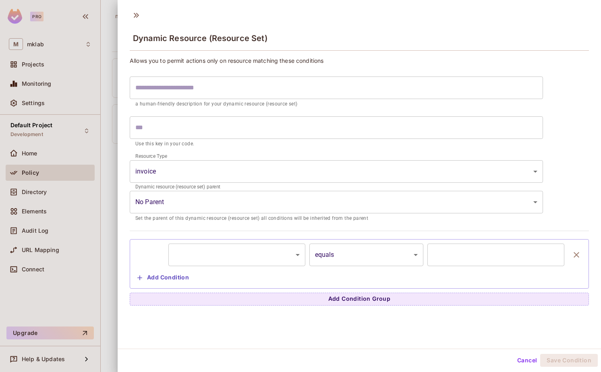
click at [245, 260] on body "Pro M mklab Projects Monitoring Settings Default Project Development Home Polic…" at bounding box center [300, 186] width 601 height 372
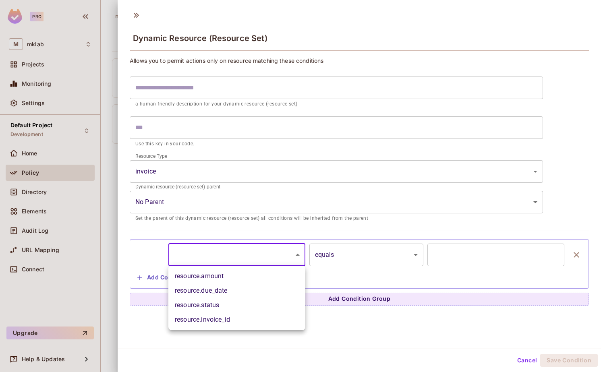
click at [341, 263] on div at bounding box center [300, 186] width 601 height 372
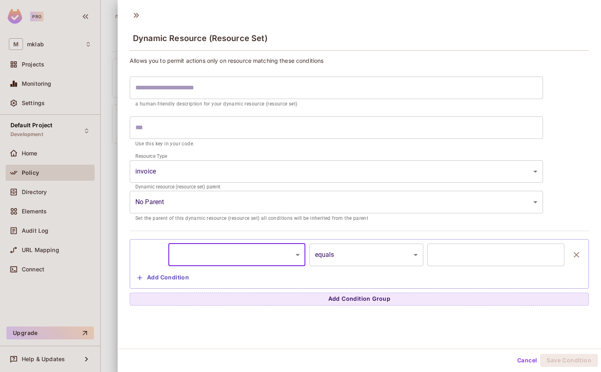
click at [457, 249] on input "text" at bounding box center [495, 255] width 137 height 23
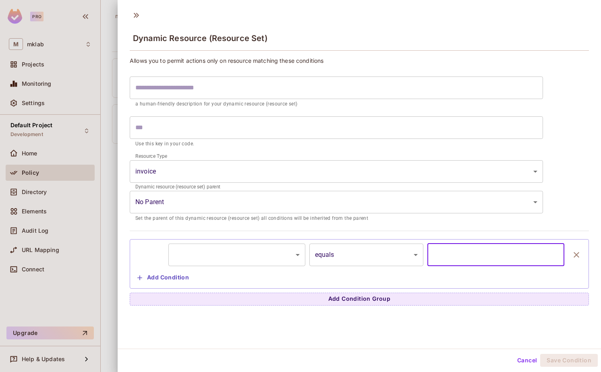
click at [455, 253] on input "text" at bounding box center [495, 255] width 137 height 23
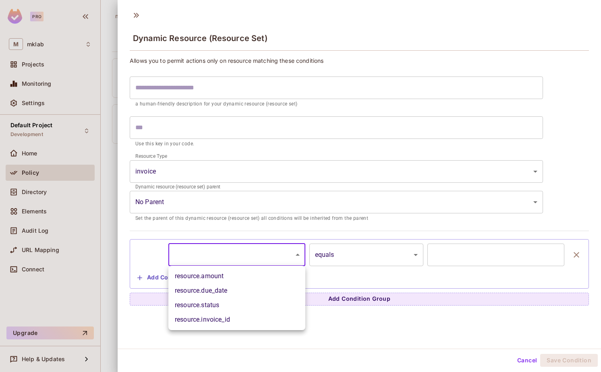
click at [267, 251] on body "Pro M mklab Projects Monitoring Settings Default Project Development Home Polic…" at bounding box center [300, 186] width 601 height 372
click at [228, 288] on li "resource.due_date" at bounding box center [236, 291] width 137 height 15
type input "**********"
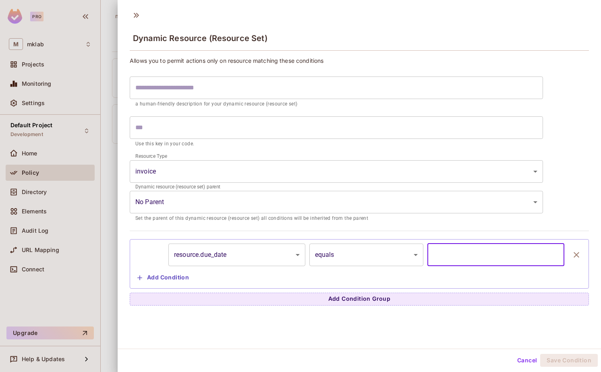
click at [433, 256] on input "*" at bounding box center [495, 255] width 137 height 23
click at [431, 256] on input "*" at bounding box center [495, 255] width 137 height 23
click at [554, 254] on input "*" at bounding box center [495, 255] width 137 height 23
click at [554, 257] on input "*" at bounding box center [495, 255] width 137 height 23
type input "**"
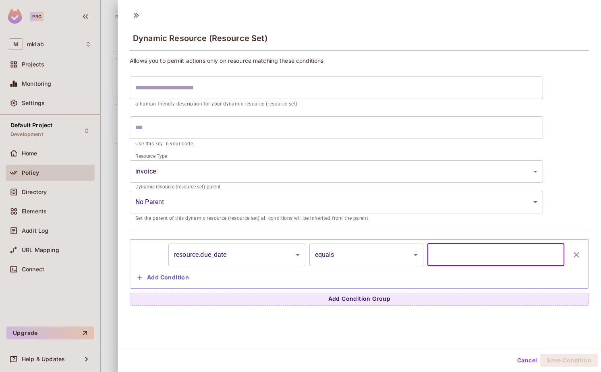
click at [554, 257] on input "**" at bounding box center [495, 255] width 137 height 23
click at [358, 261] on body "Pro M mklab Projects Monitoring Settings Default Project Development Home Polic…" at bounding box center [300, 186] width 601 height 372
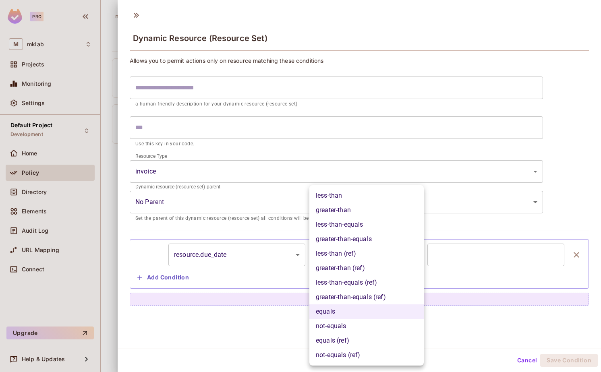
click at [216, 282] on div at bounding box center [300, 186] width 601 height 372
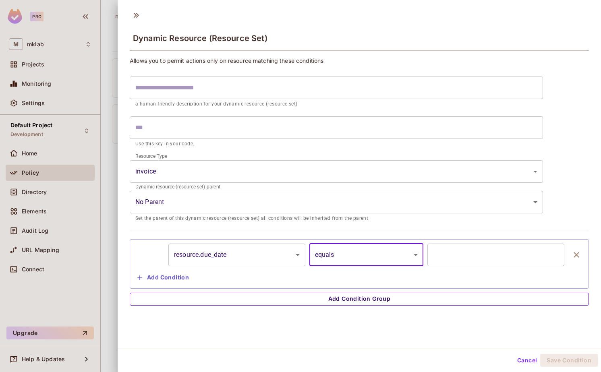
click at [307, 303] on button "Add Condition Group" at bounding box center [359, 299] width 459 height 13
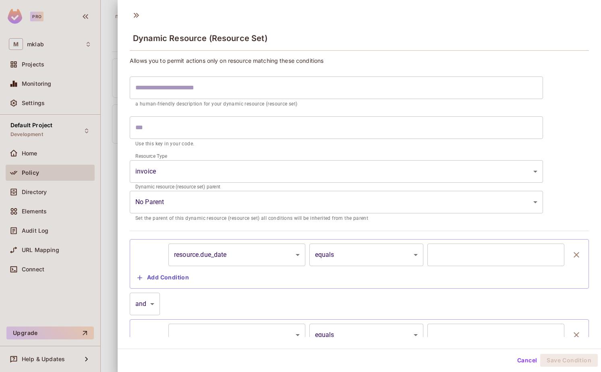
scroll to position [48, 0]
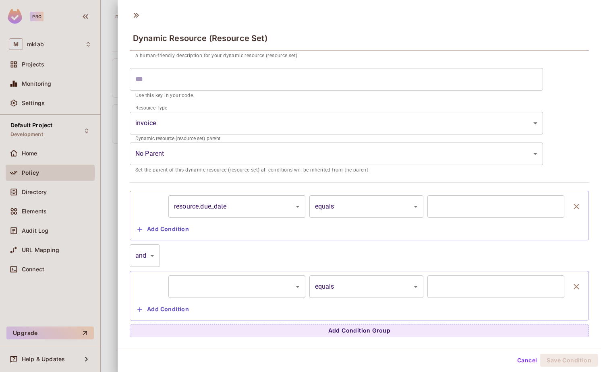
click at [526, 360] on button "Cancel" at bounding box center [527, 360] width 26 height 13
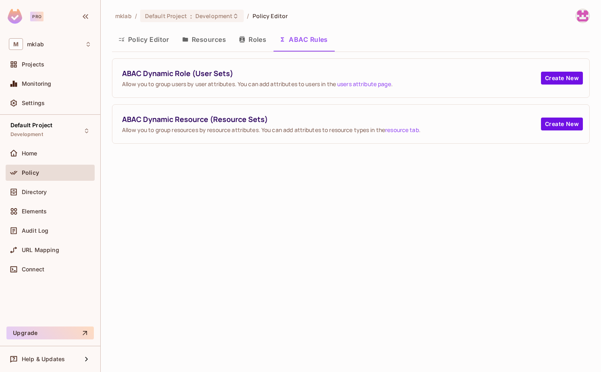
click at [403, 130] on link "resource tab" at bounding box center [402, 130] width 34 height 8
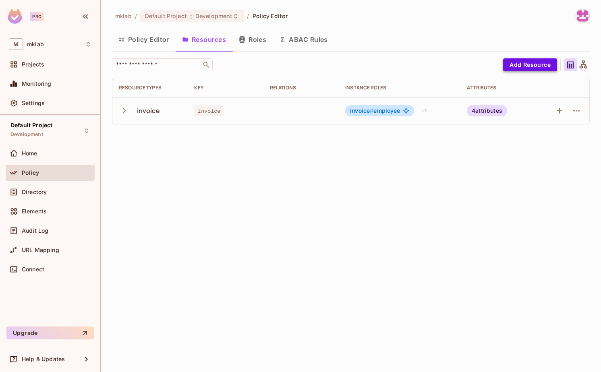
click at [537, 65] on button "Add Resource" at bounding box center [530, 64] width 54 height 13
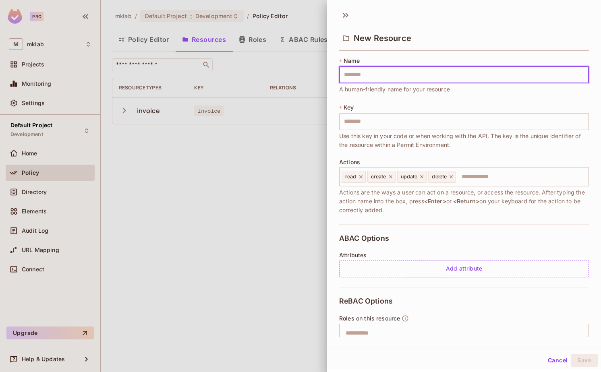
type input "*"
type input "**"
type input "***"
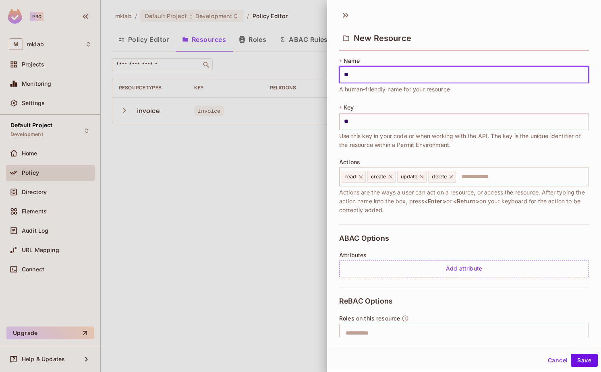
type input "***"
type input "****"
type input "*****"
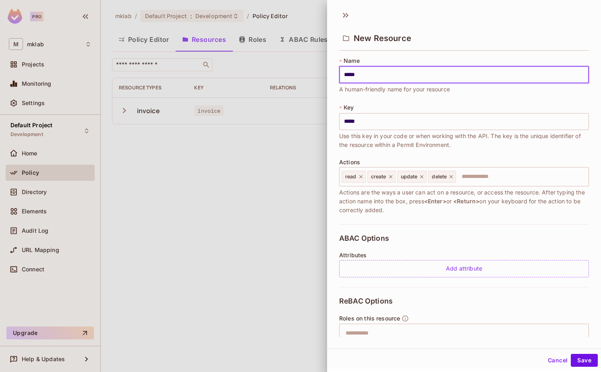
type input "******"
type input "*******"
type input "********"
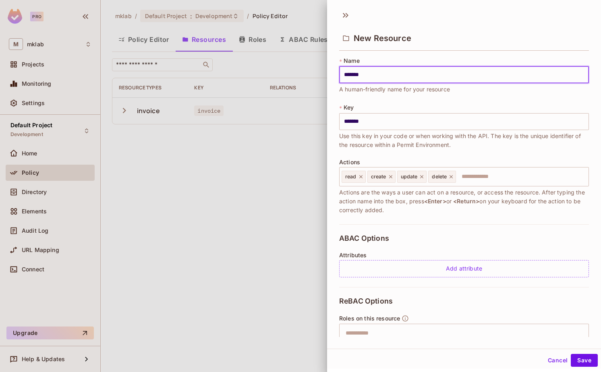
type input "********"
type input "*********"
click at [342, 122] on input "*********" at bounding box center [464, 121] width 250 height 17
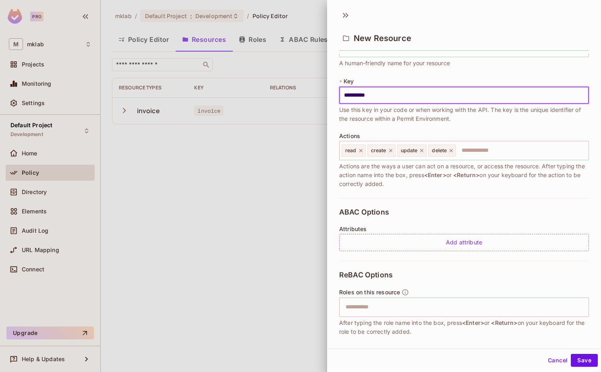
scroll to position [27, 0]
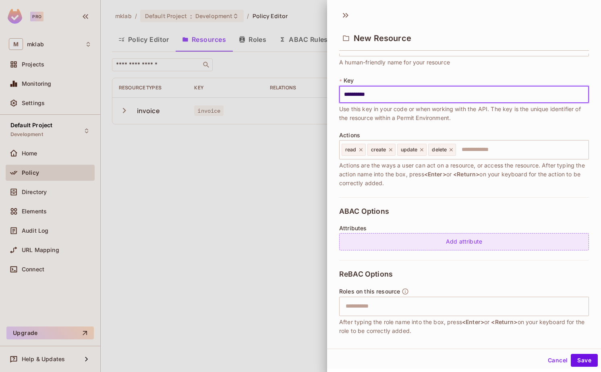
type input "**********"
click at [460, 234] on div "Add attribute" at bounding box center [464, 241] width 250 height 17
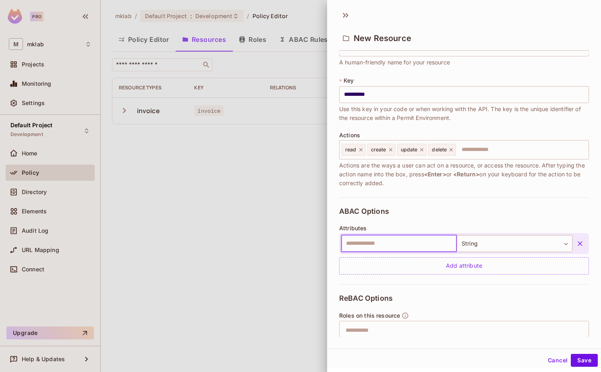
click at [384, 242] on input "text" at bounding box center [399, 243] width 116 height 17
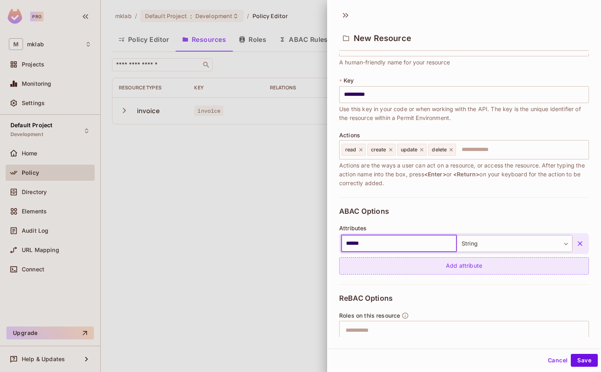
type input "******"
click at [468, 265] on div "Add attribute" at bounding box center [464, 265] width 250 height 17
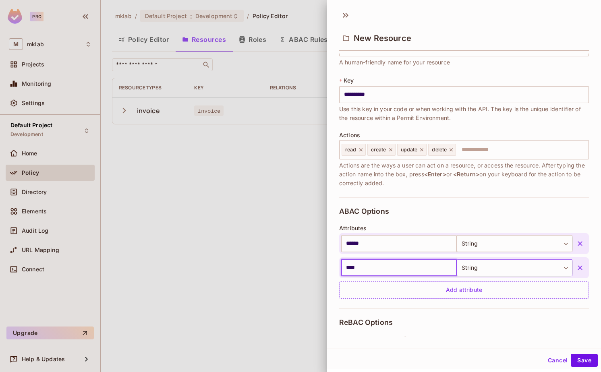
type input "****"
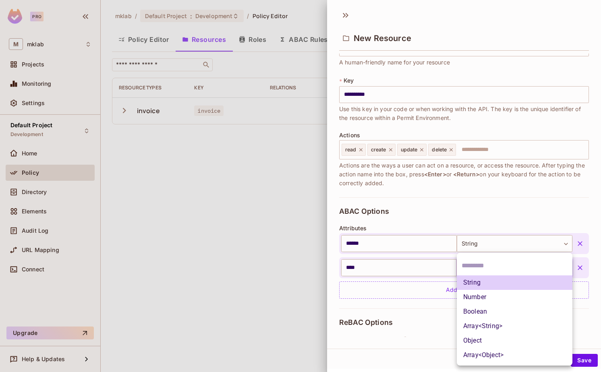
click at [480, 269] on body "**********" at bounding box center [300, 186] width 601 height 372
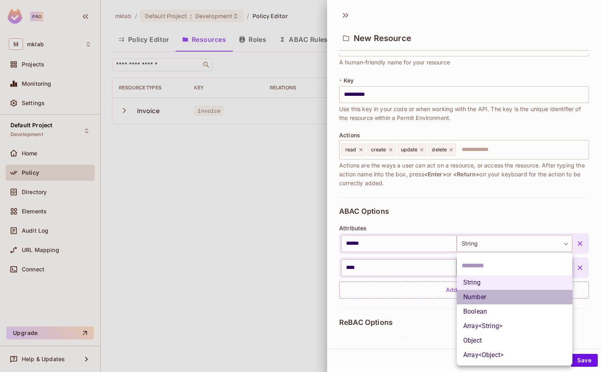
click at [477, 300] on li "Number" at bounding box center [515, 297] width 116 height 15
type input "******"
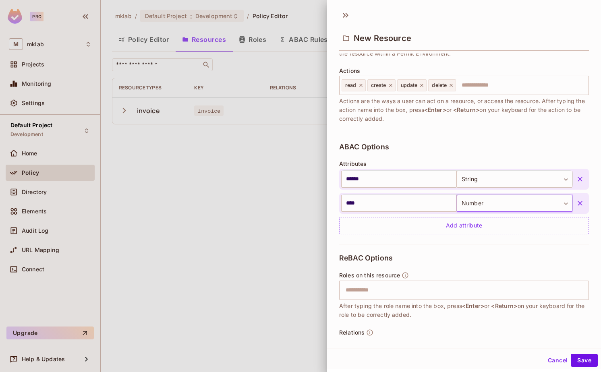
scroll to position [119, 0]
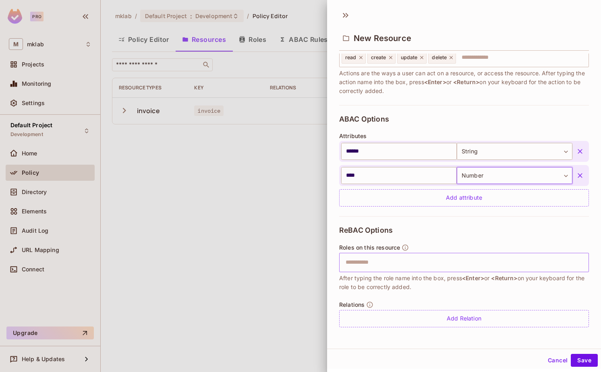
click at [381, 261] on input "text" at bounding box center [463, 263] width 244 height 16
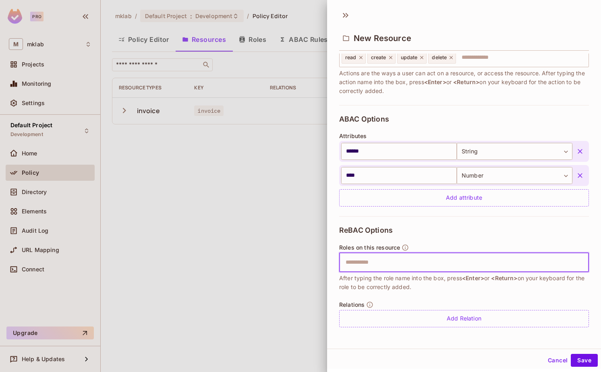
click at [372, 261] on input "text" at bounding box center [463, 263] width 244 height 16
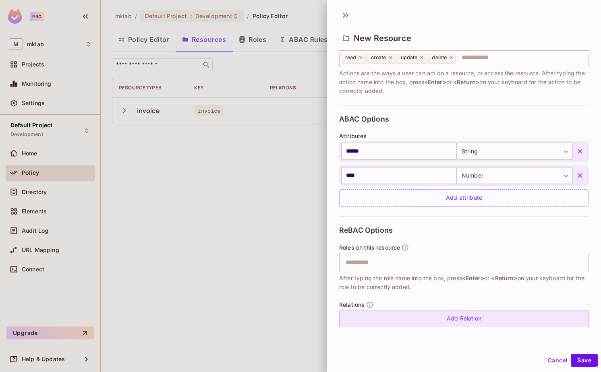
click at [453, 318] on div "Add Relation" at bounding box center [464, 318] width 250 height 17
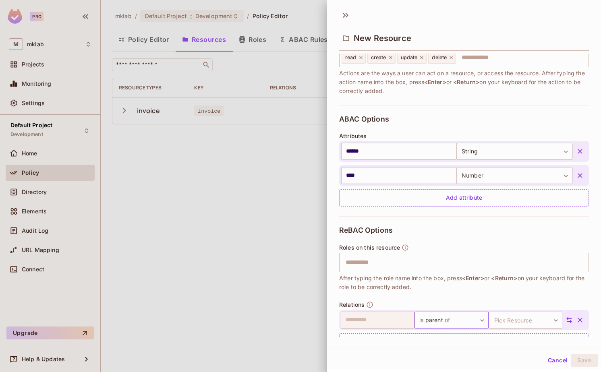
scroll to position [143, 0]
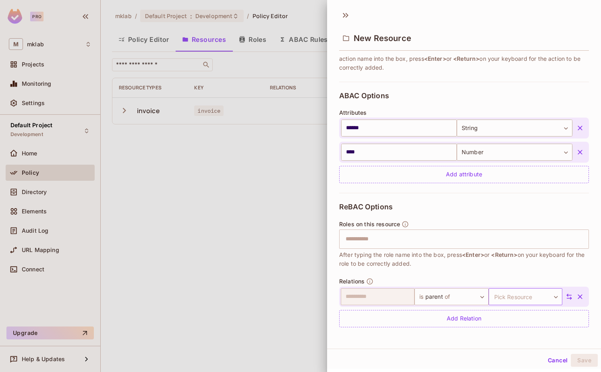
click at [514, 298] on body "**********" at bounding box center [300, 186] width 601 height 372
click at [479, 274] on div at bounding box center [300, 186] width 601 height 372
click at [580, 294] on icon "button" at bounding box center [580, 297] width 8 height 8
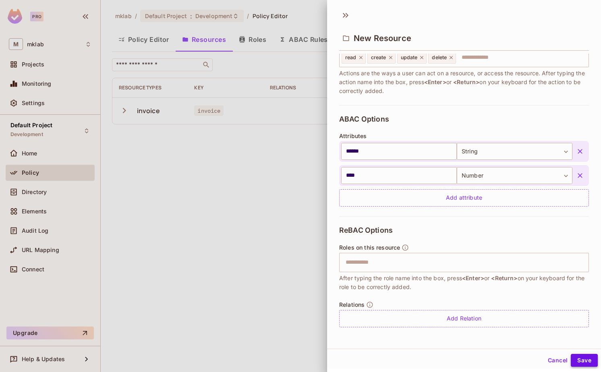
click at [592, 361] on button "Save" at bounding box center [584, 360] width 27 height 13
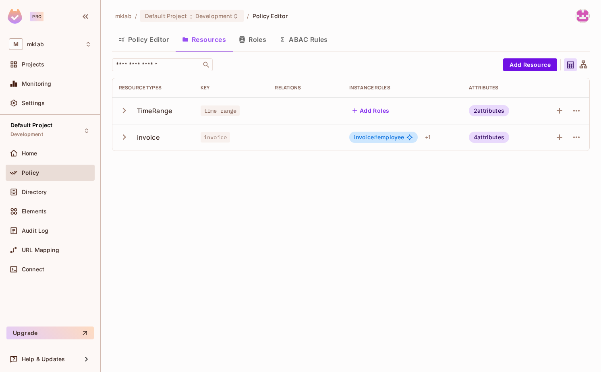
click at [315, 38] on button "ABAC Rules" at bounding box center [304, 39] width 62 height 20
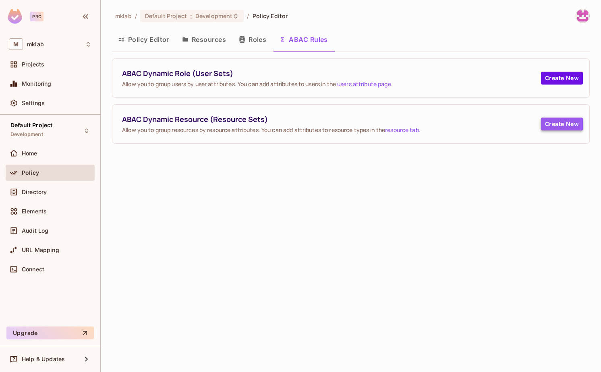
click at [545, 125] on button "Create New" at bounding box center [562, 124] width 42 height 13
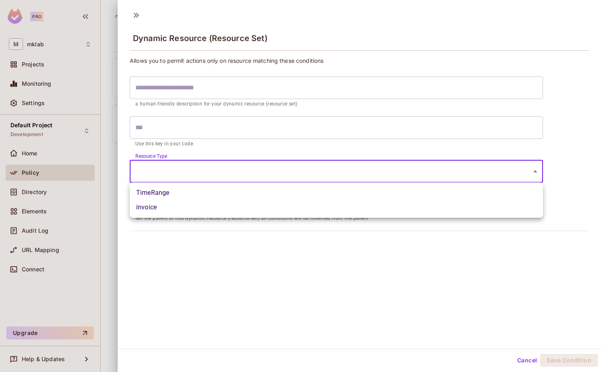
click at [219, 173] on body "Pro M mklab Projects Monitoring Settings Default Project Development Home Polic…" at bounding box center [300, 186] width 601 height 372
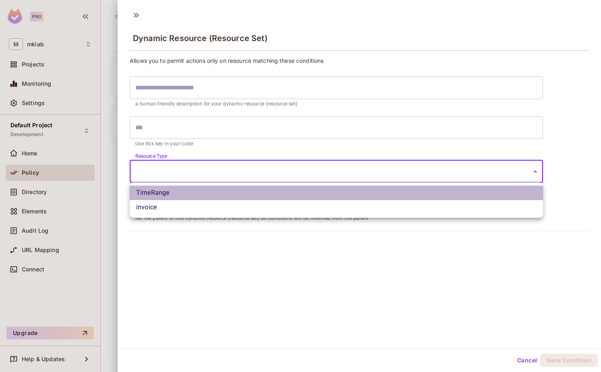
click at [186, 192] on li "TimeRange" at bounding box center [336, 193] width 413 height 15
type input "**********"
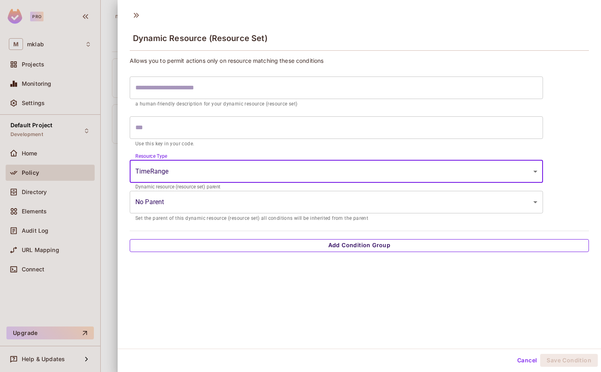
click at [226, 244] on button "Add Condition Group" at bounding box center [359, 245] width 459 height 13
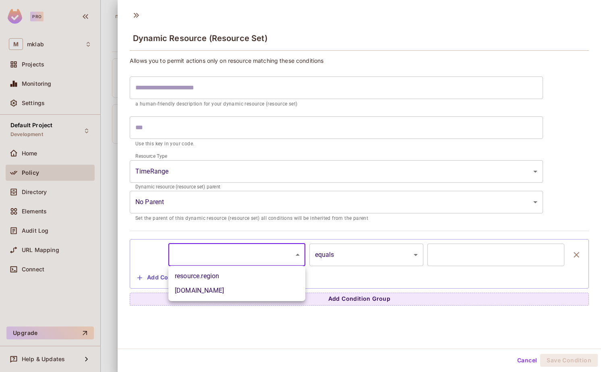
click at [188, 255] on body "**********" at bounding box center [300, 186] width 601 height 372
click at [202, 278] on li "resource.region" at bounding box center [236, 276] width 137 height 15
type input "**********"
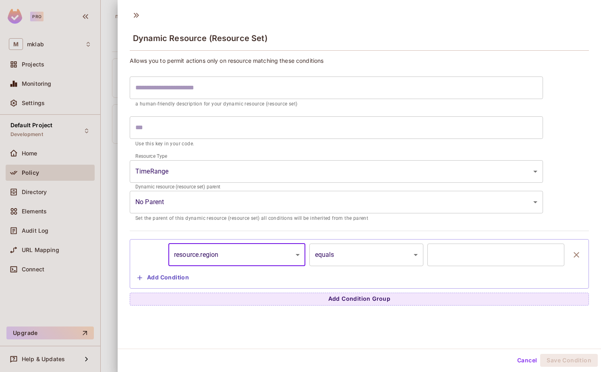
click at [448, 256] on input "text" at bounding box center [495, 255] width 137 height 23
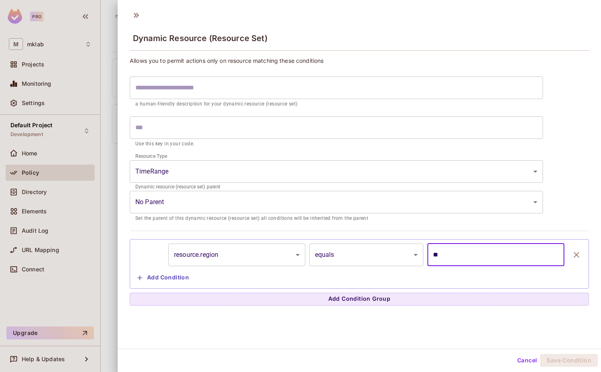
type input "**"
click at [183, 276] on button "Add Condition" at bounding box center [163, 277] width 58 height 13
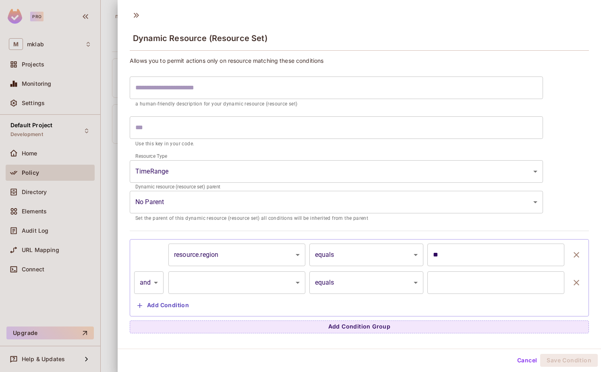
click at [220, 276] on body "**********" at bounding box center [300, 186] width 601 height 372
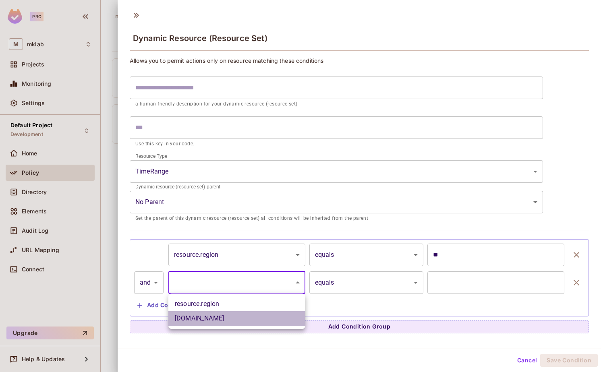
click at [206, 319] on li "[DOMAIN_NAME]" at bounding box center [236, 318] width 137 height 15
type input "**********"
type input "*"
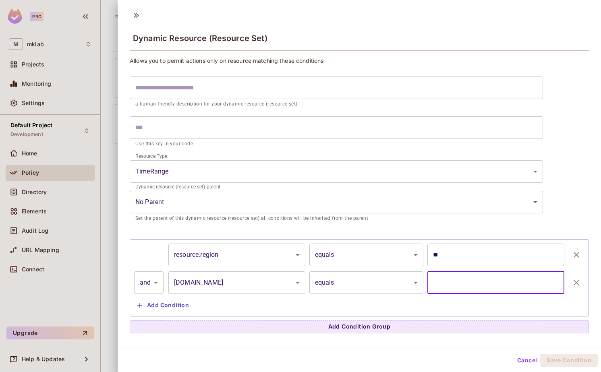
click at [467, 285] on input "*" at bounding box center [495, 282] width 137 height 23
click at [527, 361] on button "Cancel" at bounding box center [527, 360] width 26 height 13
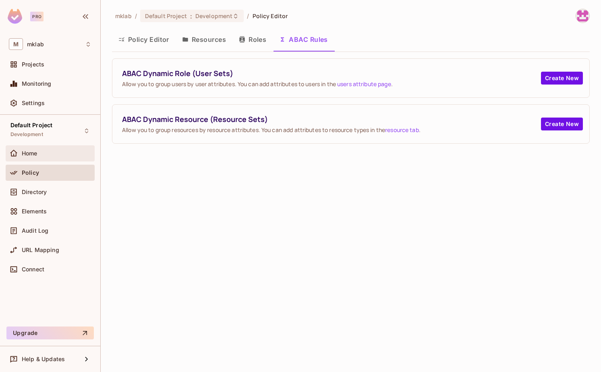
click at [35, 156] on span "Home" at bounding box center [30, 153] width 16 height 6
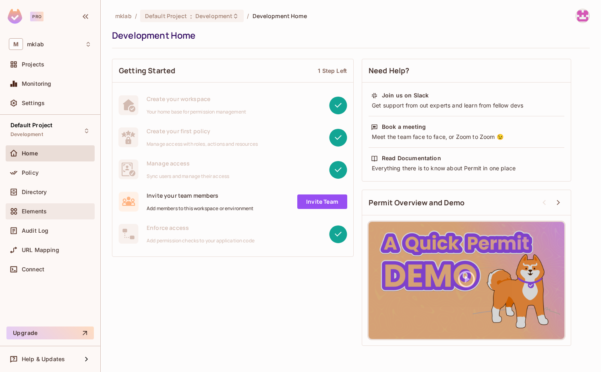
click at [30, 213] on span "Elements" at bounding box center [34, 211] width 25 height 6
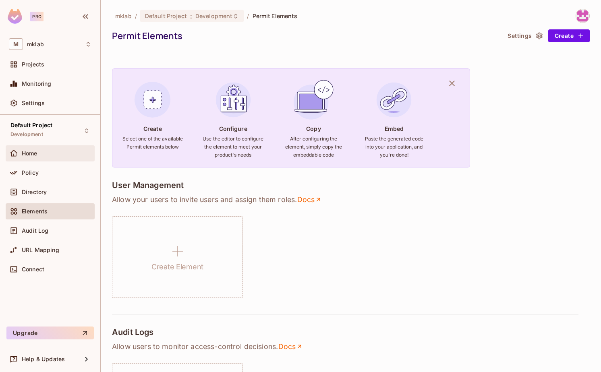
click at [33, 155] on span "Home" at bounding box center [30, 153] width 16 height 6
